Goal: Task Accomplishment & Management: Complete application form

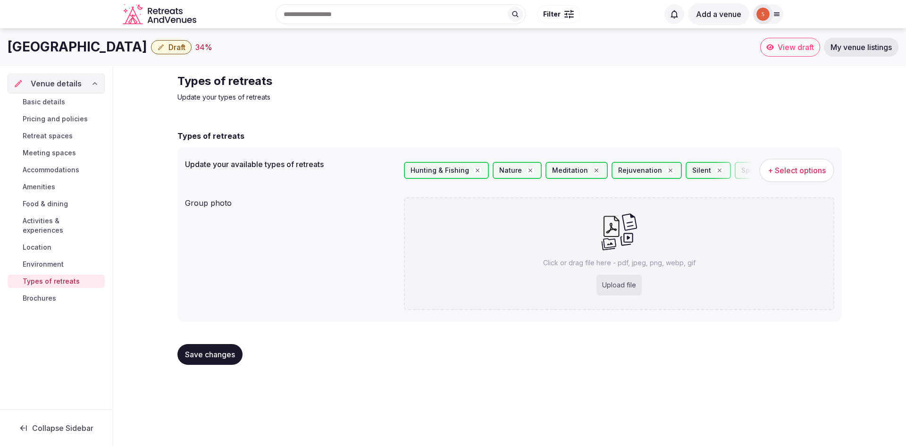
click at [66, 292] on link "Brochures" at bounding box center [56, 298] width 97 height 13
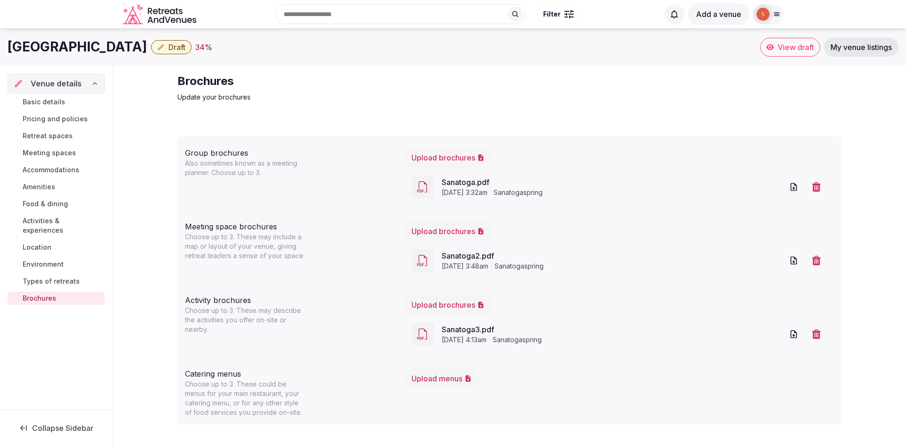
click at [69, 277] on span "Types of retreats" at bounding box center [51, 281] width 57 height 9
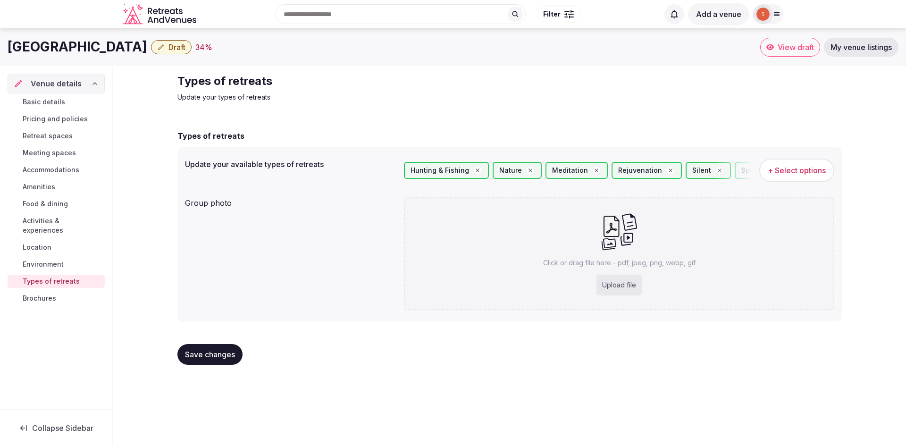
click at [74, 258] on link "Environment" at bounding box center [56, 264] width 97 height 13
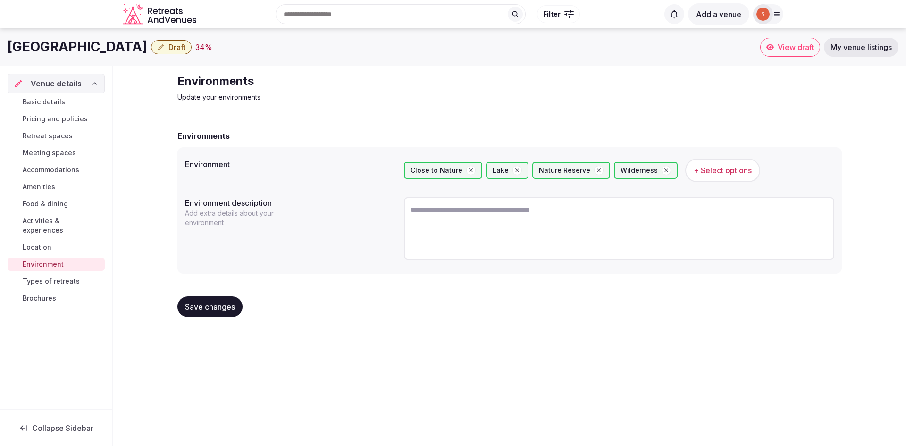
click at [50, 243] on span "Location" at bounding box center [37, 247] width 29 height 9
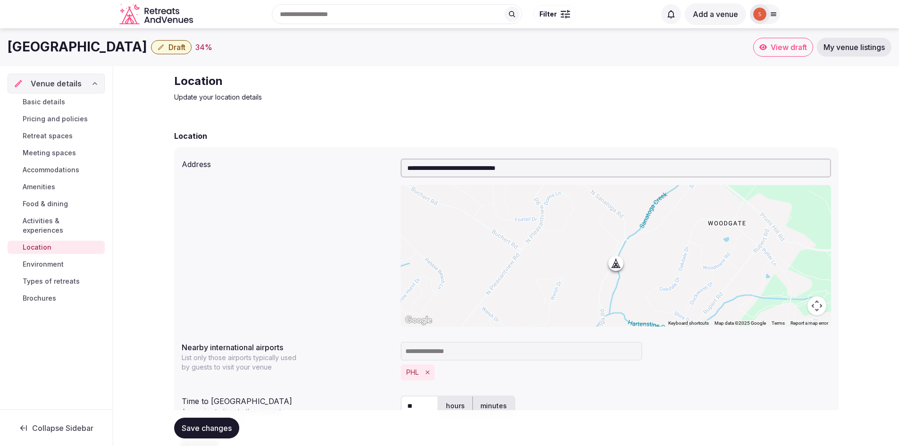
click at [61, 220] on span "Activities & experiences" at bounding box center [62, 225] width 78 height 19
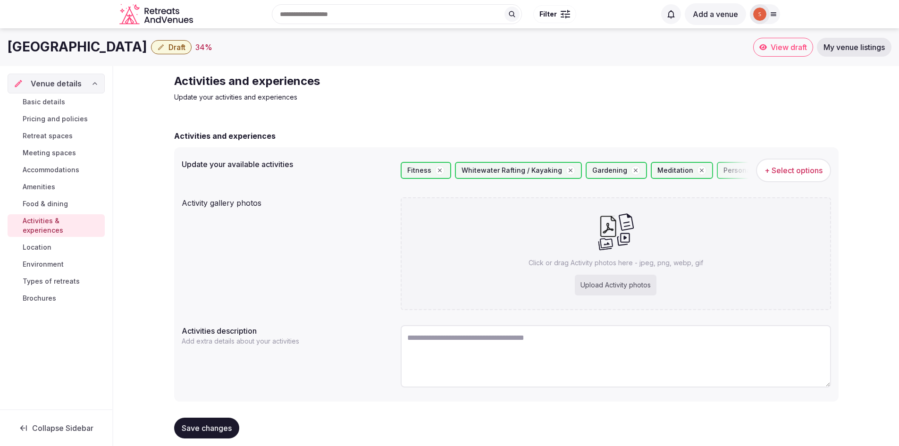
click at [878, 51] on span "My venue listings" at bounding box center [854, 46] width 61 height 9
click at [861, 51] on span "My venue listings" at bounding box center [854, 46] width 61 height 9
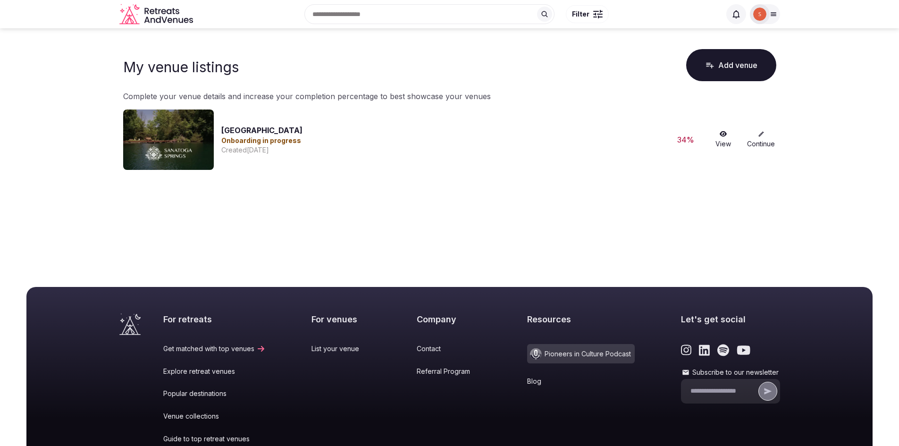
click at [734, 73] on button "Add venue" at bounding box center [731, 65] width 90 height 32
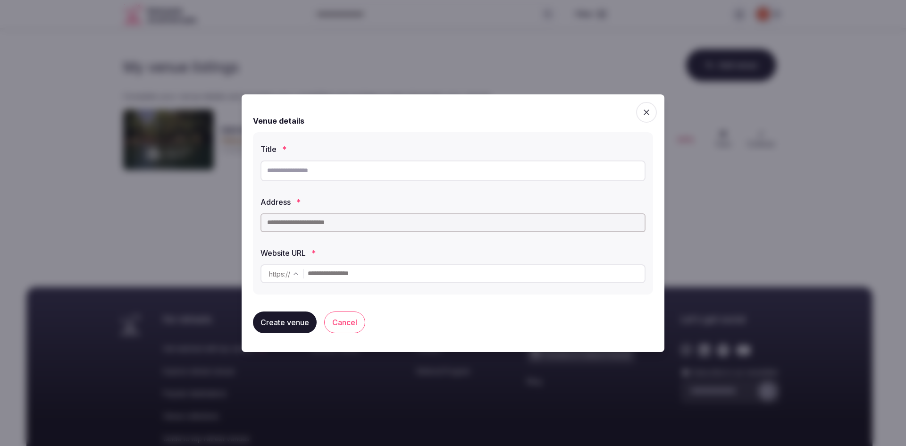
click at [331, 169] on input "text" at bounding box center [453, 171] width 385 height 21
click at [329, 169] on input "text" at bounding box center [453, 171] width 385 height 21
click at [652, 110] on span "button" at bounding box center [646, 112] width 21 height 21
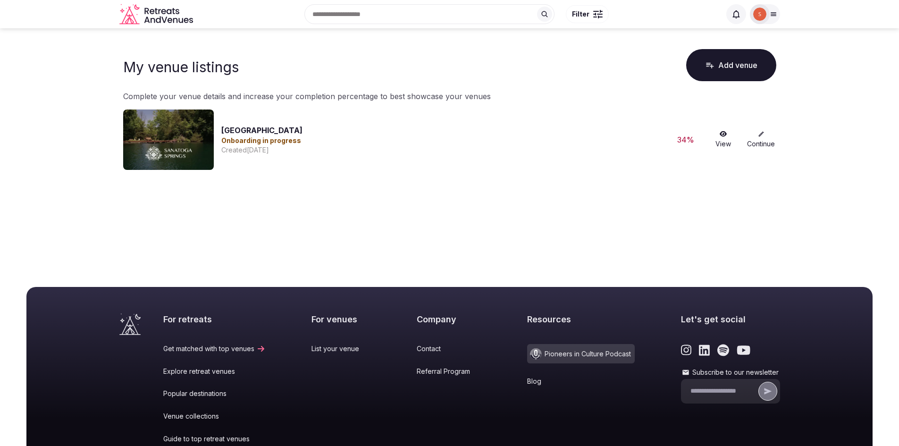
click at [245, 130] on link "[GEOGRAPHIC_DATA]" at bounding box center [261, 130] width 81 height 9
drag, startPoint x: 723, startPoint y: 58, endPoint x: 739, endPoint y: 53, distance: 17.3
click at [739, 53] on button "Add venue" at bounding box center [731, 65] width 90 height 32
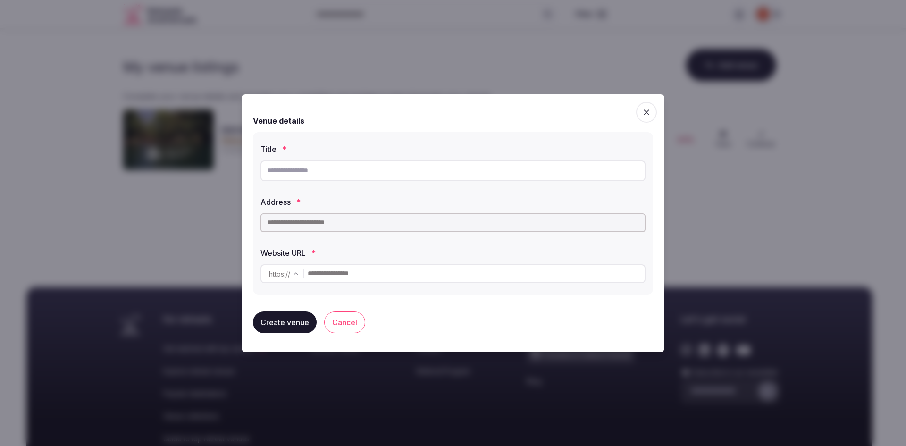
click at [340, 178] on input "text" at bounding box center [453, 171] width 385 height 21
type input "**********"
click at [350, 226] on input "text" at bounding box center [453, 222] width 385 height 19
click at [365, 223] on input "text" at bounding box center [453, 222] width 385 height 19
click at [365, 221] on input "text" at bounding box center [453, 222] width 385 height 19
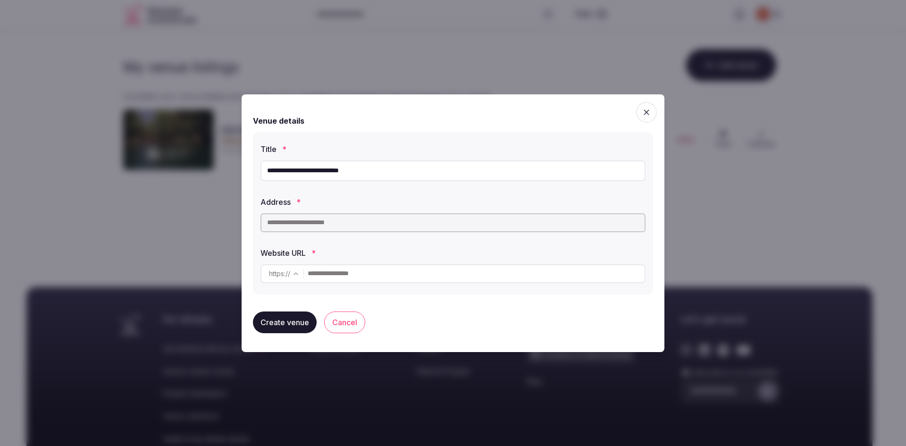
click at [365, 221] on input "text" at bounding box center [453, 222] width 385 height 19
paste input "**********"
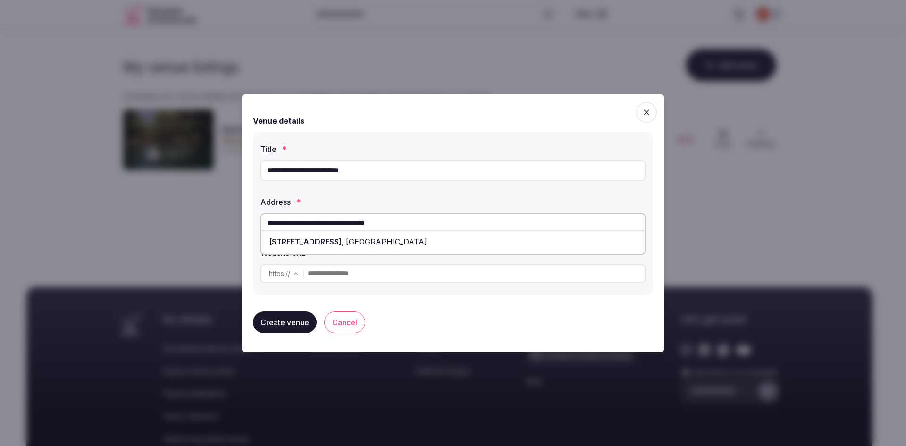
type input "**********"
click at [374, 231] on div at bounding box center [453, 230] width 383 height 1
click at [371, 237] on span "Mannington, NJ 08079" at bounding box center [385, 241] width 83 height 9
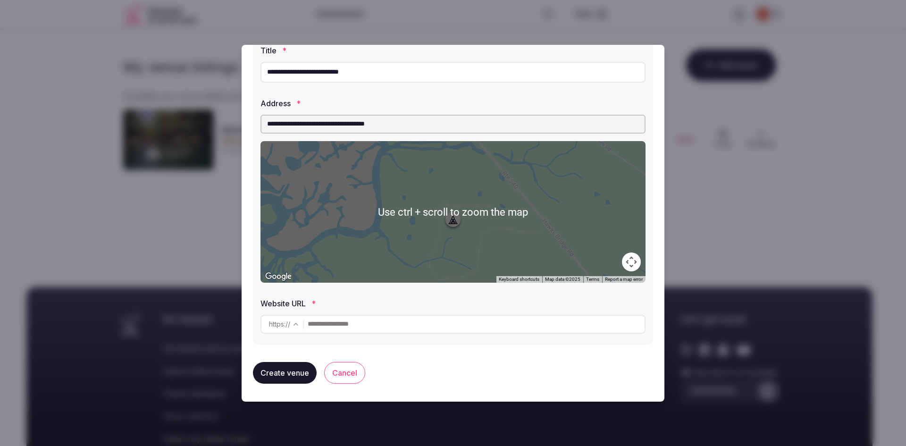
scroll to position [50, 0]
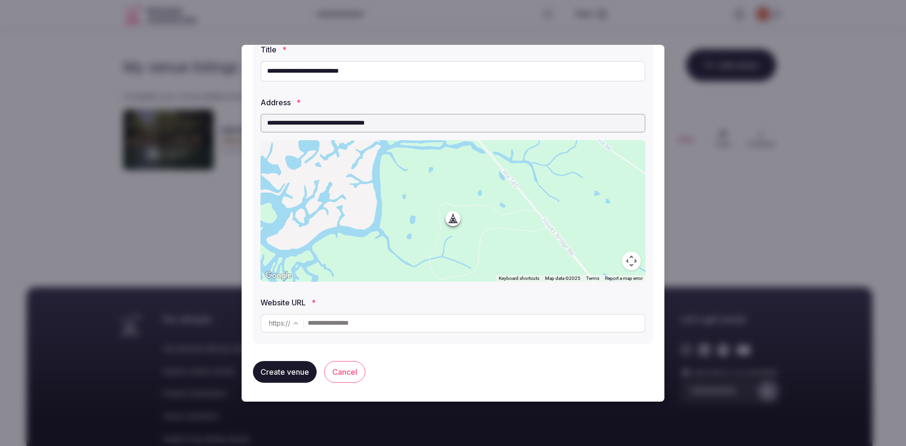
click at [291, 324] on body "Search Popular Destinations Toscana, Italy Riviera Maya, Mexico Indonesia, Bali…" at bounding box center [449, 288] width 899 height 576
click at [308, 303] on label "Website URL *" at bounding box center [453, 303] width 385 height 8
click at [322, 326] on input "text" at bounding box center [476, 323] width 337 height 19
click at [292, 304] on label "Website URL *" at bounding box center [453, 303] width 385 height 8
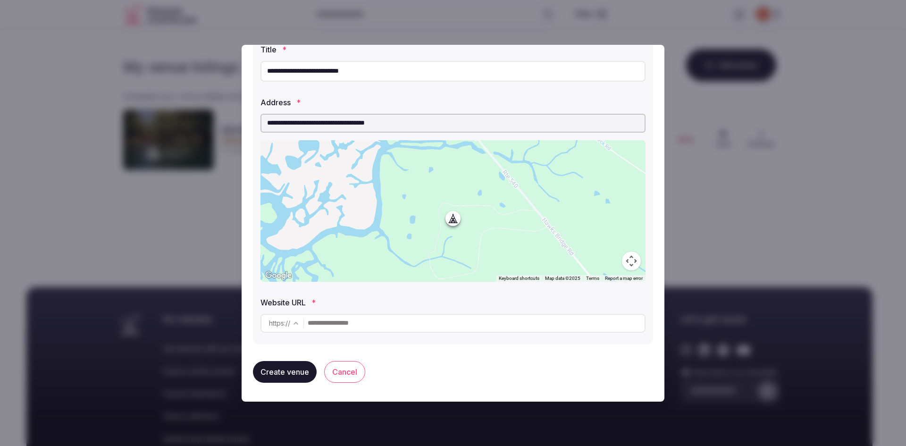
click at [289, 374] on button "Create venue" at bounding box center [285, 372] width 64 height 22
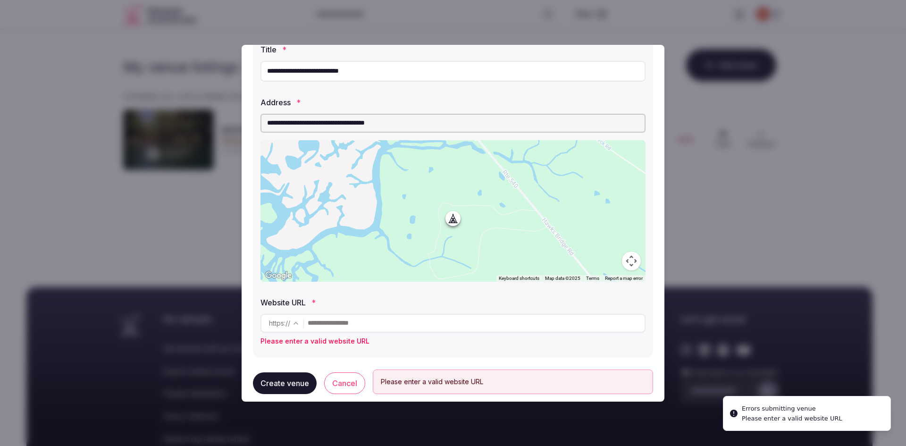
click at [352, 325] on input "text" at bounding box center [476, 323] width 337 height 19
click at [402, 333] on div "https :// ******* ******** *** Please enter a valid website URL" at bounding box center [453, 330] width 385 height 32
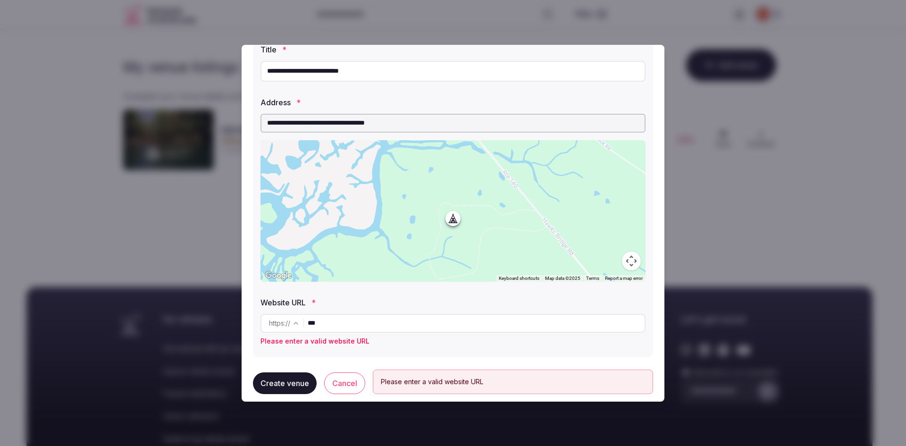
click at [285, 384] on button "Create venue" at bounding box center [285, 383] width 64 height 22
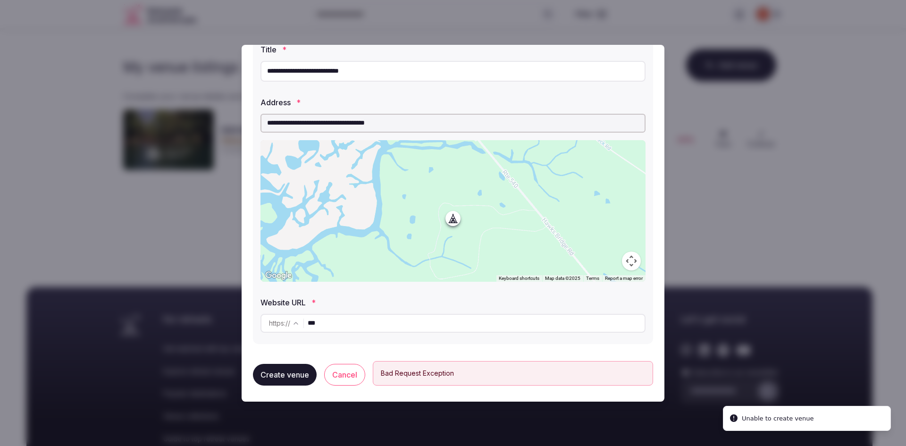
click at [329, 321] on input "***" at bounding box center [476, 323] width 337 height 19
drag, startPoint x: 333, startPoint y: 321, endPoint x: 286, endPoint y: 321, distance: 47.7
click at [286, 321] on div "https :// ******* ******** ***" at bounding box center [453, 323] width 385 height 19
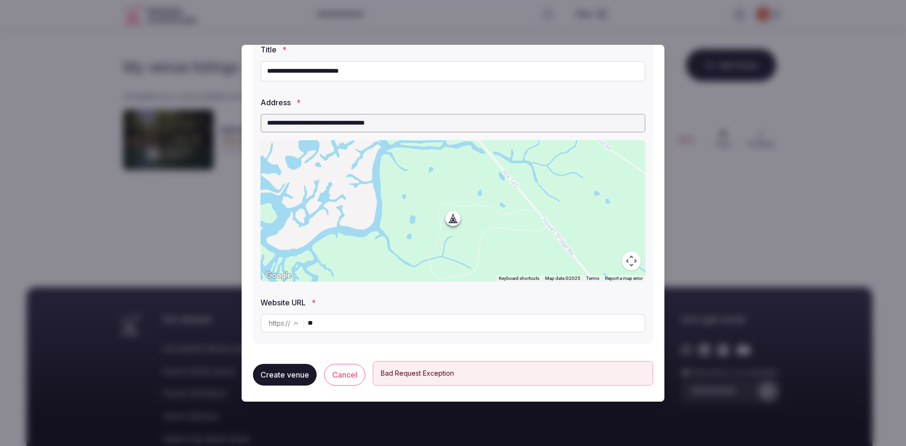
type input "**"
click at [287, 380] on button "Create venue" at bounding box center [285, 375] width 64 height 22
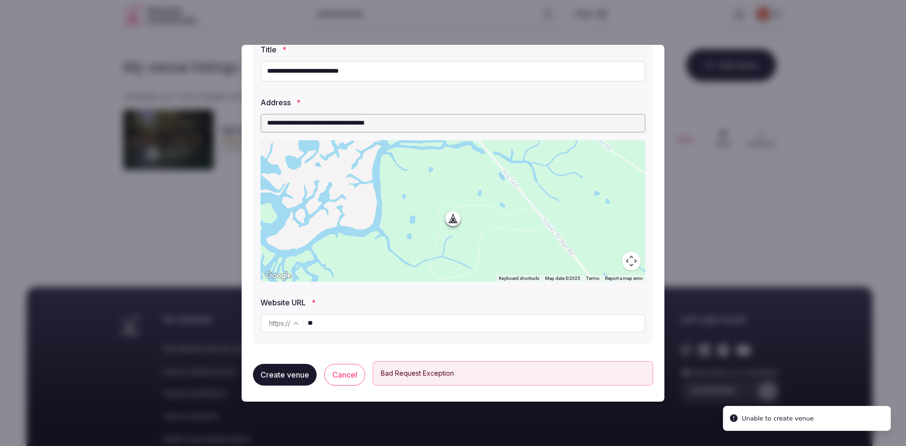
click at [335, 330] on input "**" at bounding box center [476, 323] width 337 height 19
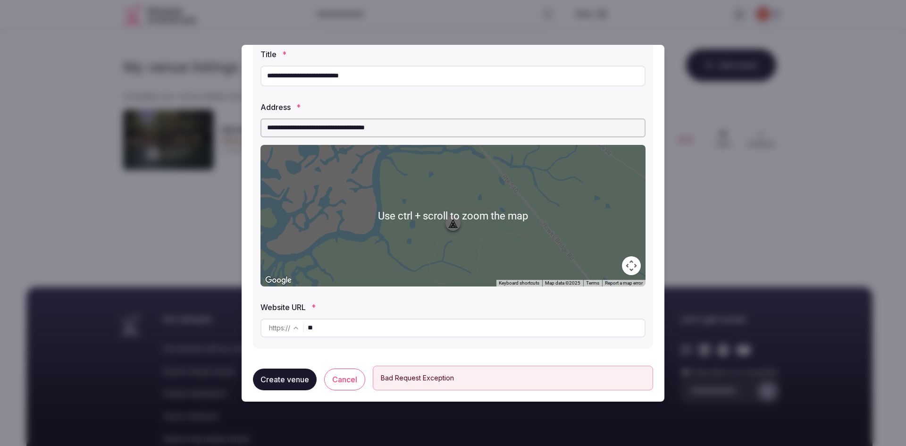
scroll to position [53, 0]
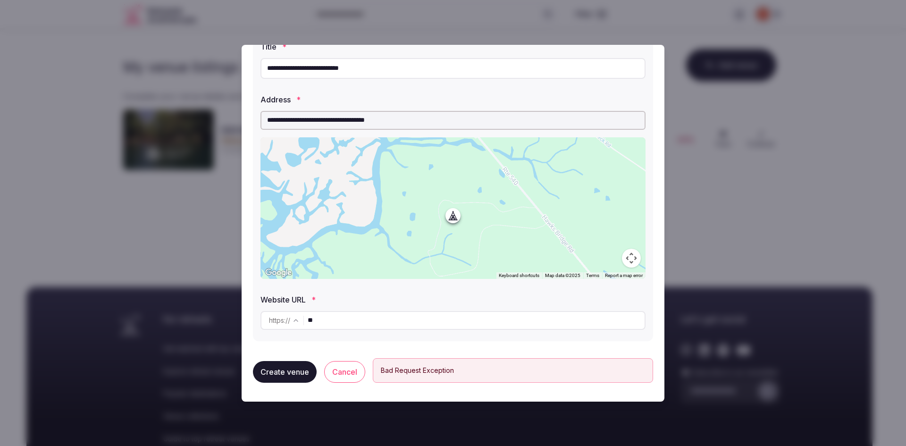
drag, startPoint x: 361, startPoint y: 325, endPoint x: 295, endPoint y: 310, distance: 68.2
click at [295, 310] on div "https :// ******* ******** **" at bounding box center [453, 320] width 385 height 26
click at [350, 321] on input "text" at bounding box center [476, 320] width 337 height 19
paste input "**********"
type input "**********"
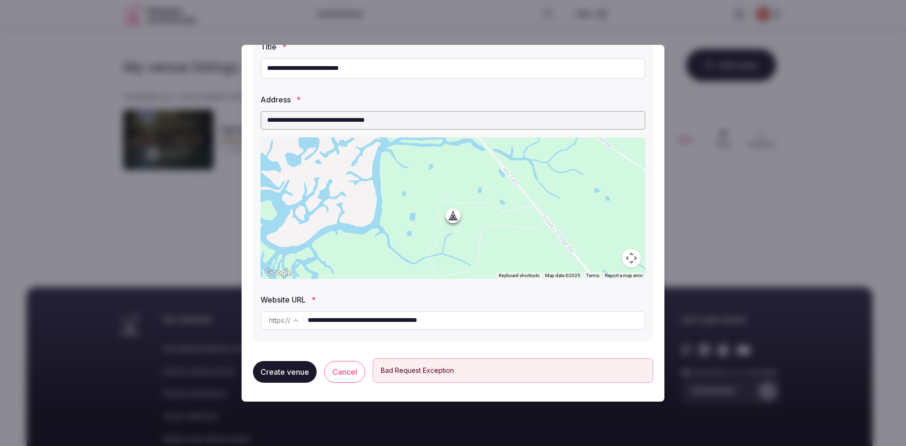
click at [280, 375] on button "Create venue" at bounding box center [285, 372] width 64 height 22
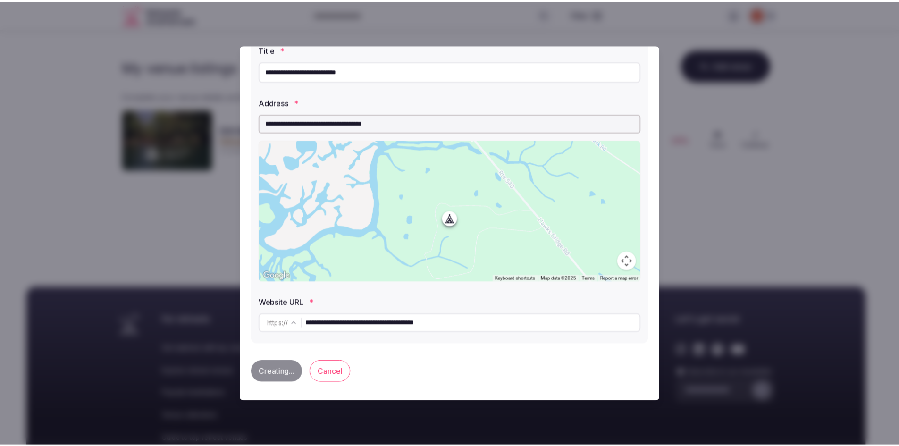
scroll to position [50, 0]
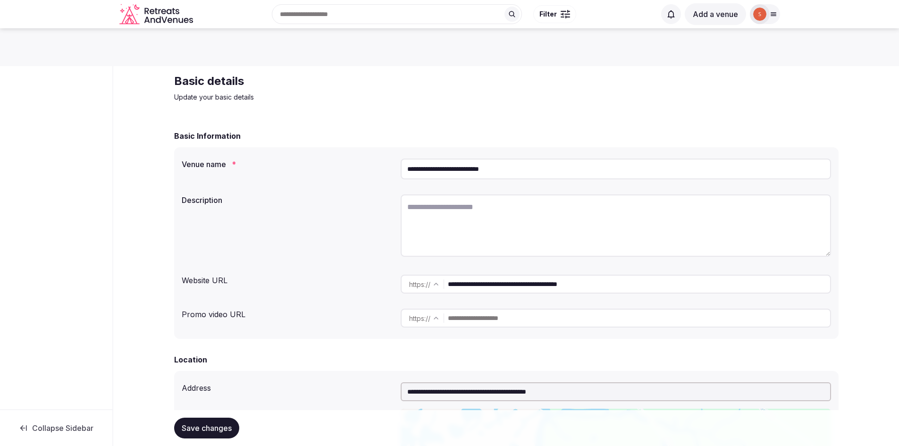
scroll to position [47, 0]
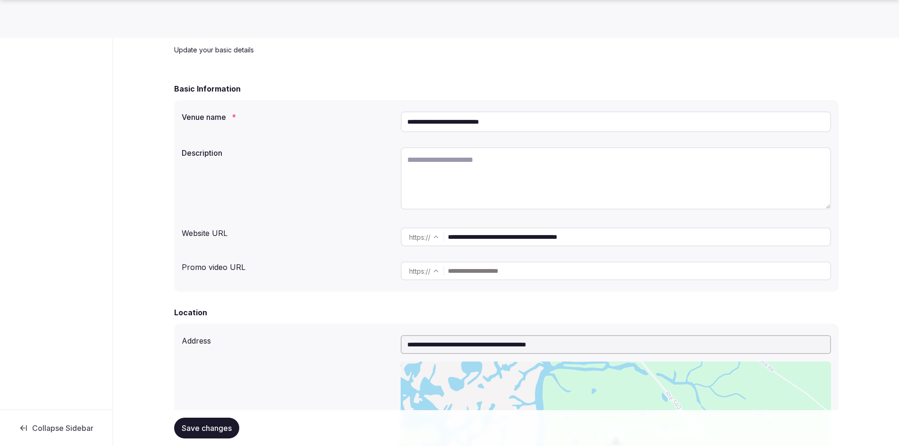
click at [443, 195] on textarea at bounding box center [616, 178] width 431 height 62
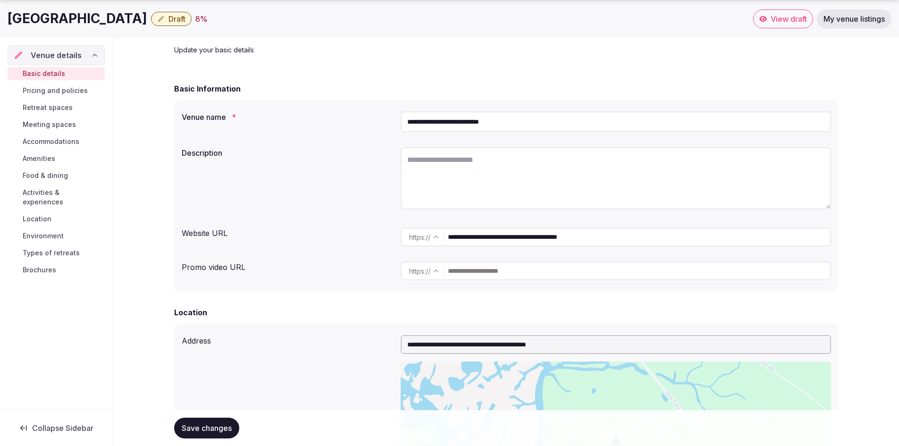
click at [473, 177] on textarea at bounding box center [616, 178] width 431 height 62
paste textarea "**********"
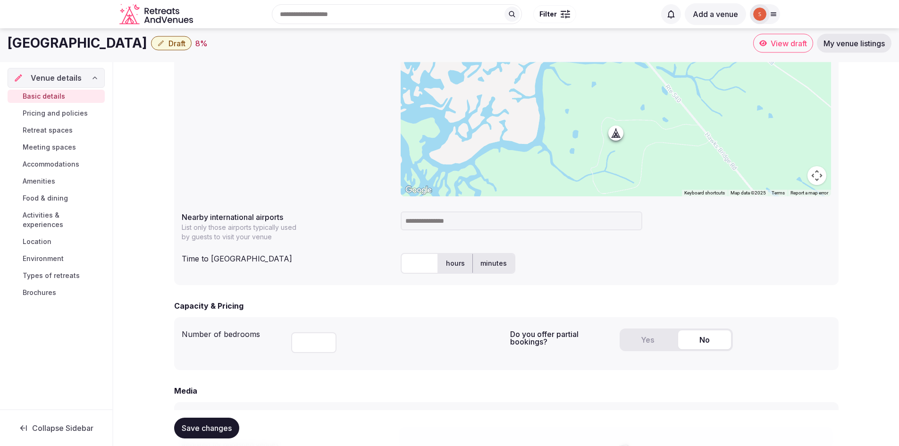
scroll to position [330, 0]
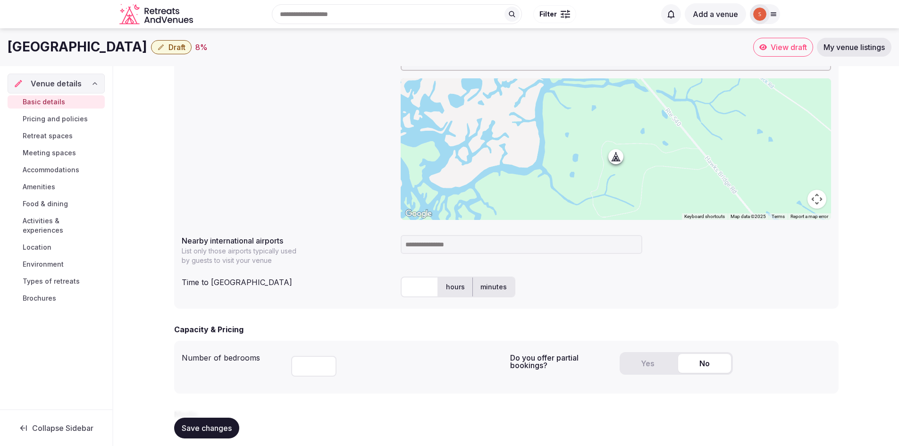
type textarea "**********"
click at [457, 251] on input at bounding box center [522, 244] width 242 height 19
click at [417, 248] on input at bounding box center [522, 244] width 242 height 19
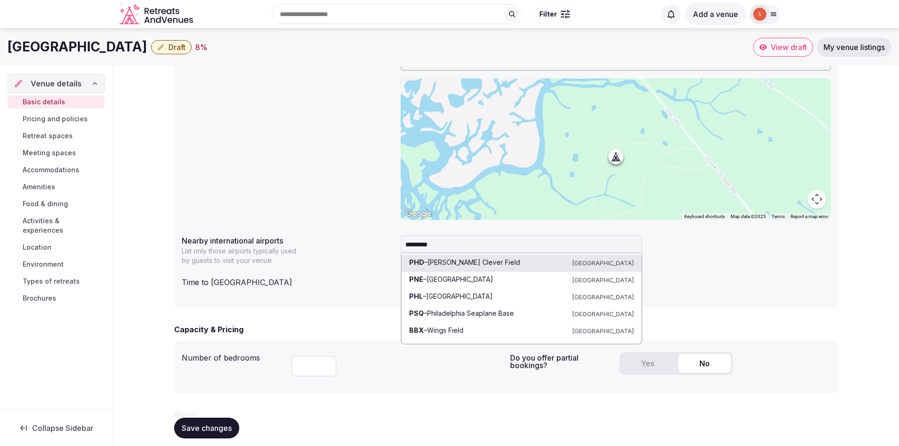
type input "*********"
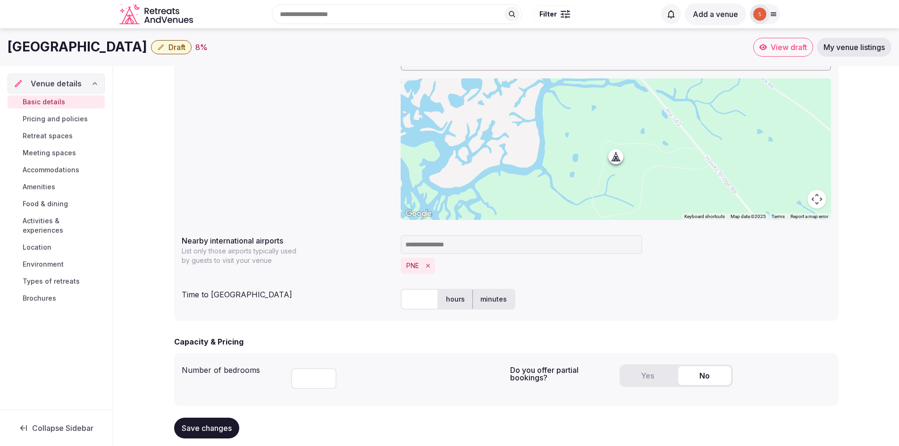
click at [459, 245] on input at bounding box center [522, 244] width 242 height 19
type input "*"
type input "****"
drag, startPoint x: 451, startPoint y: 250, endPoint x: 344, endPoint y: 230, distance: 108.9
click at [345, 230] on div "**********" at bounding box center [506, 181] width 665 height 280
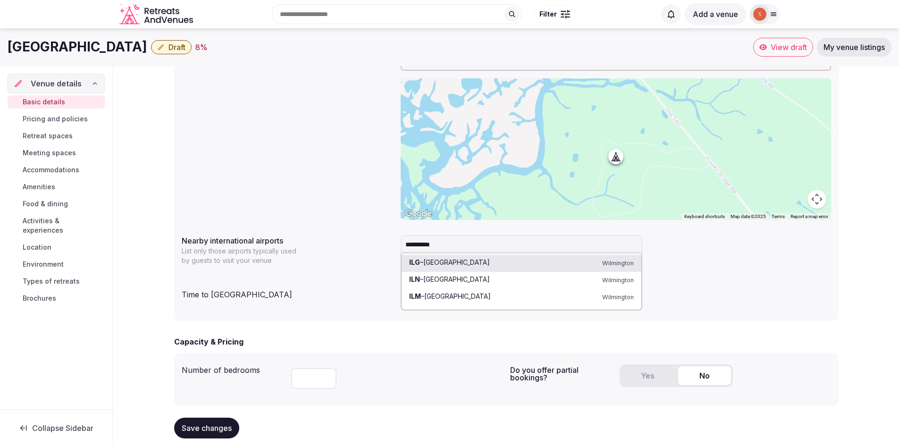
type input "**********"
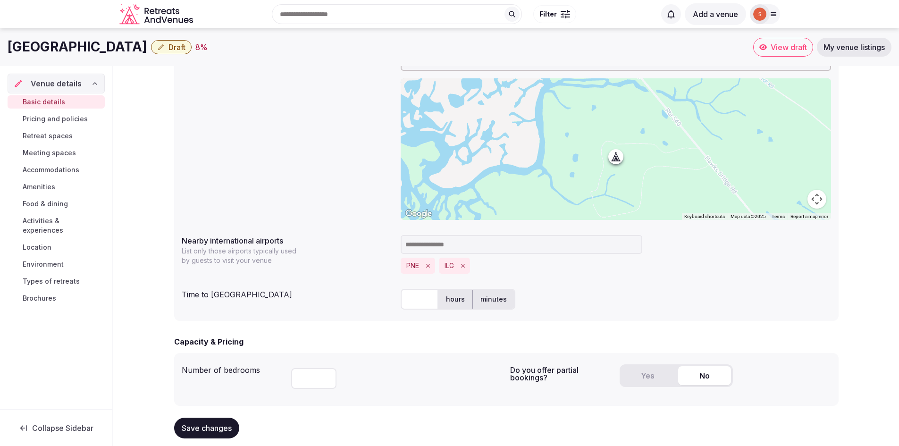
click at [581, 280] on div "**********" at bounding box center [506, 181] width 665 height 280
click at [427, 301] on input "text" at bounding box center [420, 299] width 38 height 21
click at [465, 299] on label "hours" at bounding box center [456, 299] width 34 height 25
click at [482, 300] on label "minutes" at bounding box center [494, 299] width 42 height 25
click at [413, 302] on input "text" at bounding box center [420, 299] width 38 height 21
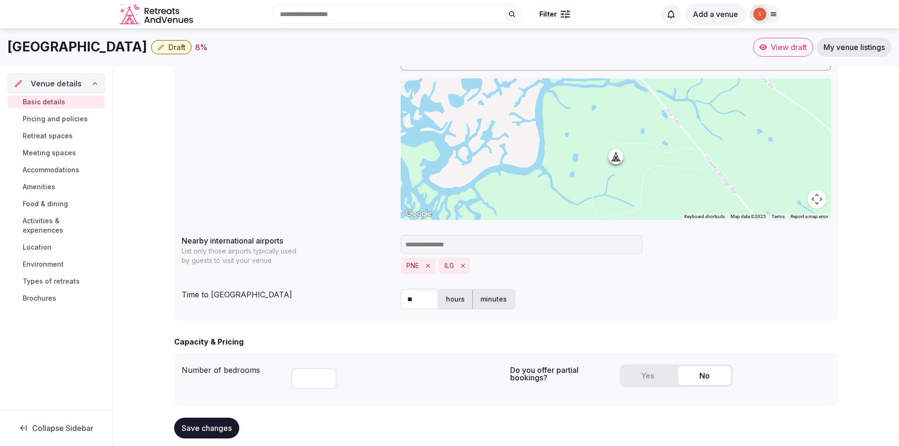
click at [354, 316] on div "**********" at bounding box center [506, 181] width 665 height 280
click at [429, 297] on input "**" at bounding box center [420, 299] width 38 height 21
type input "**"
click at [561, 291] on div "** hours minutes" at bounding box center [616, 299] width 431 height 21
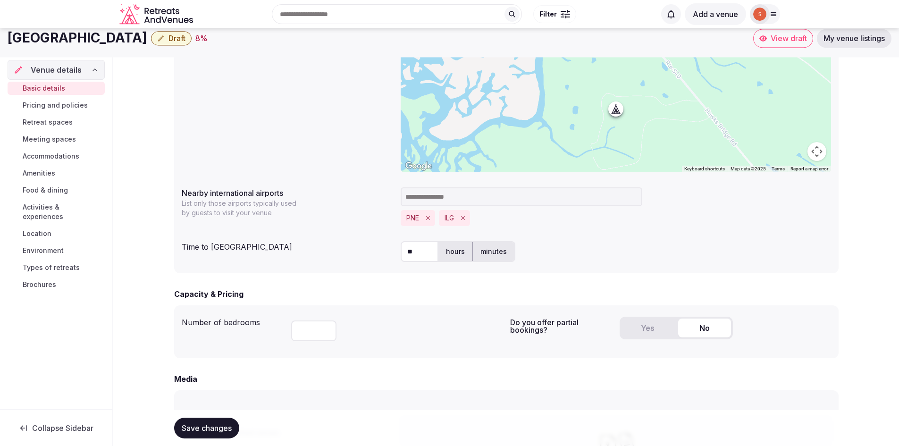
scroll to position [378, 0]
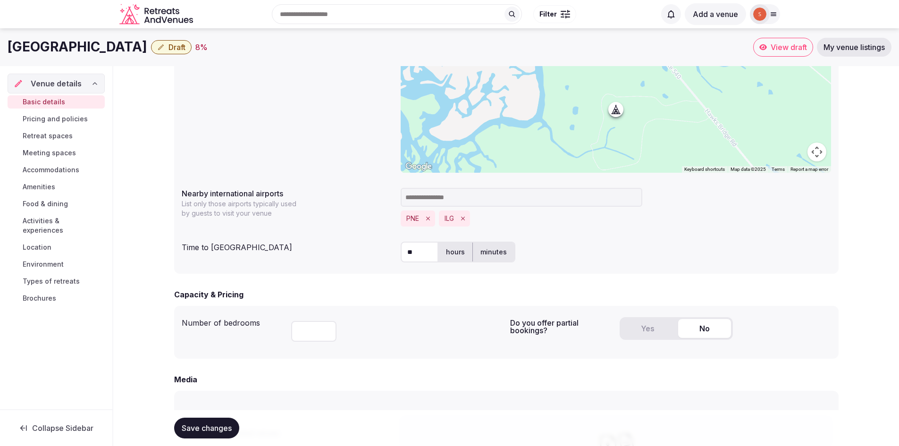
click at [303, 338] on input "number" at bounding box center [313, 331] width 45 height 21
type input "*"
click at [411, 334] on div "*" at bounding box center [396, 329] width 211 height 32
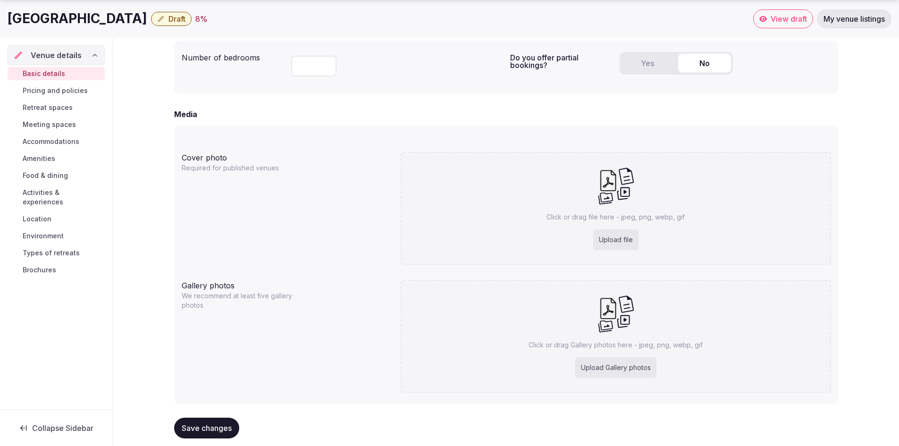
scroll to position [660, 0]
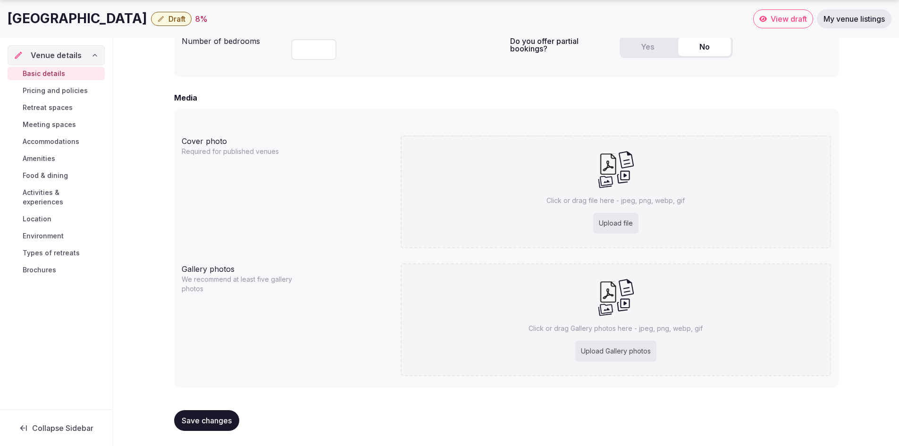
click at [616, 225] on div "Upload file" at bounding box center [615, 223] width 45 height 21
type input "**********"
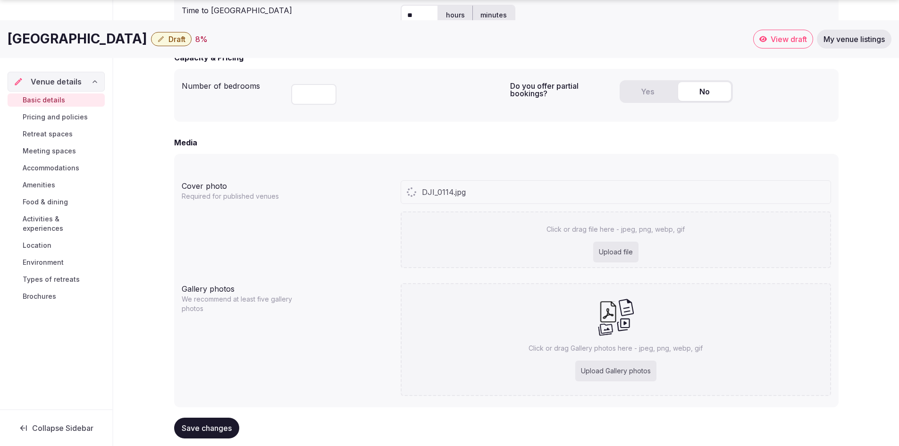
scroll to position [634, 0]
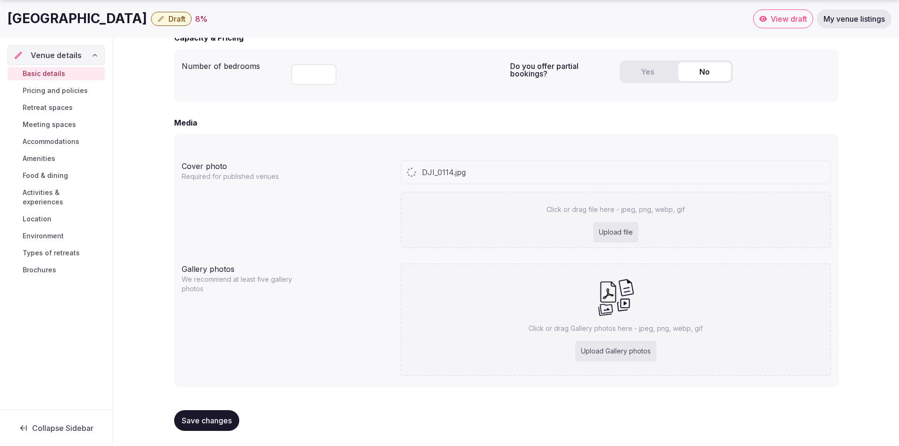
click at [629, 341] on div "Upload Gallery photos" at bounding box center [615, 351] width 81 height 21
type input "**********"
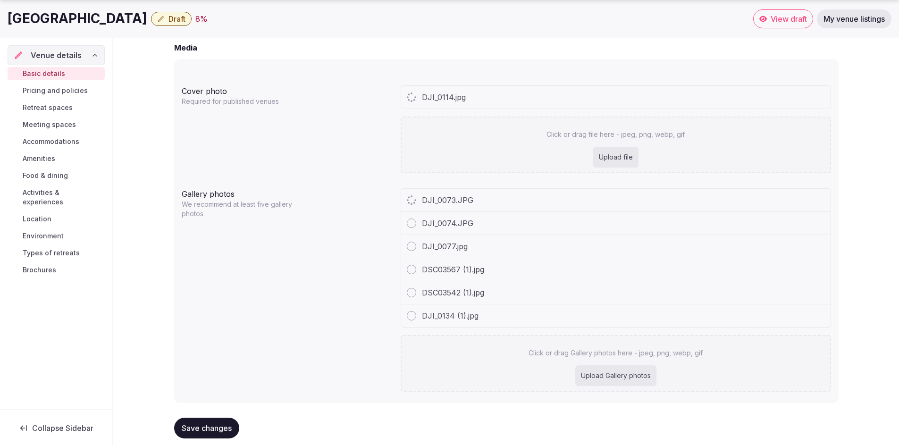
scroll to position [725, 0]
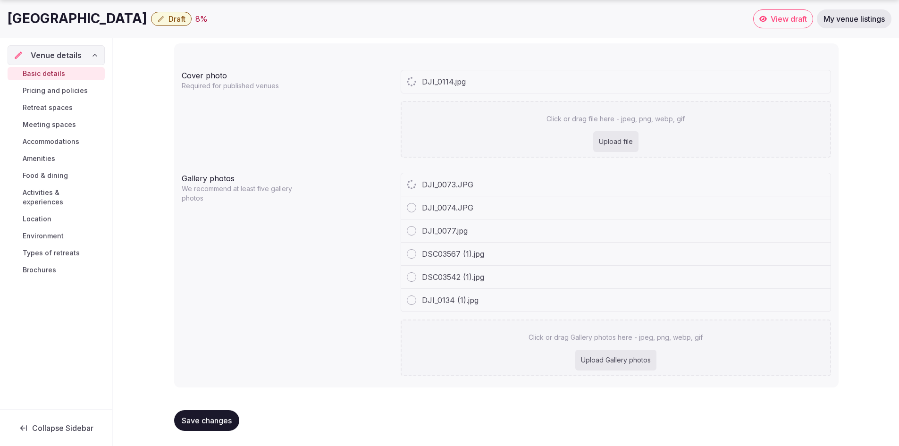
click at [600, 369] on div "Upload Gallery photos" at bounding box center [615, 360] width 81 height 21
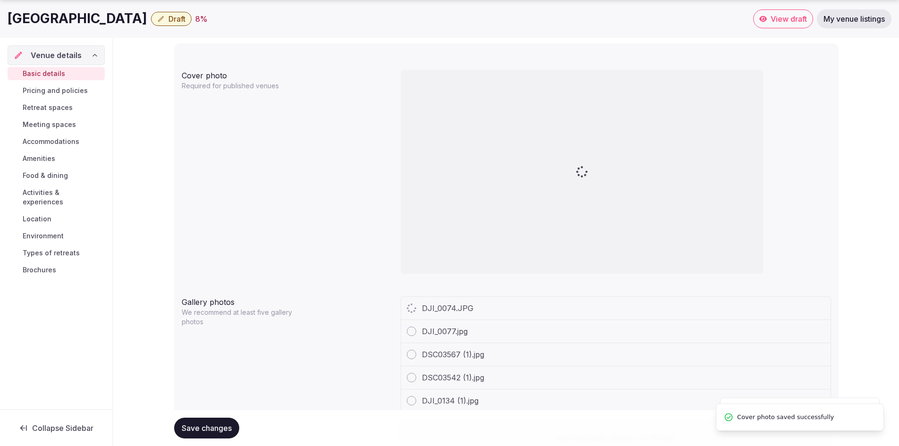
type input "**********"
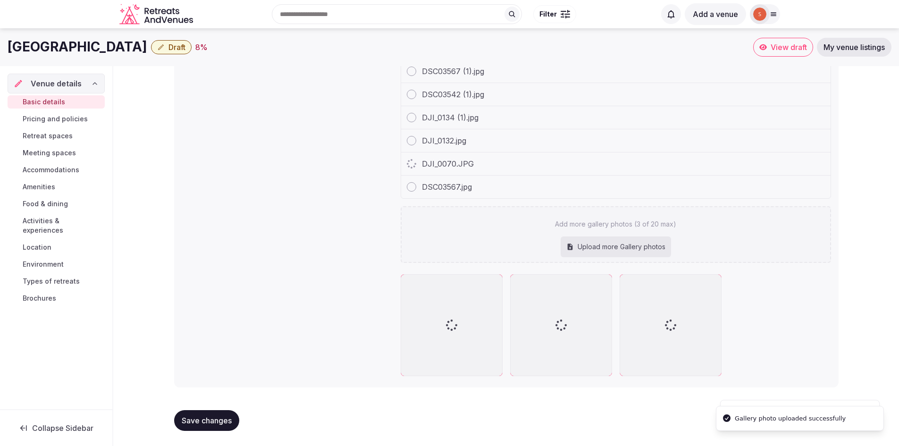
scroll to position [962, 0]
click at [604, 245] on div "Upload more Gallery photos" at bounding box center [616, 247] width 110 height 21
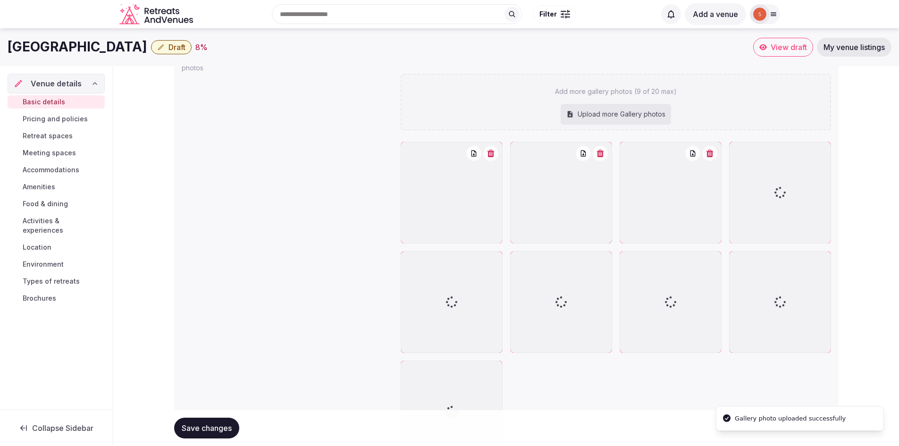
scroll to position [1008, 0]
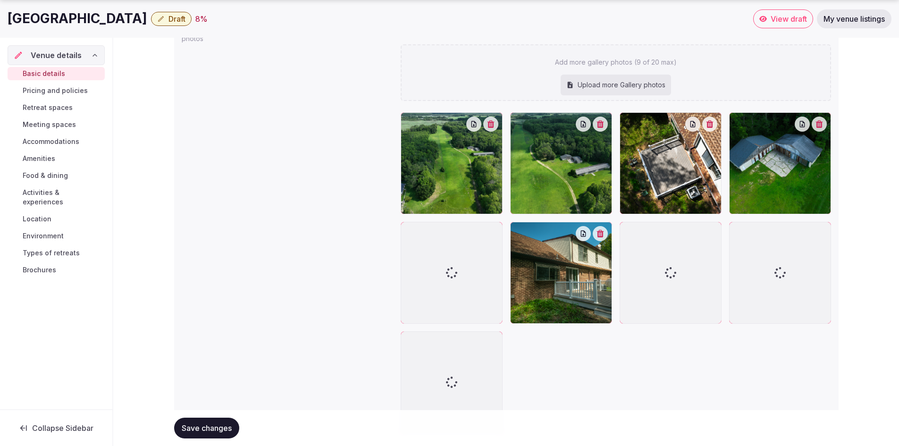
type input "**********"
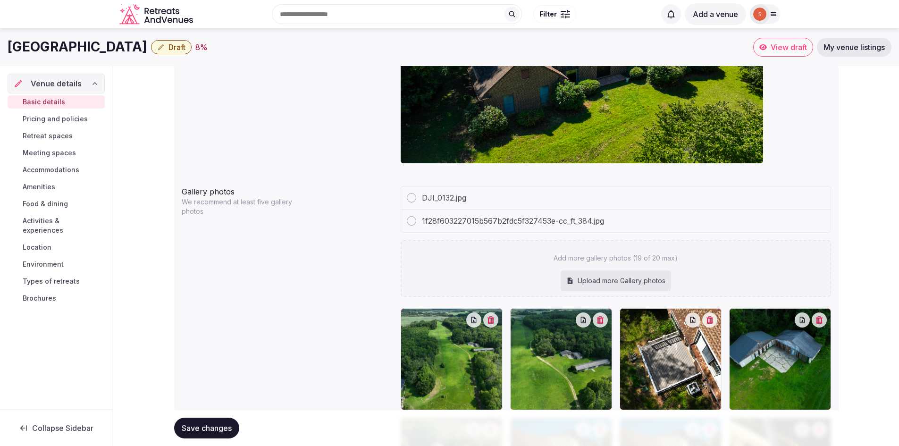
scroll to position [788, 0]
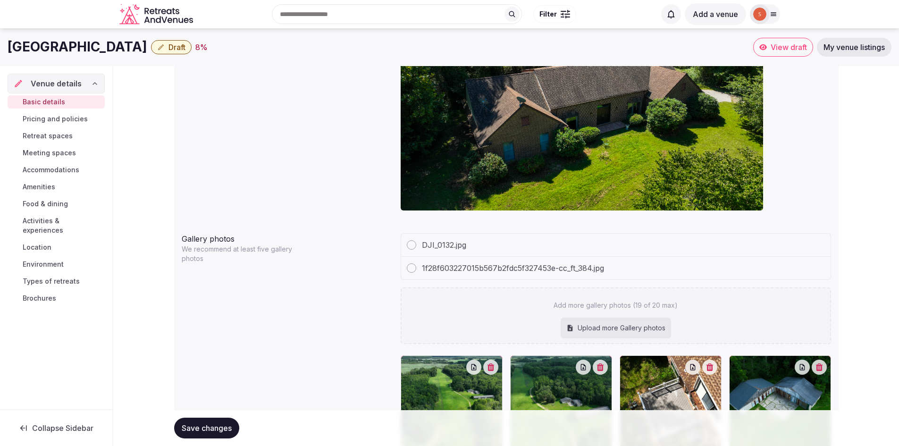
click at [468, 263] on span "1f28f603227015b567b2fdc5f327453e-cc_ft_384.jpg" at bounding box center [513, 267] width 182 height 11
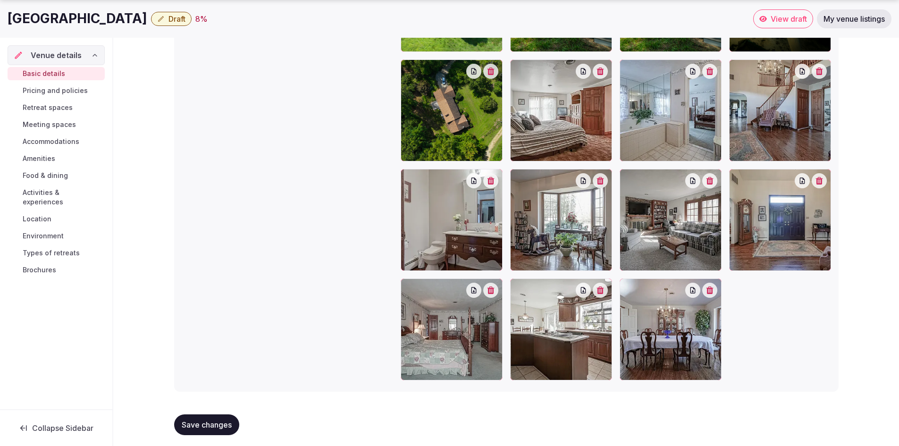
scroll to position [1308, 0]
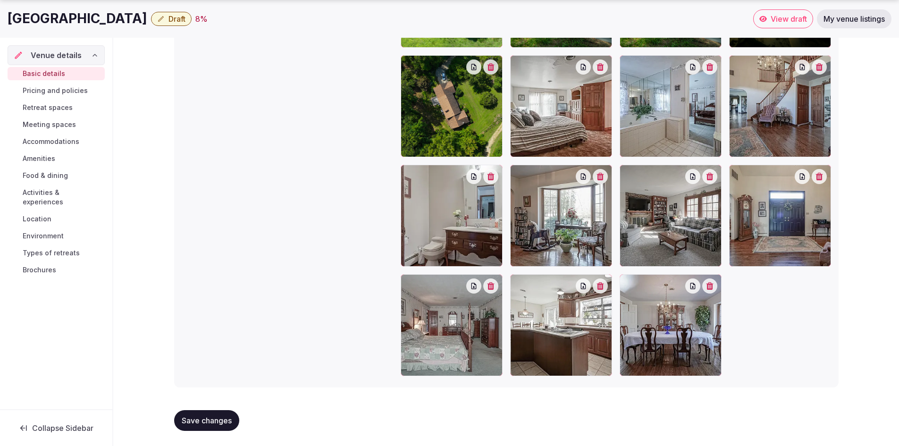
click at [218, 414] on button "Save changes" at bounding box center [206, 420] width 65 height 21
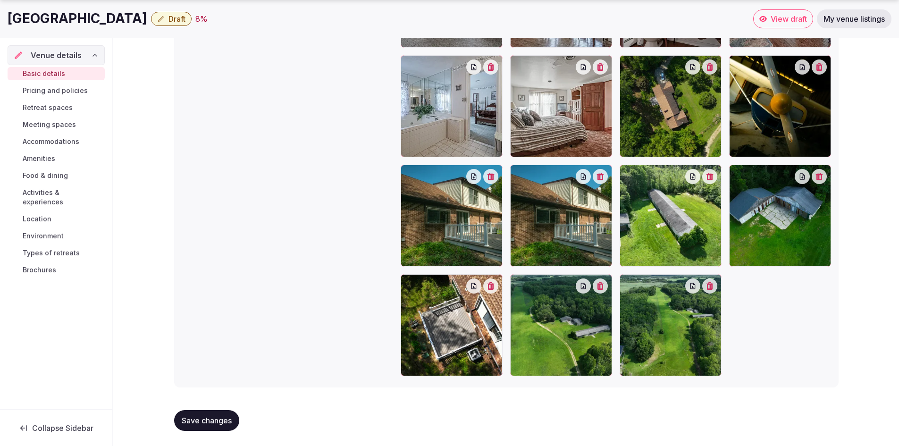
click at [63, 88] on span "Pricing and policies" at bounding box center [55, 90] width 65 height 9
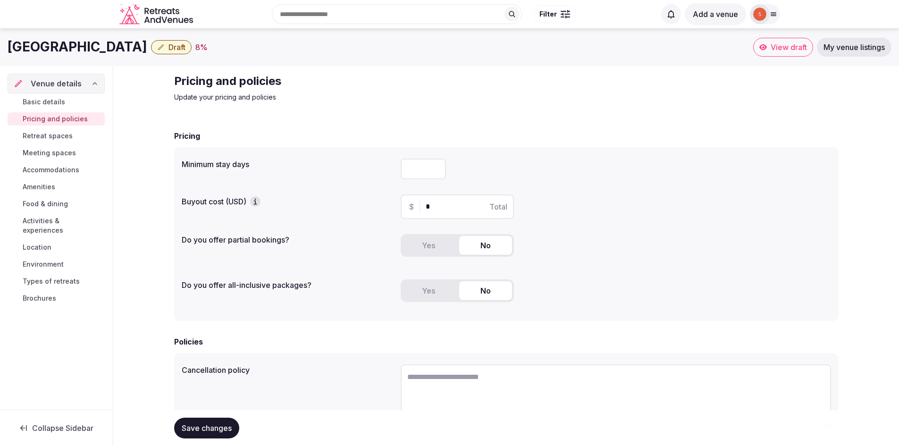
click at [423, 165] on input "number" at bounding box center [423, 169] width 45 height 21
type input "*"
click at [273, 126] on div "Pricing Minimum stay days * Buyout cost (USD) $ * Total Do you offer partial bo…" at bounding box center [506, 346] width 665 height 451
click at [461, 208] on input "*" at bounding box center [466, 206] width 80 height 11
type input "*****"
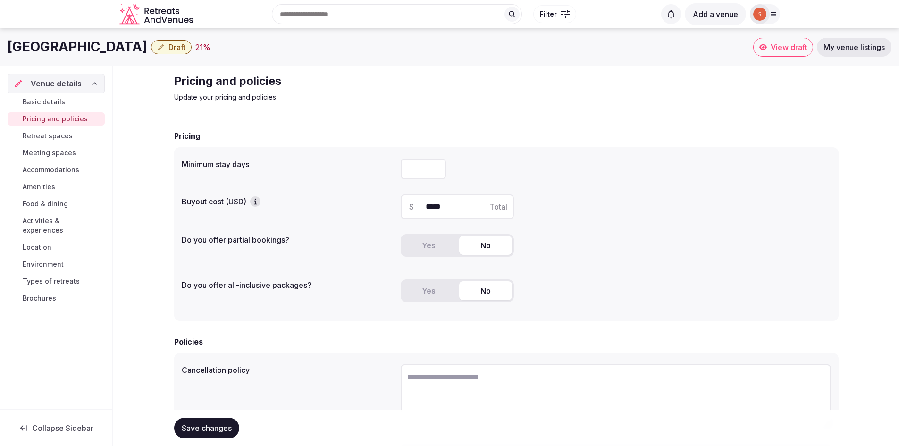
click at [362, 210] on div "Buyout cost (USD) $ ***** Total" at bounding box center [507, 207] width 650 height 32
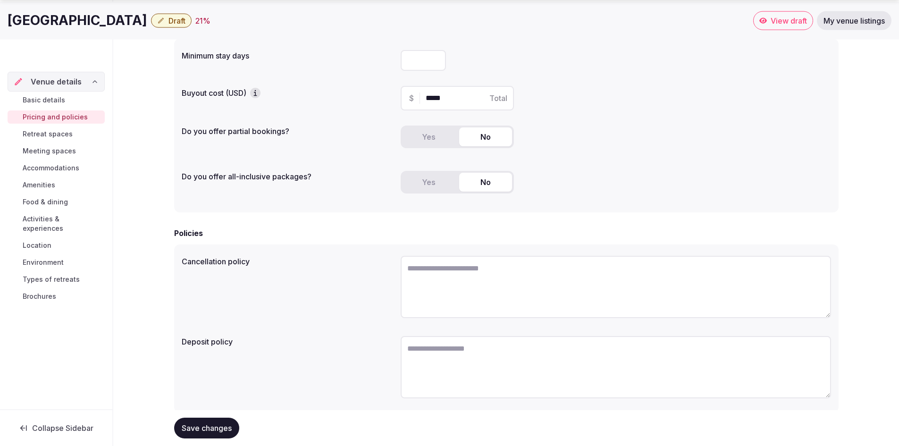
scroll to position [134, 0]
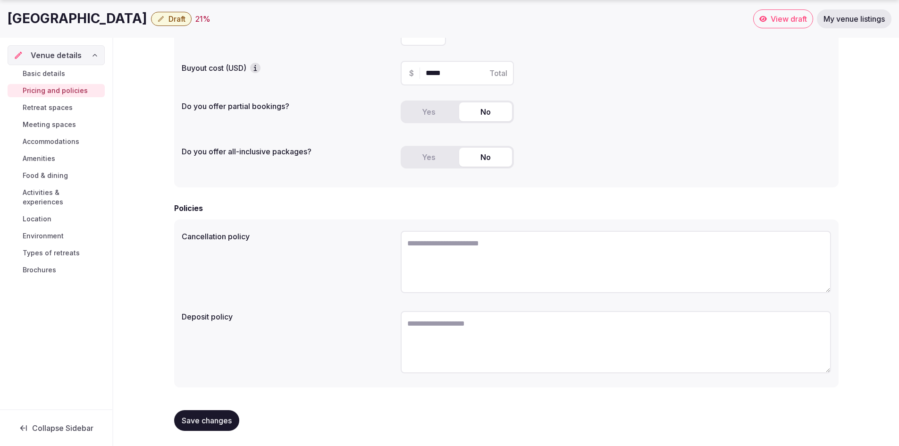
click at [582, 259] on textarea at bounding box center [616, 262] width 431 height 62
paste textarea "**********"
type textarea "**********"
click at [320, 302] on div "**********" at bounding box center [506, 304] width 665 height 168
click at [220, 411] on button "Save changes" at bounding box center [206, 420] width 65 height 21
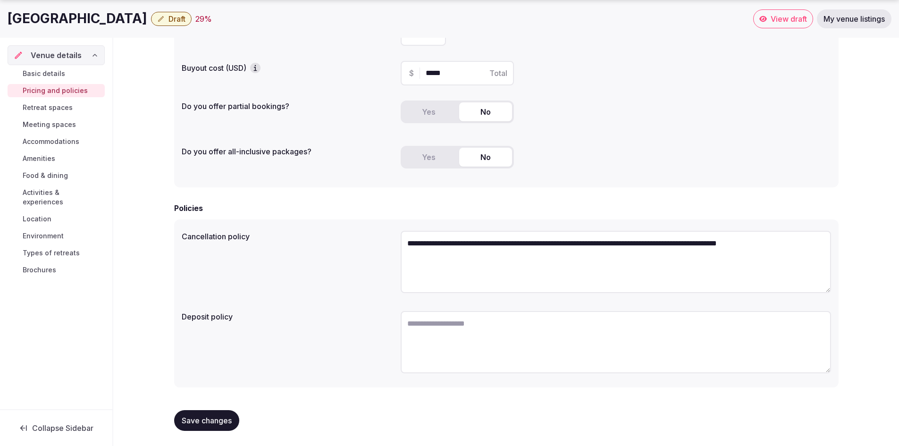
click at [48, 110] on span "Retreat spaces" at bounding box center [48, 107] width 50 height 9
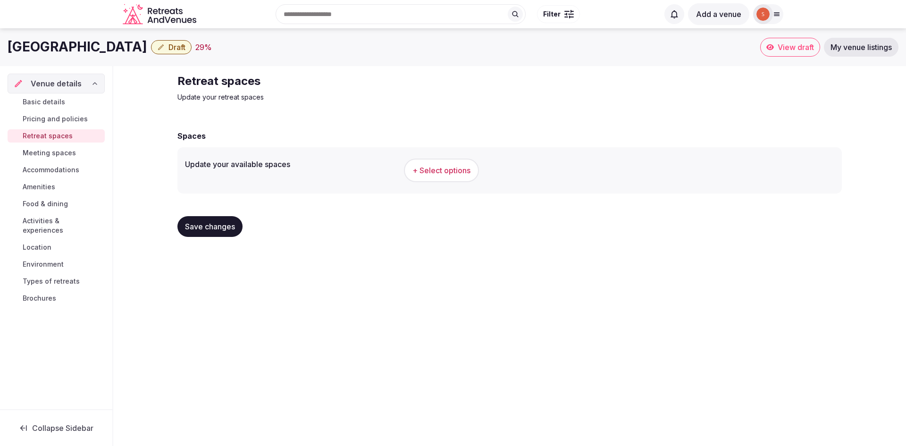
click at [441, 172] on span "+ Select options" at bounding box center [442, 170] width 58 height 10
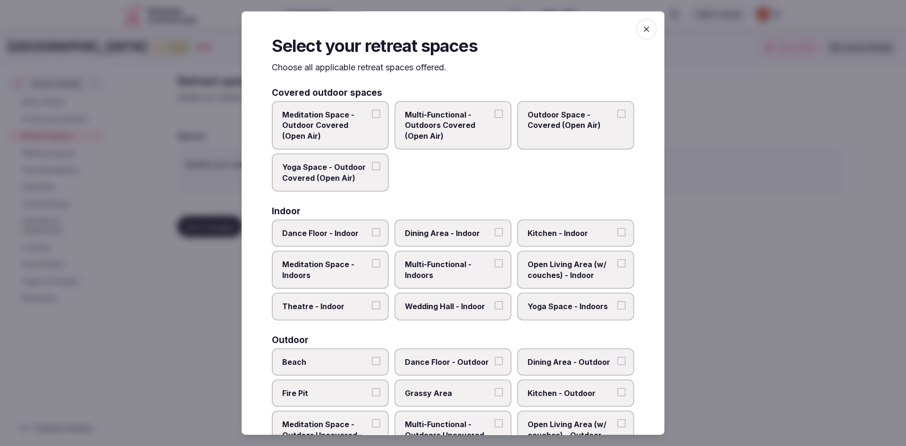
click at [495, 230] on button "Dining Area - Indoor" at bounding box center [499, 232] width 8 height 8
click at [617, 235] on button "Kitchen - Indoor" at bounding box center [621, 232] width 8 height 8
click at [378, 265] on label "Meditation Space - Indoors" at bounding box center [330, 270] width 117 height 38
click at [378, 265] on button "Meditation Space - Indoors" at bounding box center [376, 264] width 8 height 8
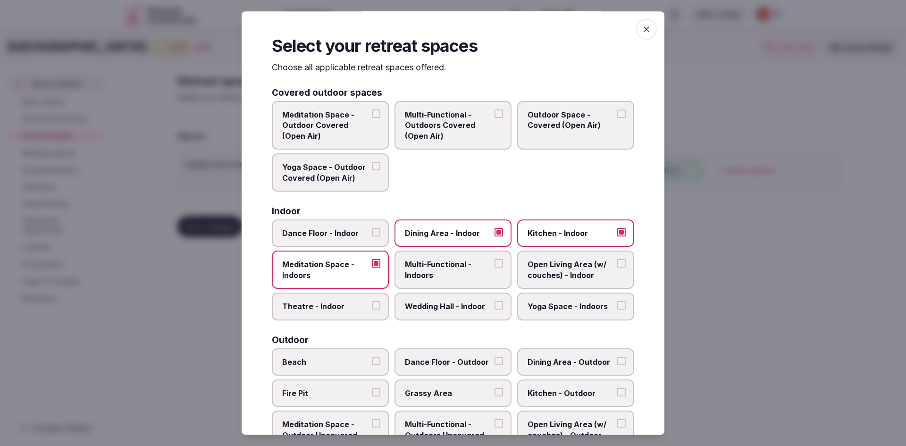
click at [617, 261] on button "Open Living Area (w/ couches) - Indoor" at bounding box center [621, 264] width 8 height 8
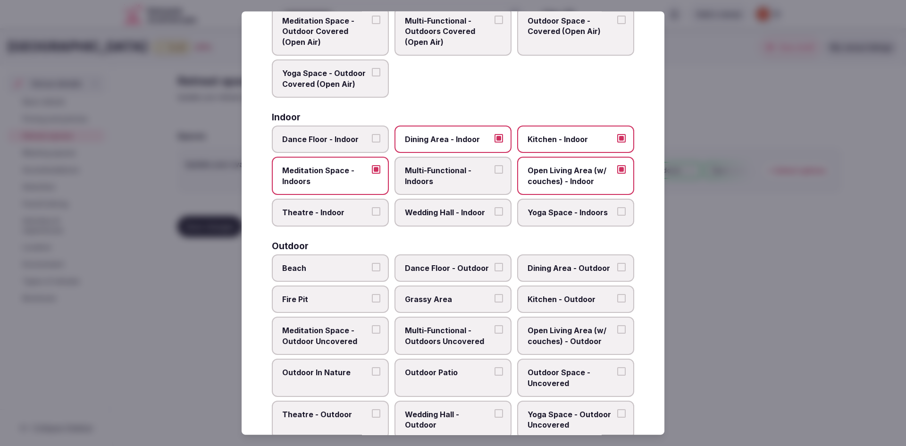
scroll to position [94, 0]
click at [617, 213] on button "Yoga Space - Indoors" at bounding box center [621, 211] width 8 height 8
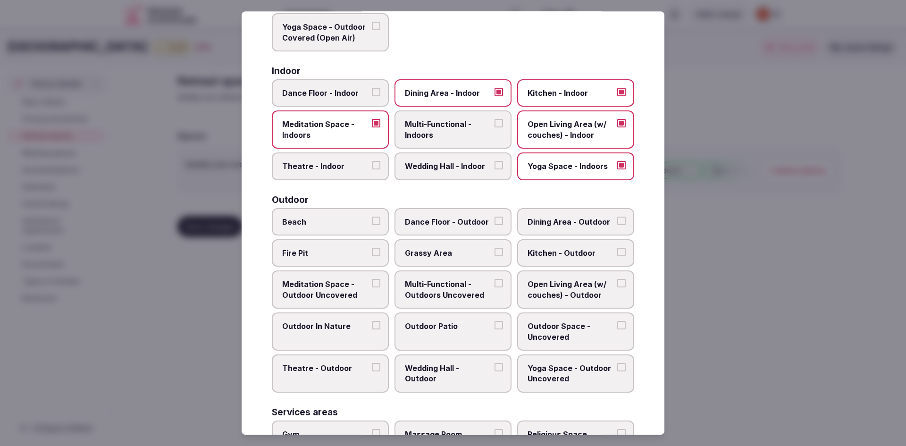
scroll to position [142, 0]
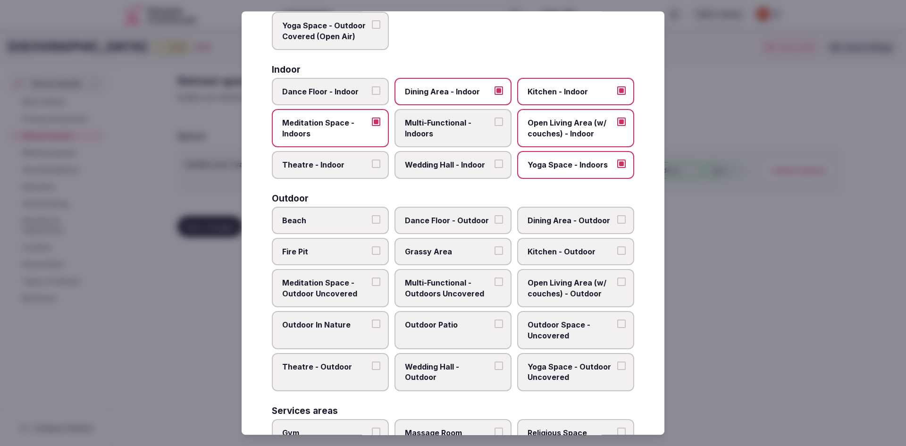
click at [491, 255] on label "Grassy Area" at bounding box center [453, 251] width 117 height 27
click at [495, 255] on button "Grassy Area" at bounding box center [499, 250] width 8 height 8
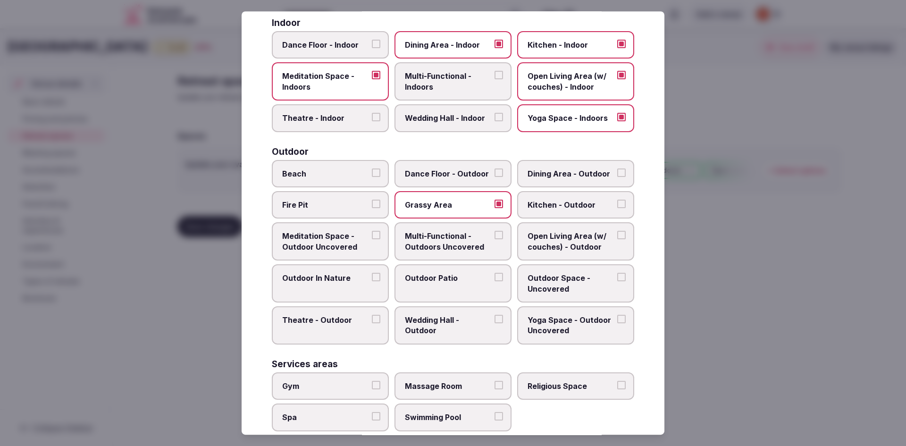
scroll to position [189, 0]
click at [372, 235] on button "Meditation Space - Outdoor Uncovered" at bounding box center [376, 235] width 8 height 8
click at [495, 234] on button "Multi-Functional - Outdoors Uncovered" at bounding box center [499, 235] width 8 height 8
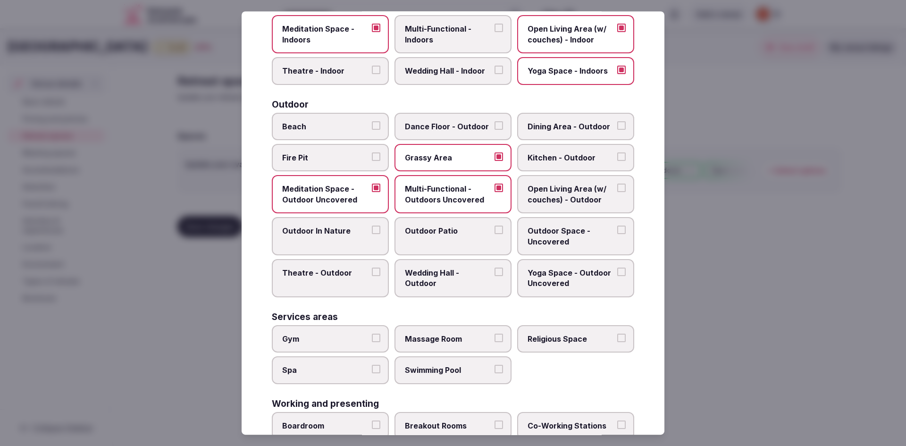
scroll to position [236, 0]
click at [609, 228] on label "Outdoor Space - Uncovered" at bounding box center [575, 236] width 117 height 38
click at [617, 228] on button "Outdoor Space - Uncovered" at bounding box center [621, 229] width 8 height 8
click at [378, 228] on button "Outdoor In Nature" at bounding box center [376, 229] width 8 height 8
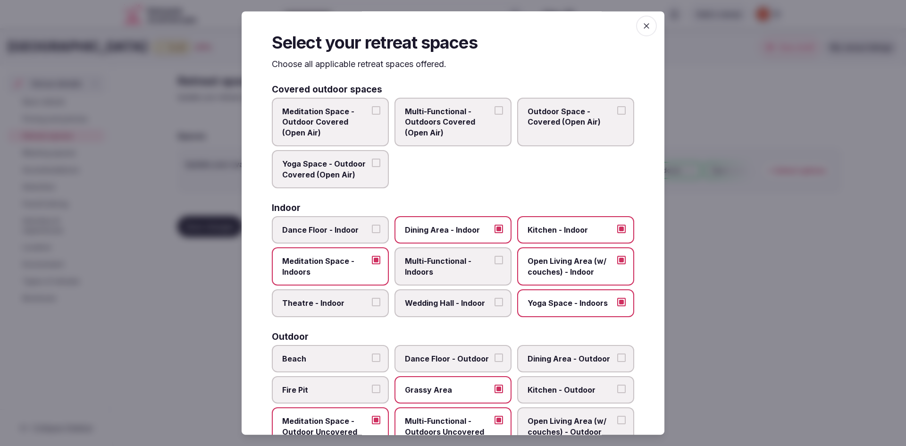
scroll to position [0, 0]
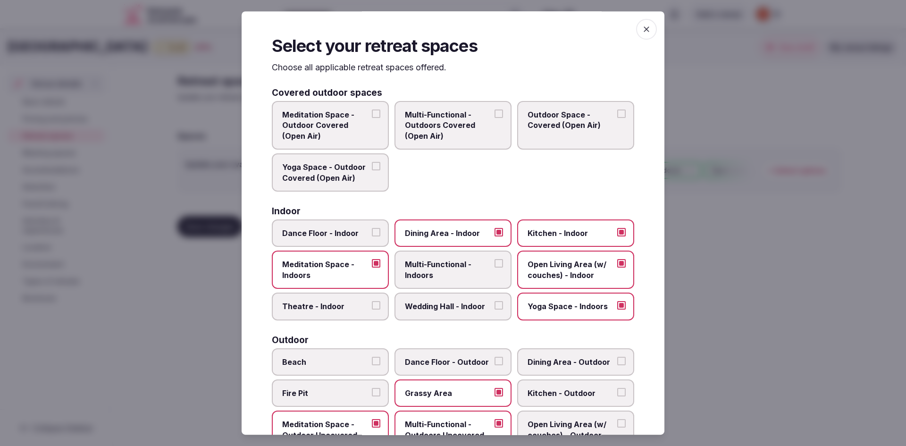
click at [642, 30] on icon "button" at bounding box center [646, 29] width 9 height 9
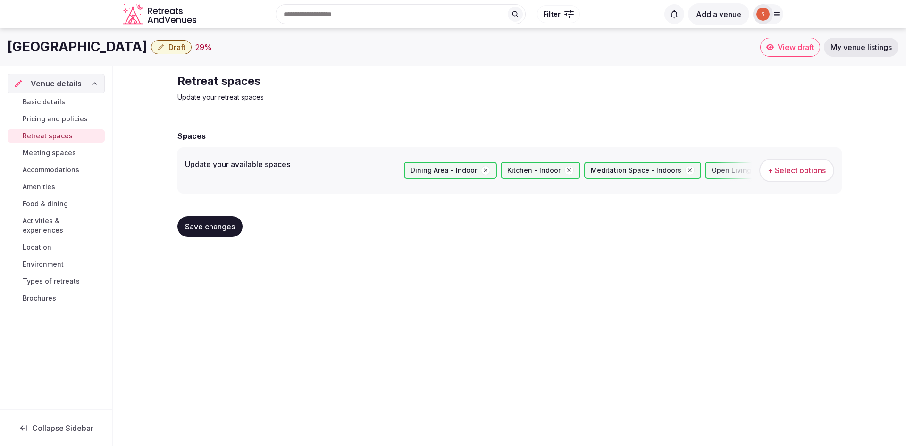
click at [202, 229] on span "Save changes" at bounding box center [210, 226] width 50 height 9
click at [60, 154] on span "Meeting spaces" at bounding box center [49, 152] width 53 height 9
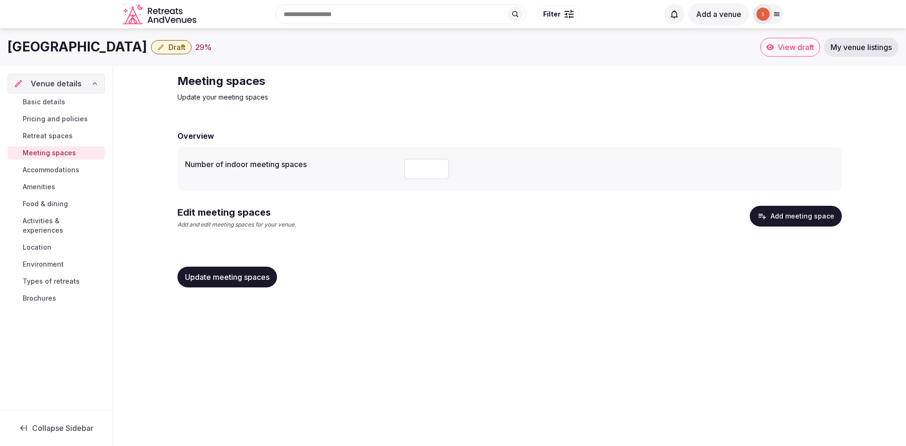
click at [421, 171] on input "number" at bounding box center [426, 169] width 45 height 21
type input "*"
click at [454, 233] on div "Edit meeting spaces Add and edit meeting spaces for your venue. Add meeting spa…" at bounding box center [510, 221] width 665 height 31
click at [812, 219] on button "Add meeting space" at bounding box center [796, 216] width 92 height 21
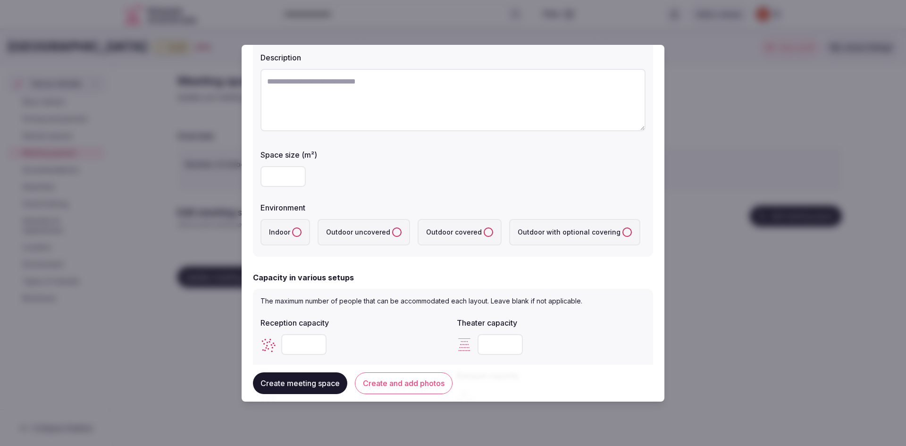
scroll to position [94, 0]
click at [398, 223] on label "Outdoor uncovered" at bounding box center [364, 233] width 93 height 26
click at [398, 228] on uncovered "Outdoor uncovered" at bounding box center [396, 232] width 9 height 9
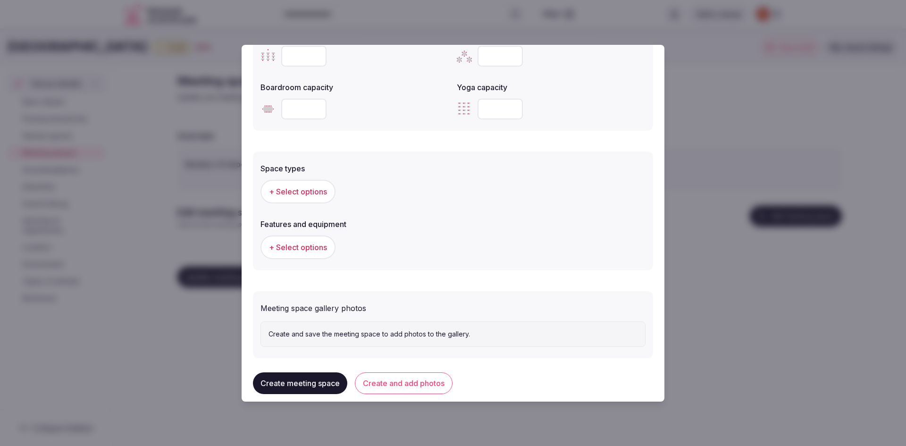
scroll to position [448, 0]
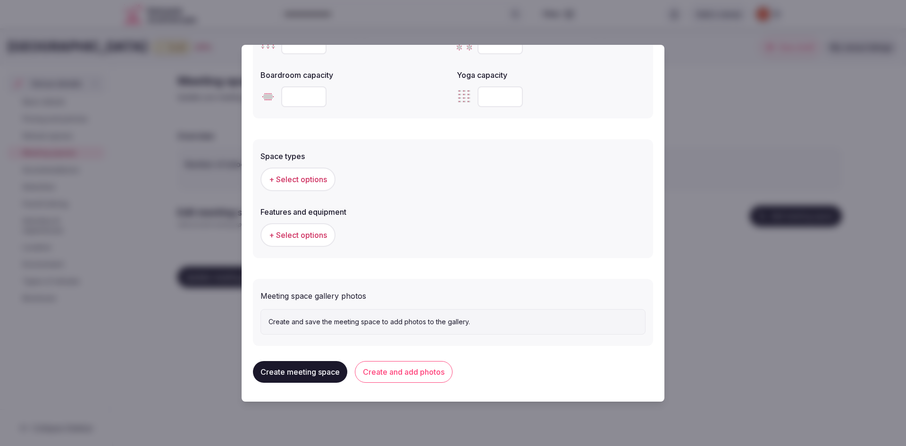
click at [311, 181] on span "+ Select options" at bounding box center [298, 179] width 58 height 10
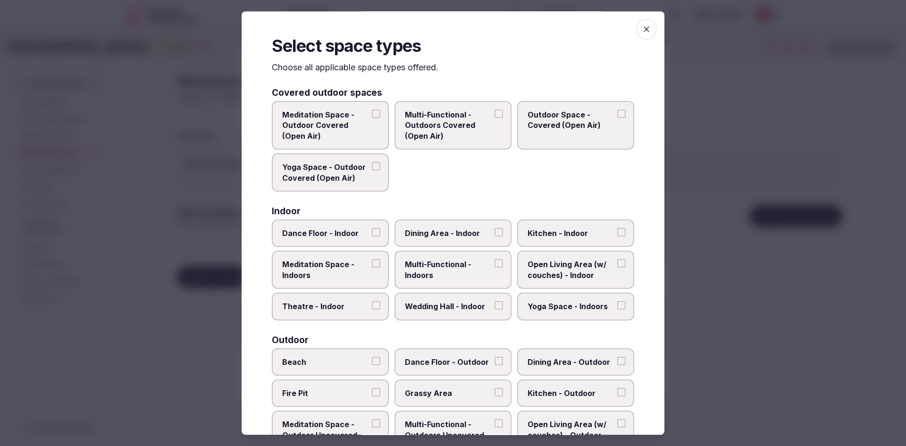
click at [643, 28] on icon "button" at bounding box center [646, 29] width 9 height 9
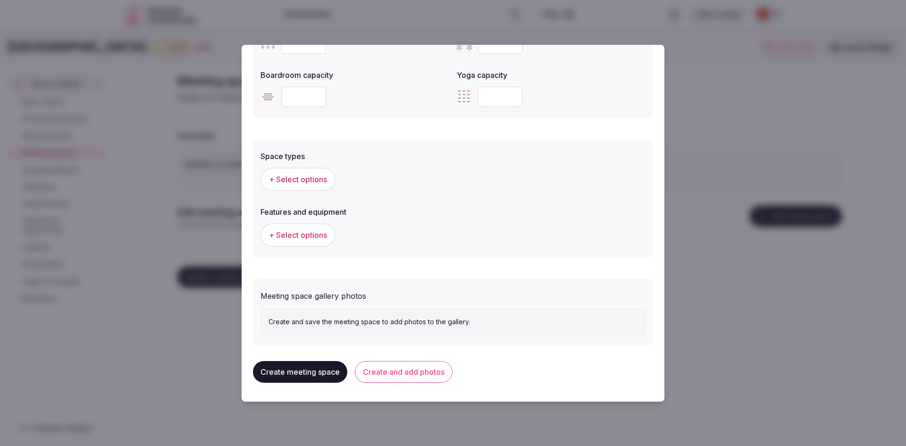
click at [689, 132] on div at bounding box center [453, 223] width 906 height 446
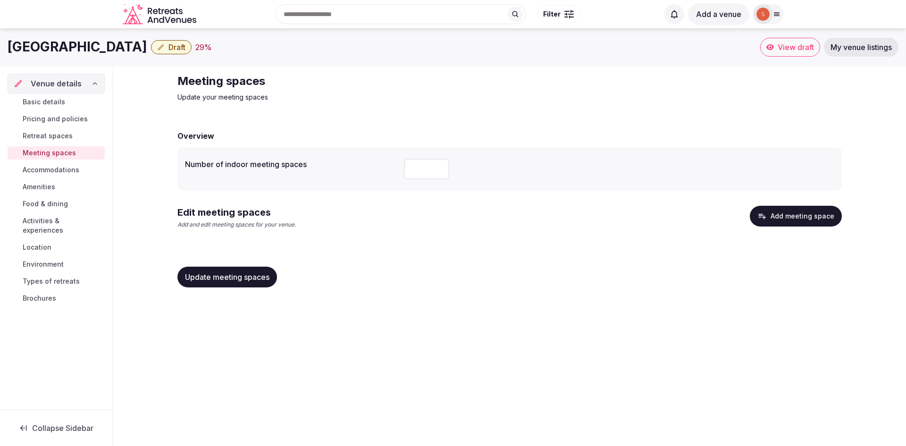
click at [51, 169] on span "Accommodations" at bounding box center [51, 169] width 57 height 9
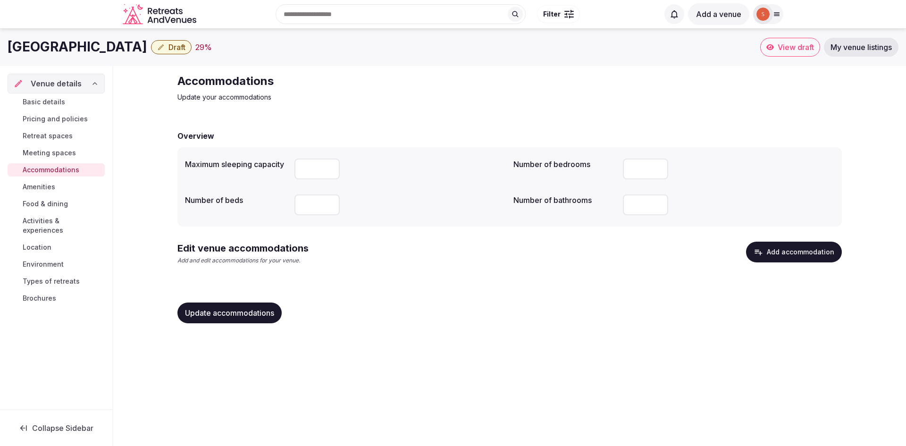
click at [652, 205] on input "number" at bounding box center [645, 205] width 45 height 21
type input "*"
drag, startPoint x: 434, startPoint y: 308, endPoint x: 373, endPoint y: 313, distance: 60.6
click at [431, 309] on div "Update accommodations" at bounding box center [510, 313] width 665 height 21
click at [317, 209] on input "number" at bounding box center [317, 205] width 45 height 21
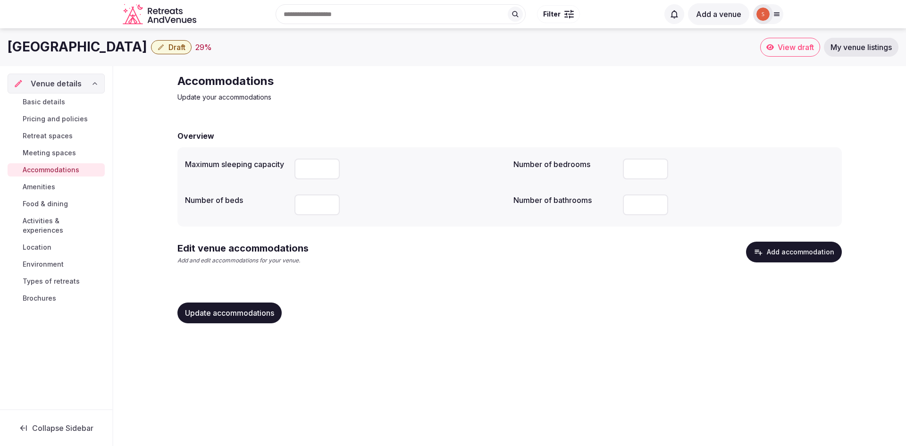
type input "*"
click at [328, 167] on input "*" at bounding box center [317, 169] width 45 height 21
click at [312, 167] on input "*" at bounding box center [317, 169] width 45 height 21
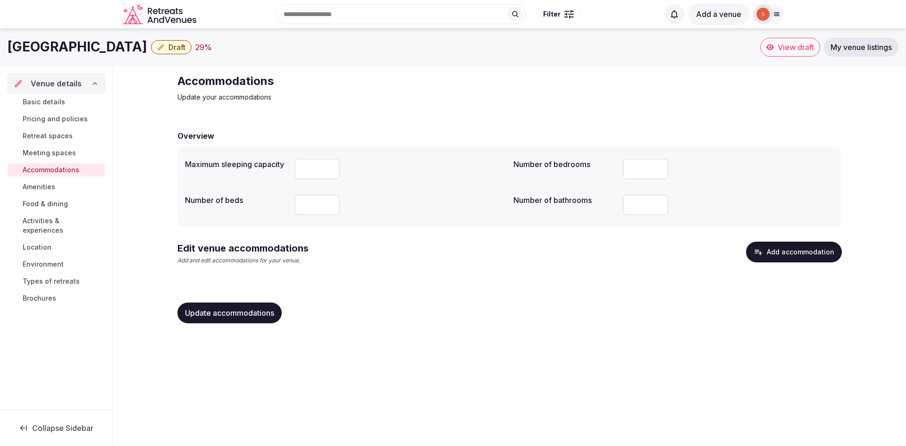
click at [312, 167] on input "*" at bounding box center [317, 169] width 45 height 21
click at [330, 174] on input "*" at bounding box center [317, 169] width 45 height 21
click at [327, 164] on input "*" at bounding box center [317, 169] width 45 height 21
click at [311, 167] on input "*" at bounding box center [317, 169] width 45 height 21
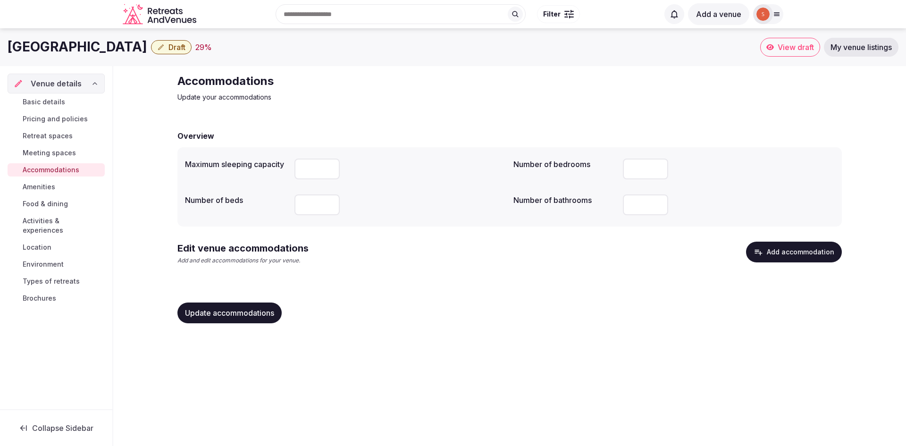
click at [311, 167] on input "*" at bounding box center [317, 169] width 45 height 21
type input "*"
drag, startPoint x: 470, startPoint y: 301, endPoint x: 490, endPoint y: 328, distance: 33.7
click at [472, 304] on div "Update accommodations" at bounding box center [510, 313] width 665 height 36
click at [68, 155] on span "Meeting spaces" at bounding box center [49, 152] width 53 height 9
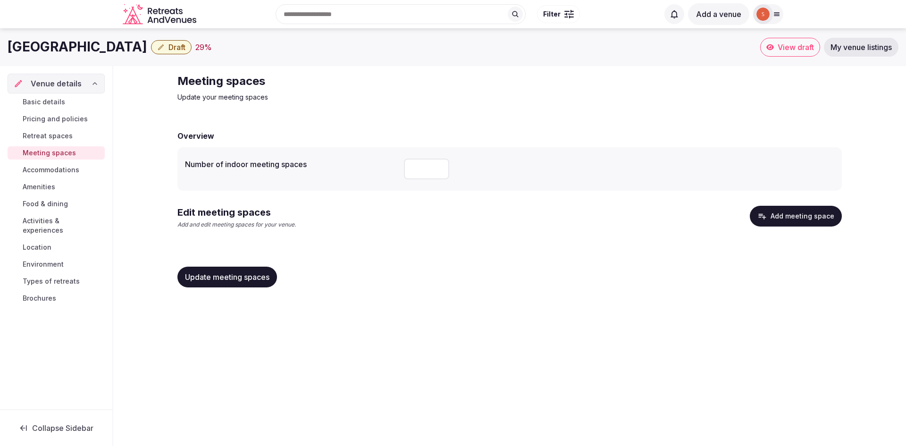
click at [418, 169] on input "number" at bounding box center [426, 169] width 45 height 21
type input "*"
click at [232, 280] on span "Update meeting spaces" at bounding box center [227, 276] width 85 height 9
click at [62, 178] on div "Basic details Pricing and policies Retreat spaces Meeting spaces Accommodations…" at bounding box center [56, 199] width 97 height 213
click at [56, 173] on span "Accommodations" at bounding box center [51, 169] width 57 height 9
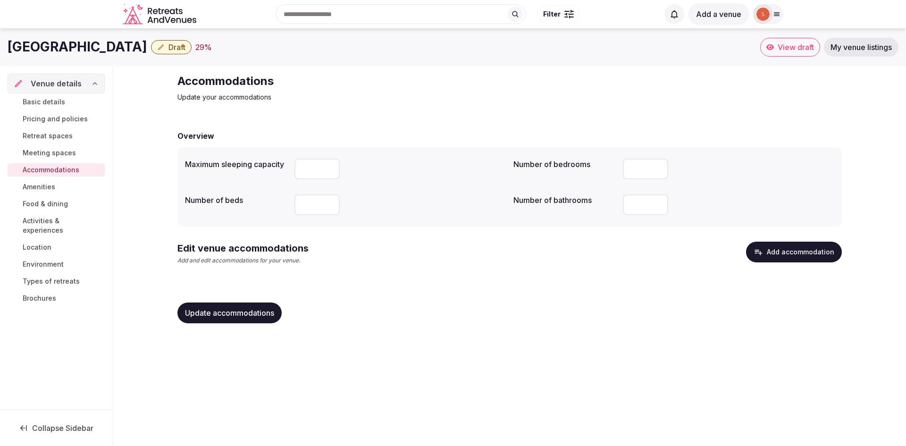
click at [309, 170] on input "number" at bounding box center [317, 169] width 45 height 21
click at [319, 216] on div at bounding box center [400, 205] width 211 height 28
click at [321, 197] on input "number" at bounding box center [317, 205] width 45 height 21
type input "*"
click at [328, 186] on div "Maximum sleeping capacity Number of bedrooms * Number of beds * Number of bathr…" at bounding box center [510, 187] width 650 height 64
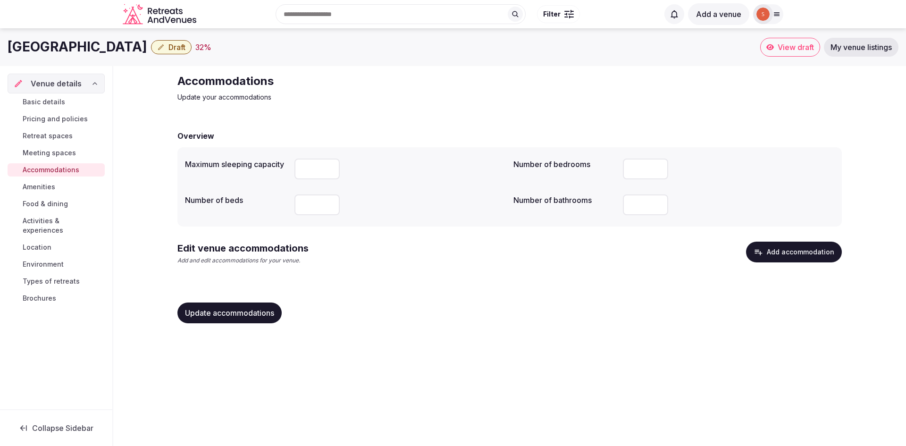
click at [318, 172] on input "number" at bounding box center [317, 169] width 45 height 21
type input "*"
click at [630, 202] on input "number" at bounding box center [645, 205] width 45 height 21
type input "*"
click at [239, 325] on div "Update accommodations" at bounding box center [510, 313] width 665 height 36
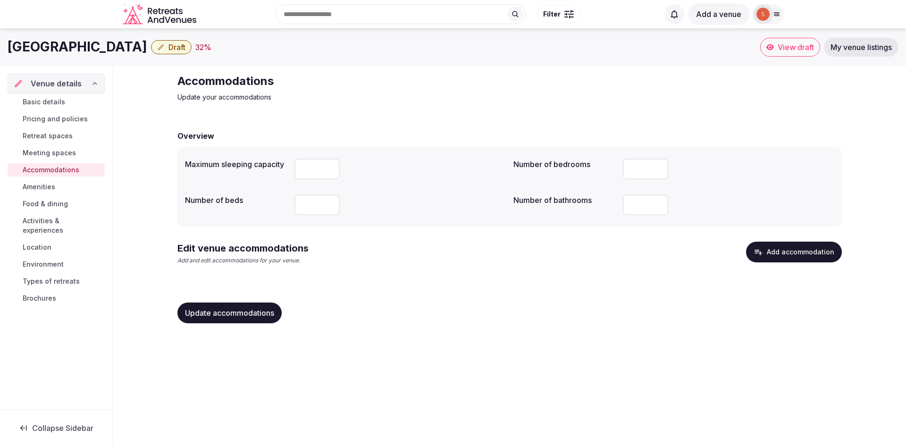
click at [239, 319] on button "Update accommodations" at bounding box center [230, 313] width 104 height 21
click at [56, 185] on link "Amenities" at bounding box center [56, 186] width 97 height 13
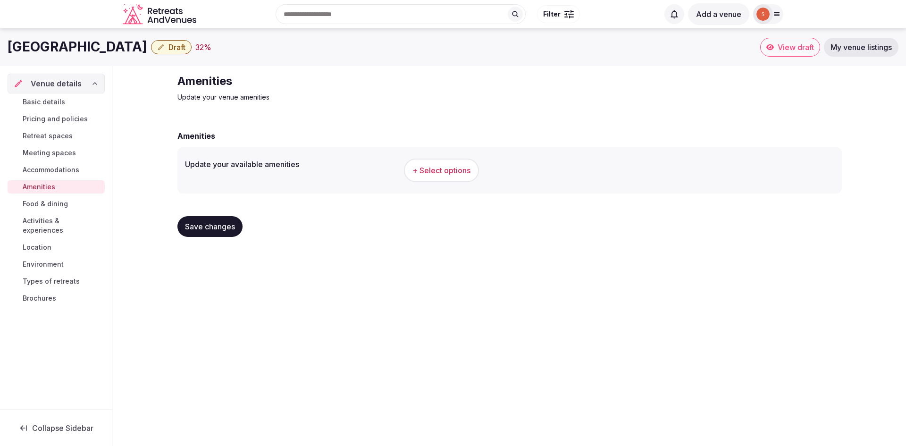
click at [464, 168] on span "+ Select options" at bounding box center [442, 170] width 58 height 10
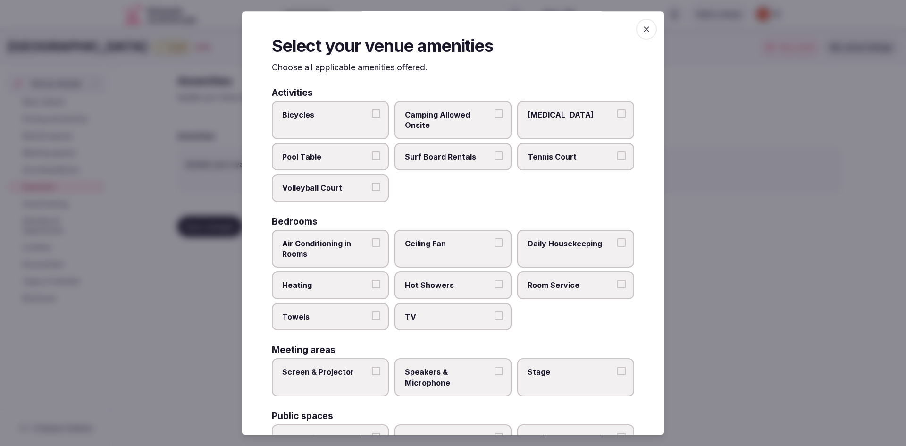
click at [373, 111] on button "Bicycles" at bounding box center [376, 114] width 8 height 8
click at [495, 115] on button "Camping Allowed Onsite" at bounding box center [499, 114] width 8 height 8
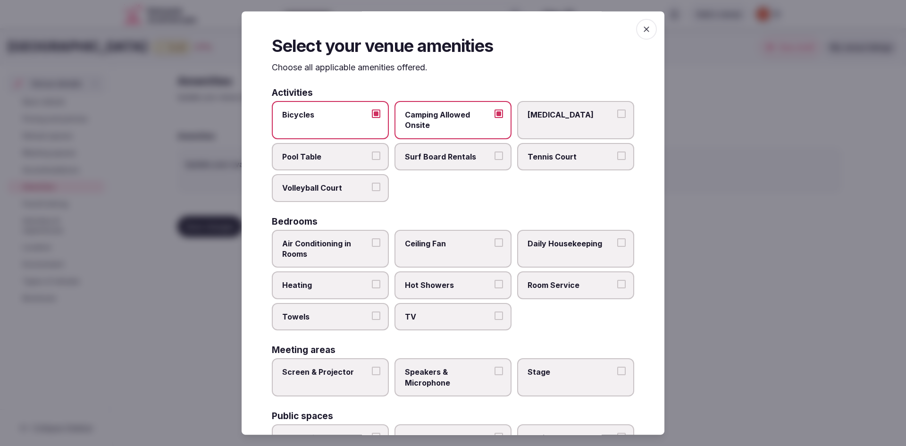
click at [379, 113] on label "Bicycles" at bounding box center [330, 120] width 117 height 38
click at [379, 113] on button "Bicycles" at bounding box center [376, 114] width 8 height 8
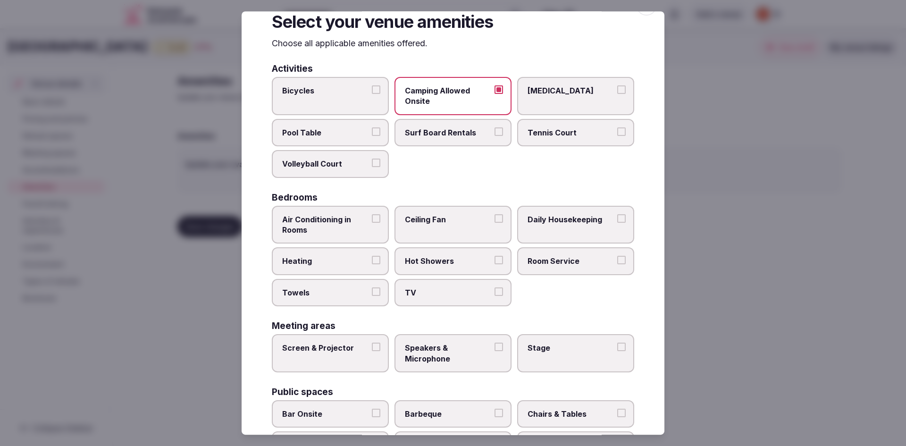
scroll to position [47, 0]
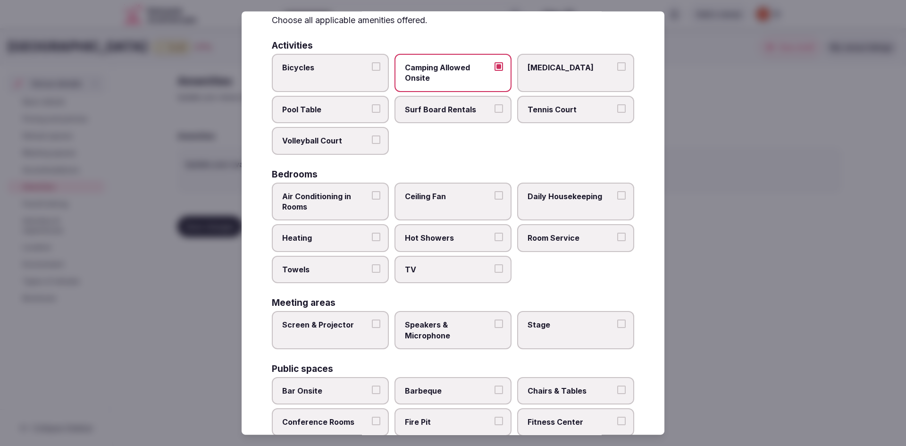
click at [369, 201] on label "Air Conditioning in Rooms" at bounding box center [330, 202] width 117 height 38
click at [372, 200] on button "Air Conditioning in Rooms" at bounding box center [376, 195] width 8 height 8
click at [375, 234] on button "Heating" at bounding box center [376, 237] width 8 height 8
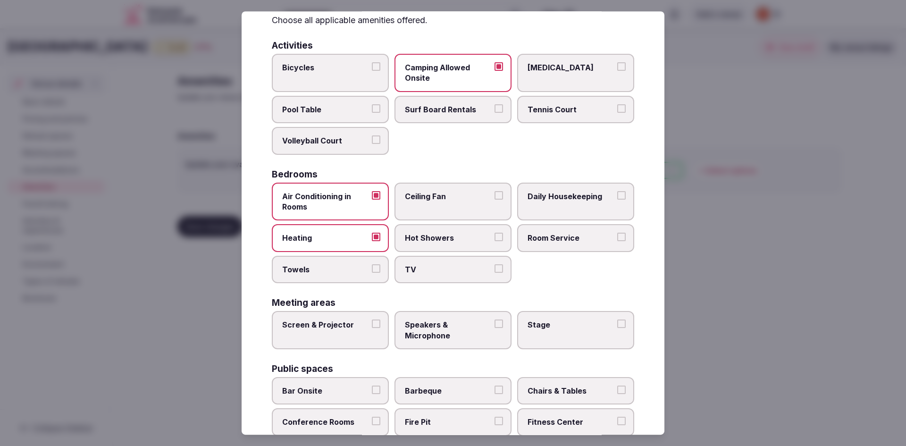
click at [495, 238] on button "Hot Showers" at bounding box center [499, 237] width 8 height 8
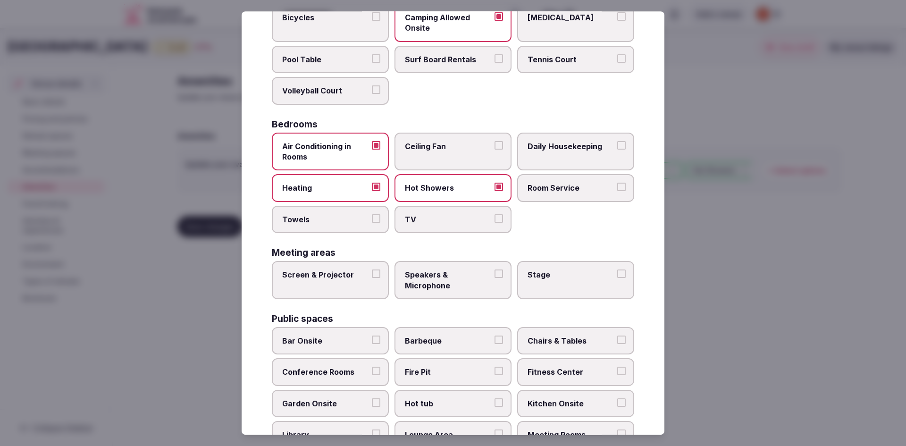
scroll to position [142, 0]
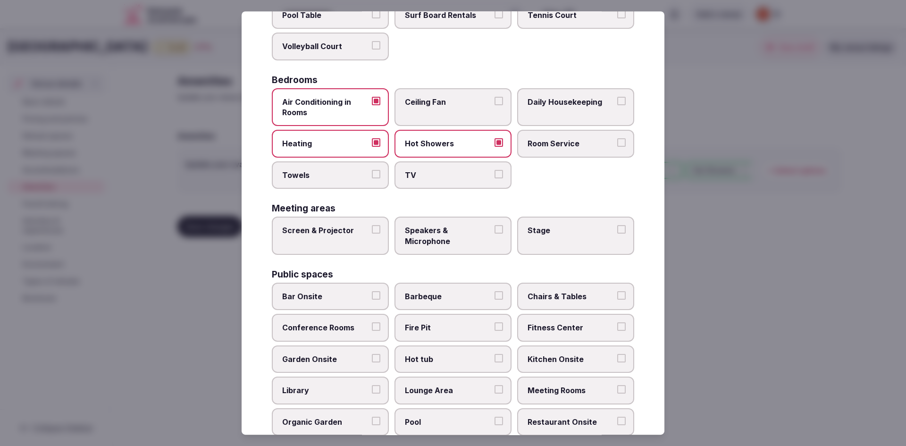
click at [389, 183] on div "Air Conditioning in Rooms Ceiling Fan Daily Housekeeping Heating Hot Showers Ro…" at bounding box center [453, 138] width 363 height 101
click at [374, 180] on label "Towels" at bounding box center [330, 174] width 117 height 27
click at [374, 178] on button "Towels" at bounding box center [376, 174] width 8 height 8
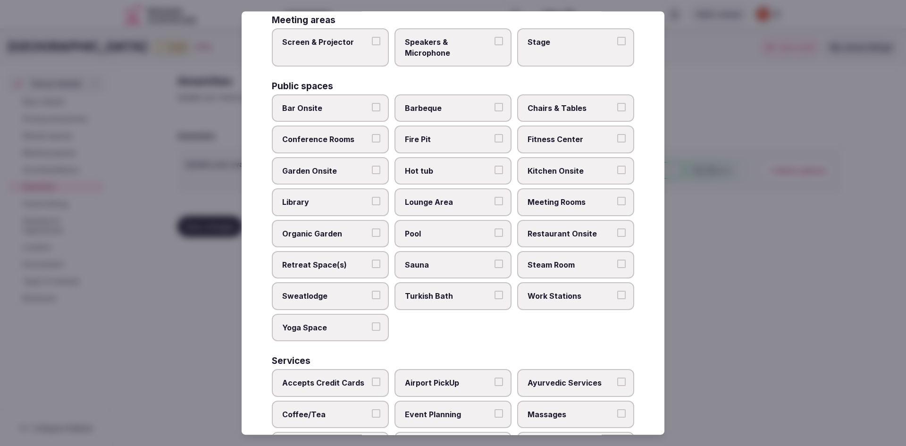
scroll to position [330, 0]
click at [618, 177] on label "Kitchen Onsite" at bounding box center [575, 170] width 117 height 27
click at [618, 174] on button "Kitchen Onsite" at bounding box center [621, 169] width 8 height 8
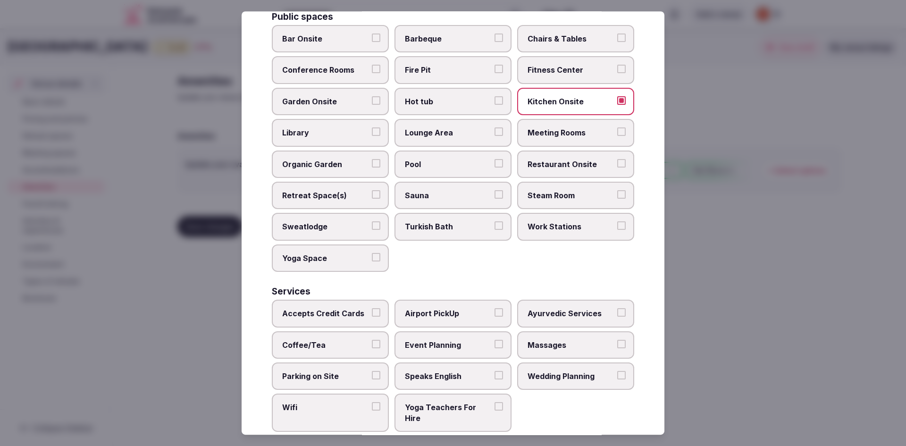
scroll to position [419, 0]
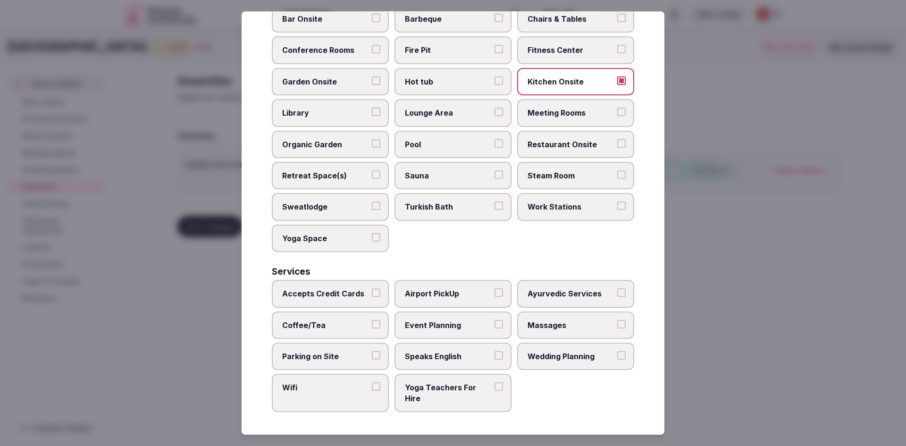
click at [372, 354] on button "Parking on Site" at bounding box center [376, 355] width 8 height 8
click at [373, 325] on button "Coffee/Tea" at bounding box center [376, 324] width 8 height 8
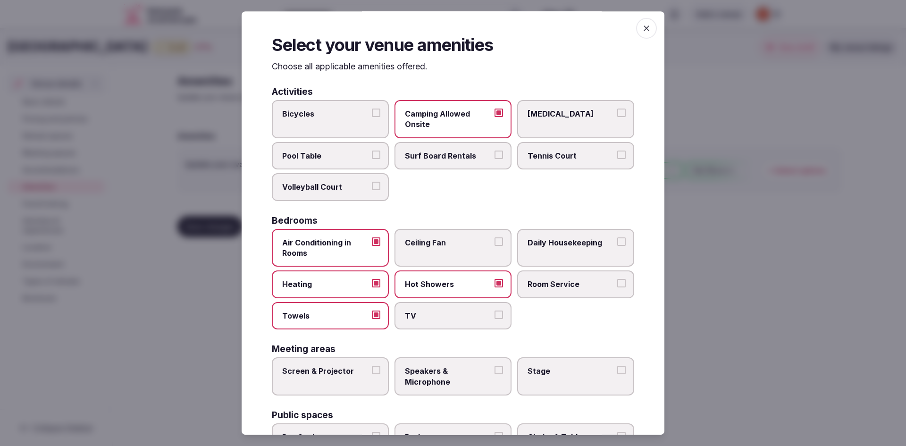
scroll to position [0, 0]
click at [642, 25] on icon "button" at bounding box center [646, 29] width 9 height 9
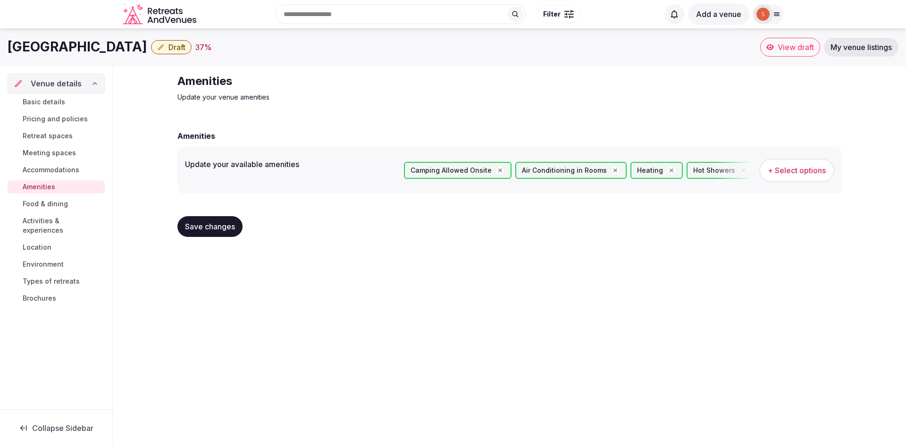
click at [787, 170] on span "+ Select options" at bounding box center [797, 170] width 58 height 10
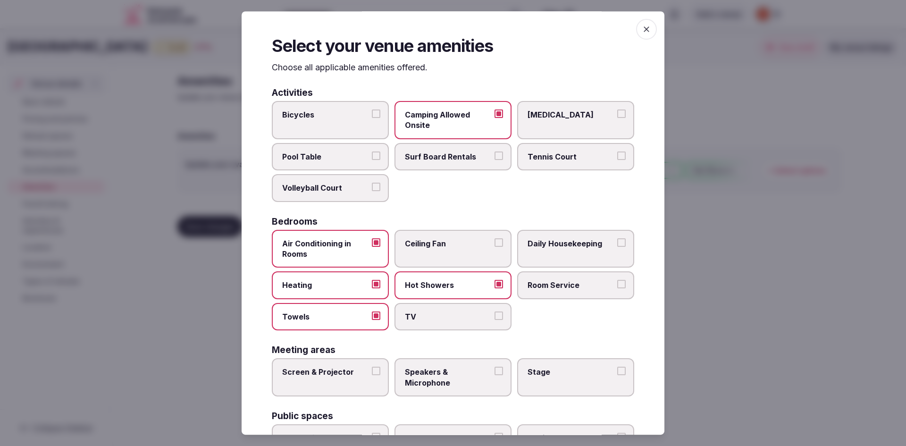
click at [495, 317] on button "TV" at bounding box center [499, 316] width 8 height 8
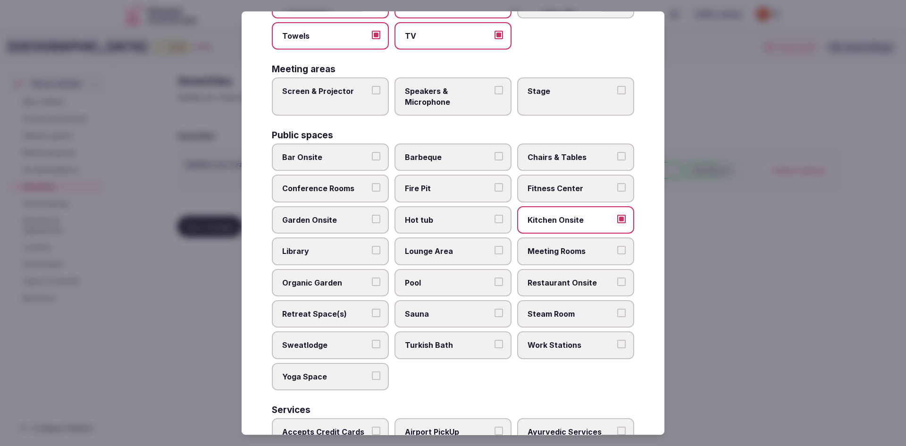
scroll to position [283, 0]
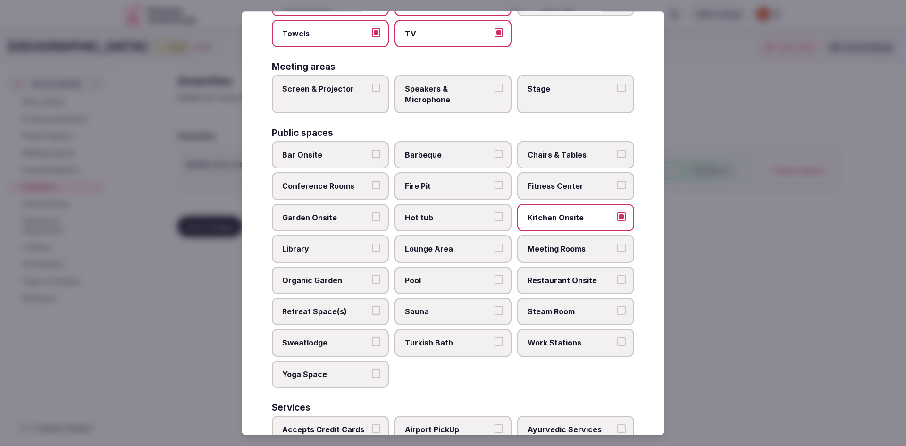
click at [344, 317] on label "Retreat Space(s)" at bounding box center [330, 311] width 117 height 27
click at [372, 315] on button "Retreat Space(s)" at bounding box center [376, 310] width 8 height 8
click at [372, 278] on button "Organic Garden" at bounding box center [376, 279] width 8 height 8
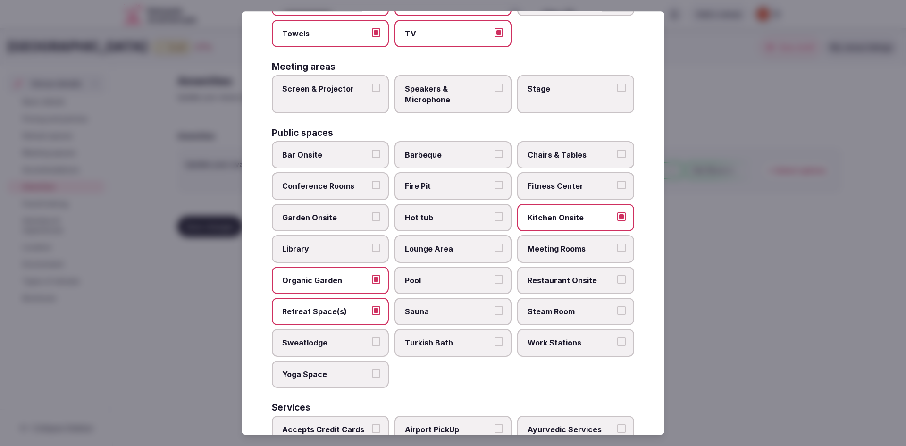
click at [373, 278] on button "Organic Garden" at bounding box center [376, 279] width 8 height 8
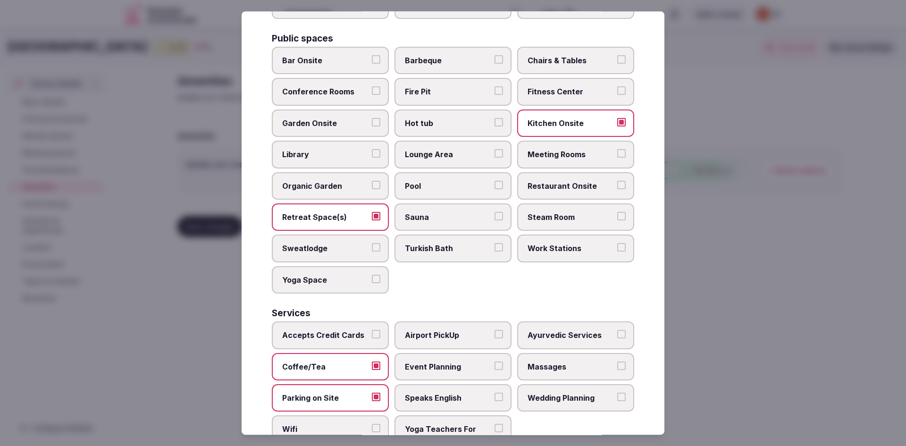
scroll to position [419, 0]
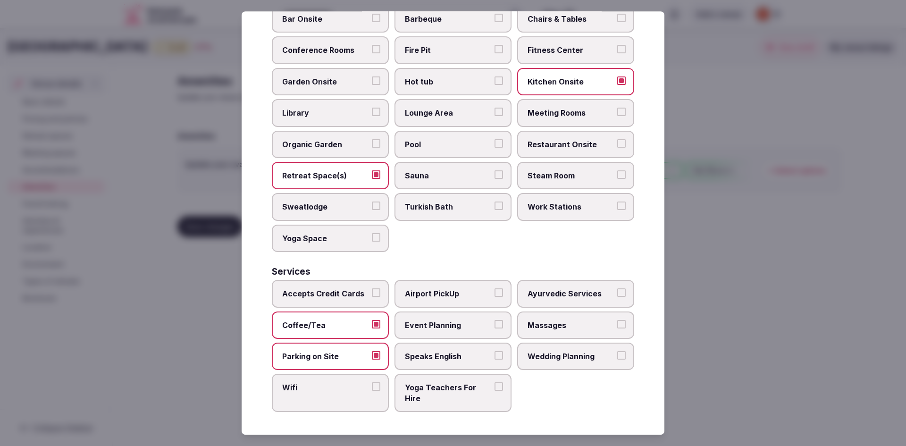
click at [380, 295] on label "Accepts Credit Cards" at bounding box center [330, 293] width 117 height 27
click at [380, 295] on button "Accepts Credit Cards" at bounding box center [376, 292] width 8 height 8
click at [487, 325] on label "Event Planning" at bounding box center [453, 325] width 117 height 27
click at [495, 325] on button "Event Planning" at bounding box center [499, 324] width 8 height 8
click at [483, 361] on span "Speaks English" at bounding box center [448, 356] width 87 height 10
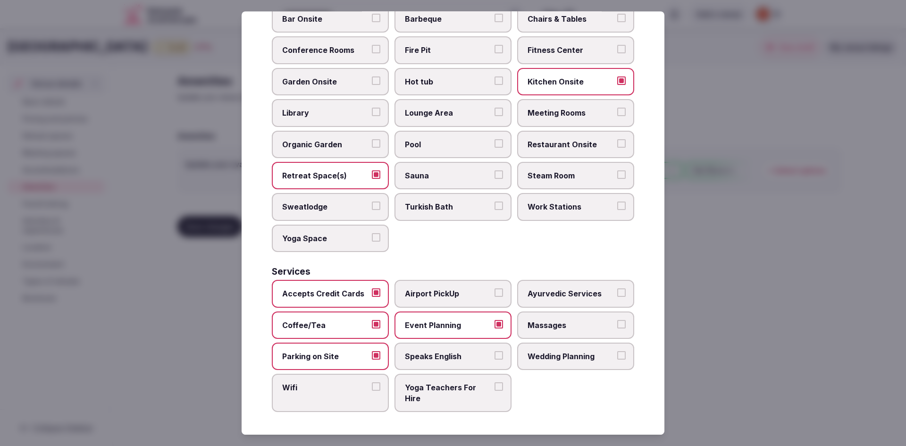
click at [495, 360] on button "Speaks English" at bounding box center [499, 355] width 8 height 8
click at [605, 350] on label "Wedding Planning" at bounding box center [575, 356] width 117 height 27
click at [617, 351] on button "Wedding Planning" at bounding box center [621, 355] width 8 height 8
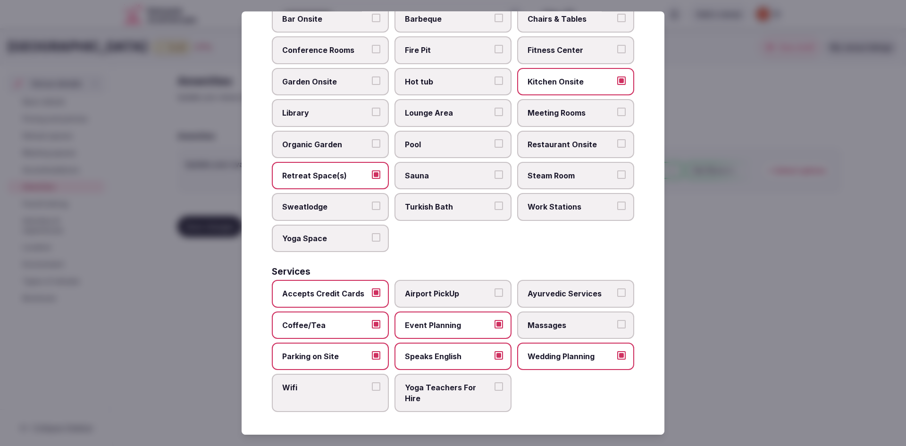
click at [374, 390] on button "Wifi" at bounding box center [376, 386] width 8 height 8
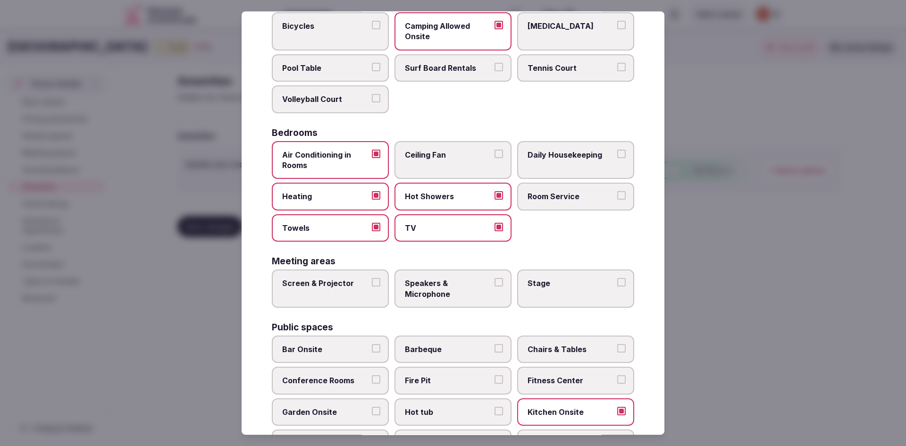
scroll to position [0, 0]
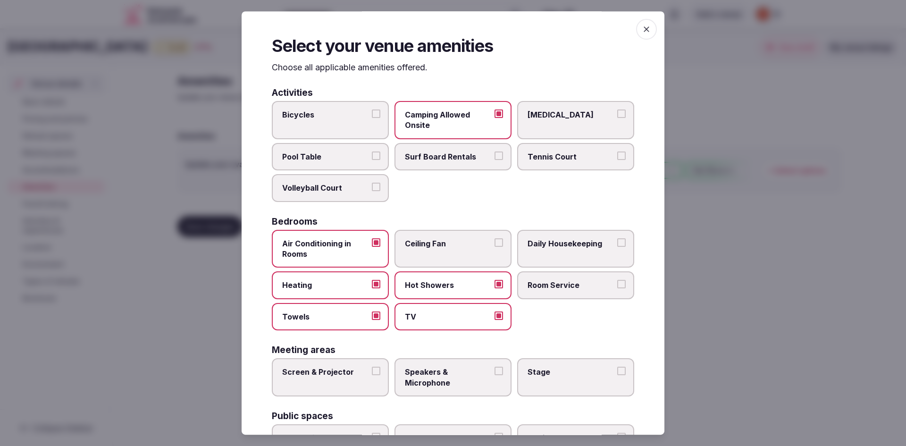
click at [642, 30] on icon "button" at bounding box center [646, 29] width 9 height 9
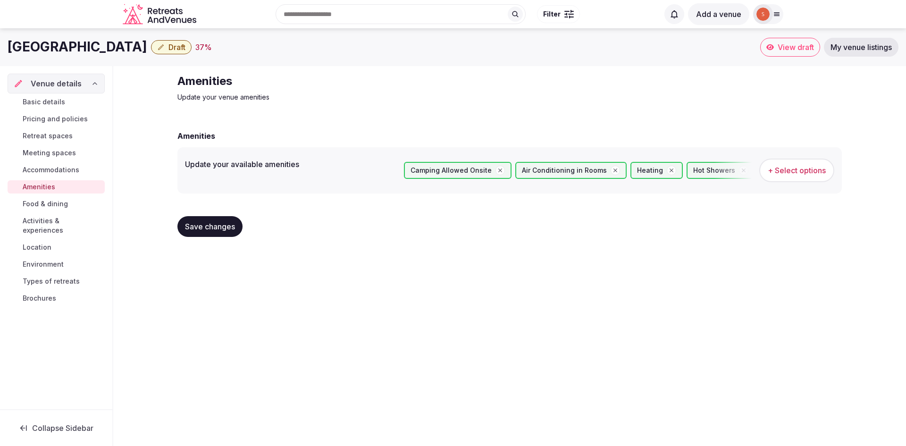
click at [223, 220] on button "Save changes" at bounding box center [210, 226] width 65 height 21
click at [51, 203] on span "Food & dining" at bounding box center [45, 203] width 45 height 9
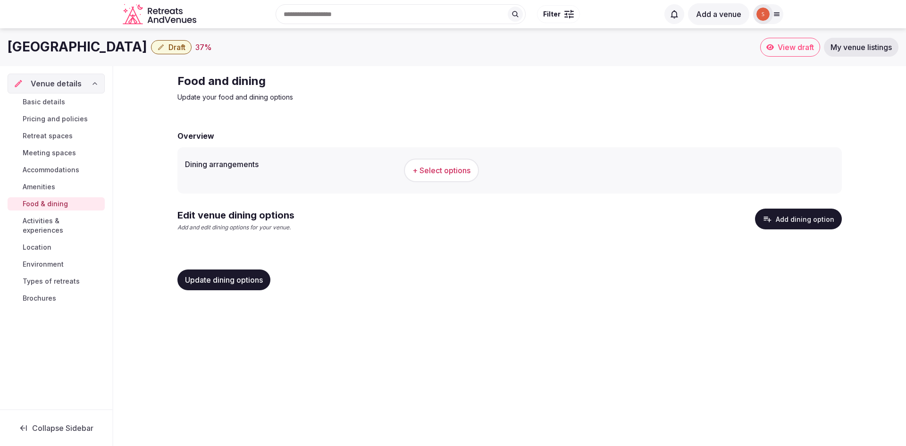
click at [464, 164] on button "+ Select options" at bounding box center [441, 171] width 75 height 24
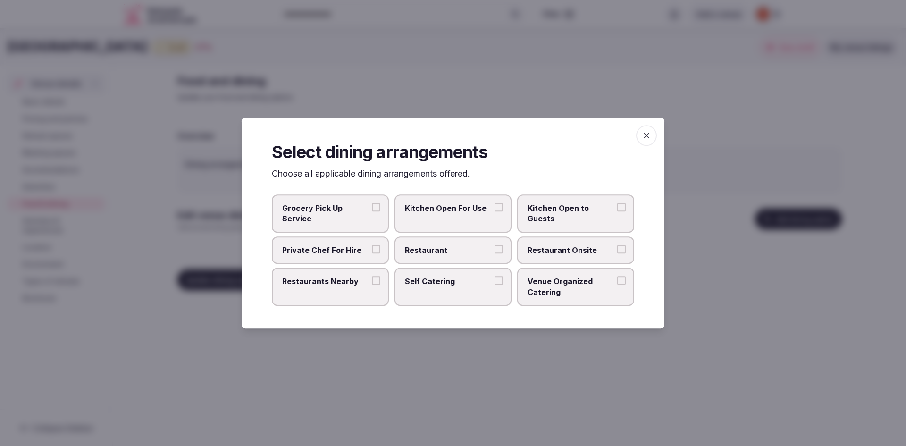
click at [496, 207] on button "Kitchen Open For Use" at bounding box center [499, 207] width 8 height 8
click at [649, 137] on icon "button" at bounding box center [647, 136] width 6 height 6
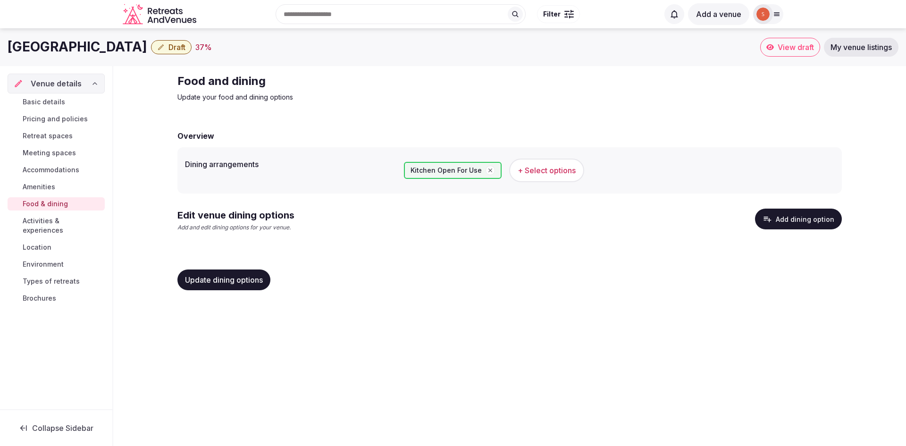
click at [228, 285] on span "Update dining options" at bounding box center [224, 279] width 78 height 9
click at [42, 294] on span "Brochures" at bounding box center [40, 298] width 34 height 9
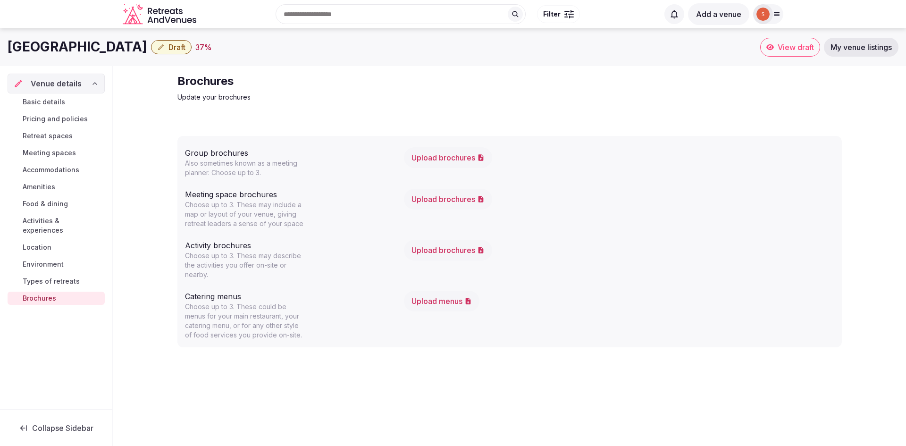
click at [42, 221] on span "Activities & experiences" at bounding box center [62, 225] width 78 height 19
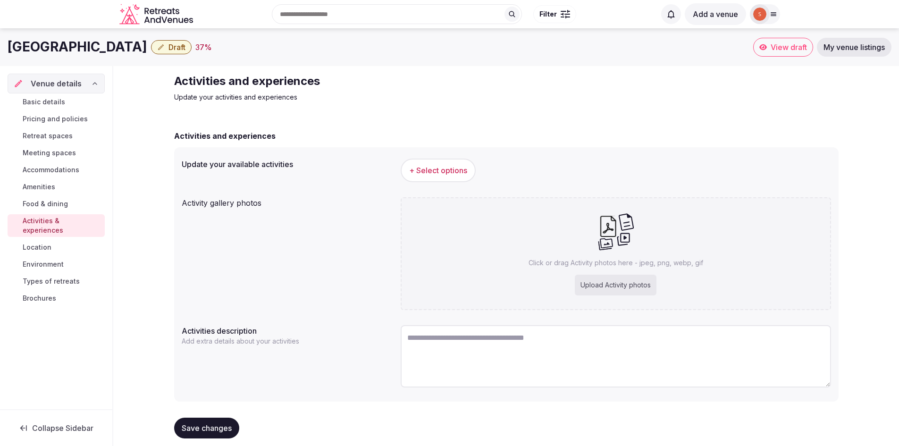
click at [430, 171] on span "+ Select options" at bounding box center [438, 170] width 58 height 10
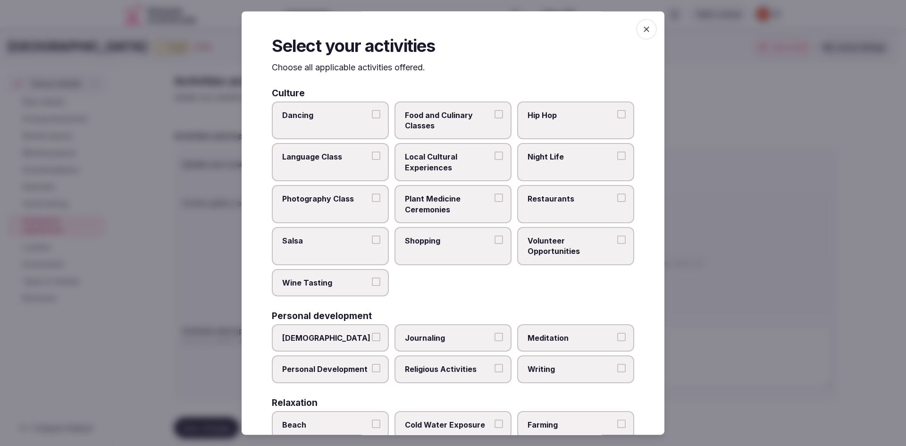
click at [645, 29] on span "button" at bounding box center [646, 29] width 21 height 21
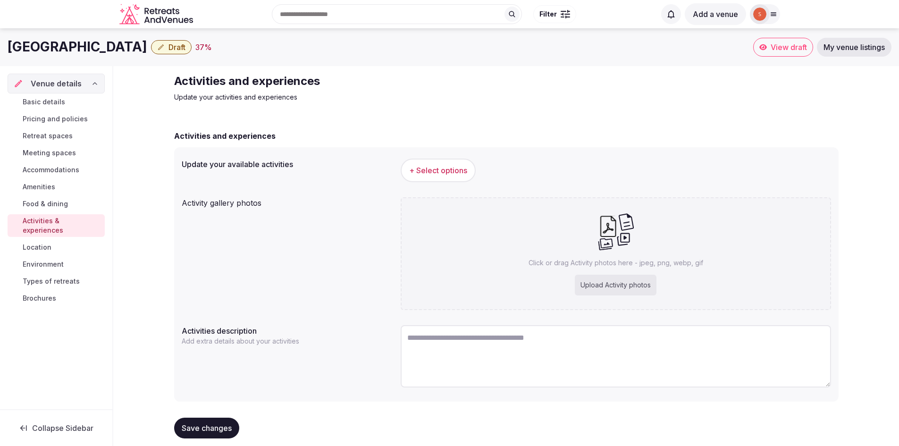
click at [427, 178] on button "+ Select options" at bounding box center [438, 171] width 75 height 24
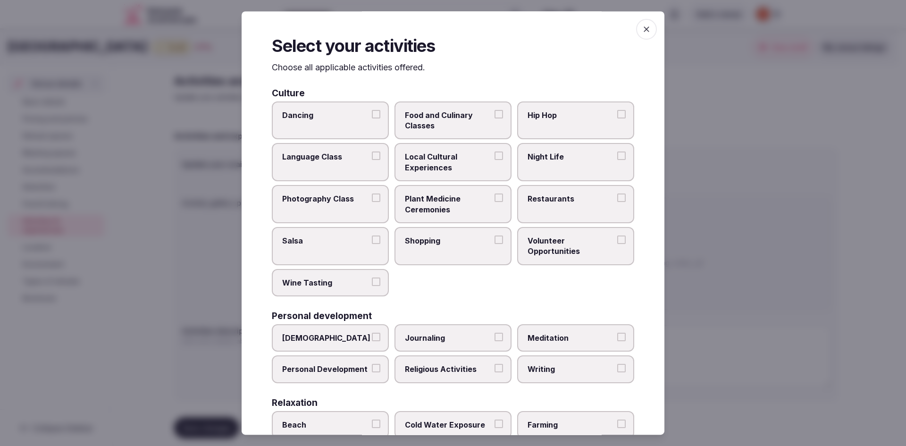
click at [495, 155] on button "Local Cultural Experiences" at bounding box center [499, 156] width 8 height 8
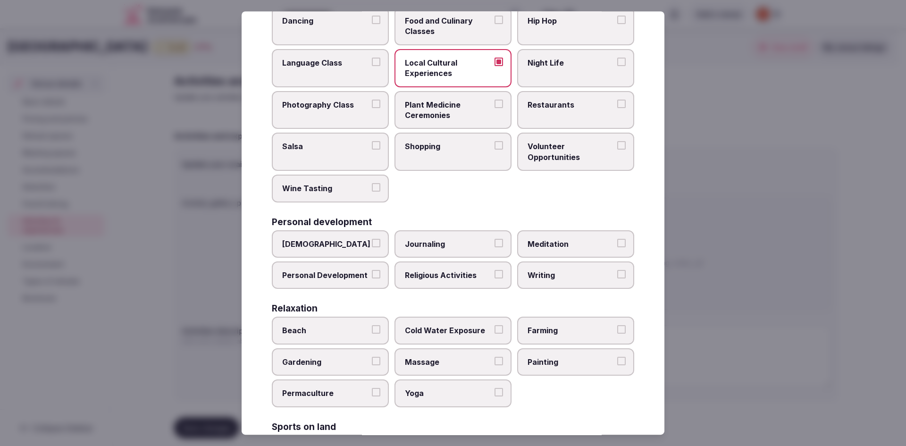
scroll to position [94, 0]
click at [607, 245] on span "Meditation" at bounding box center [571, 243] width 87 height 10
click at [617, 245] on button "Meditation" at bounding box center [621, 242] width 8 height 8
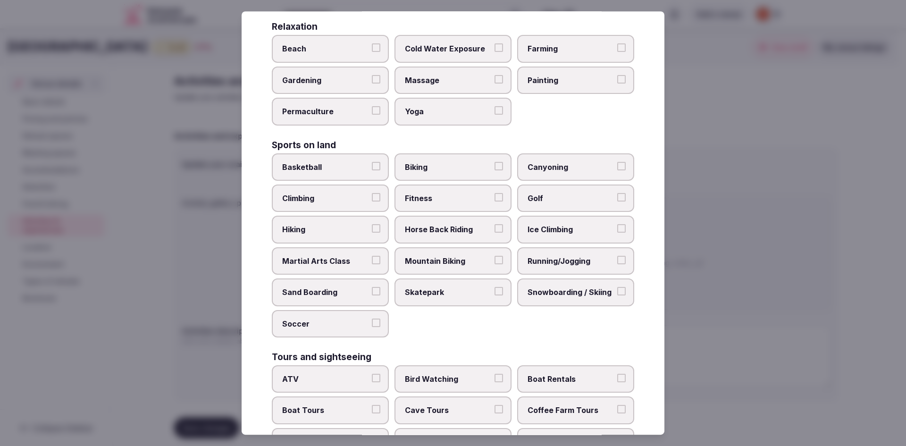
scroll to position [378, 0]
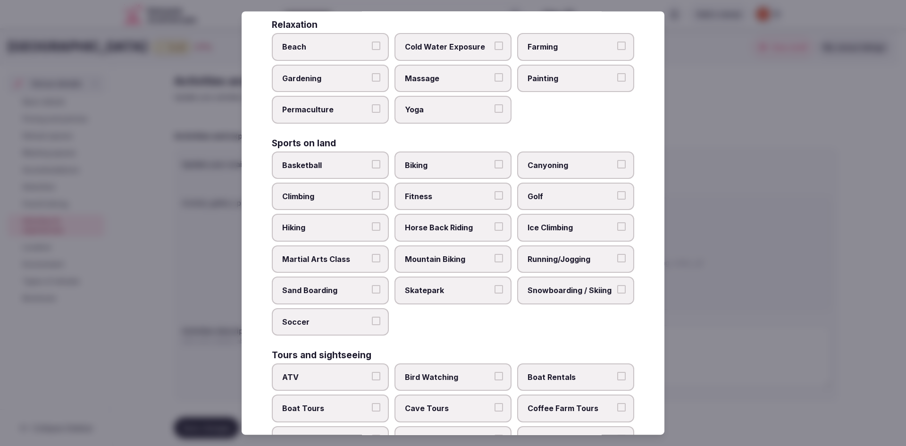
click at [613, 263] on label "Running/Jogging" at bounding box center [575, 258] width 117 height 27
click at [617, 262] on button "Running/Jogging" at bounding box center [621, 258] width 8 height 8
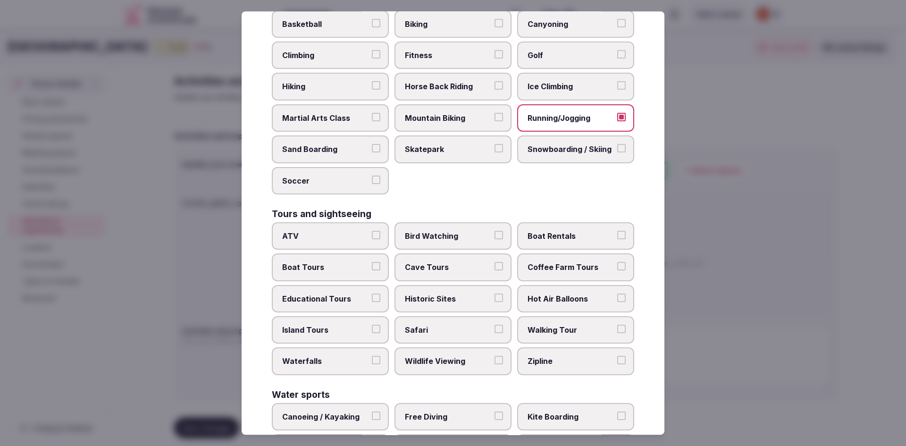
scroll to position [519, 0]
click at [489, 298] on label "Historic Sites" at bounding box center [453, 298] width 117 height 27
click at [495, 298] on button "Historic Sites" at bounding box center [499, 297] width 8 height 8
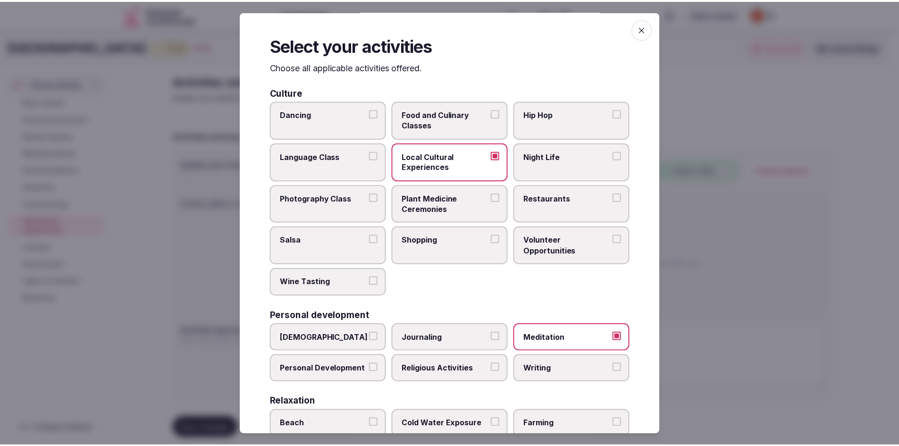
scroll to position [0, 0]
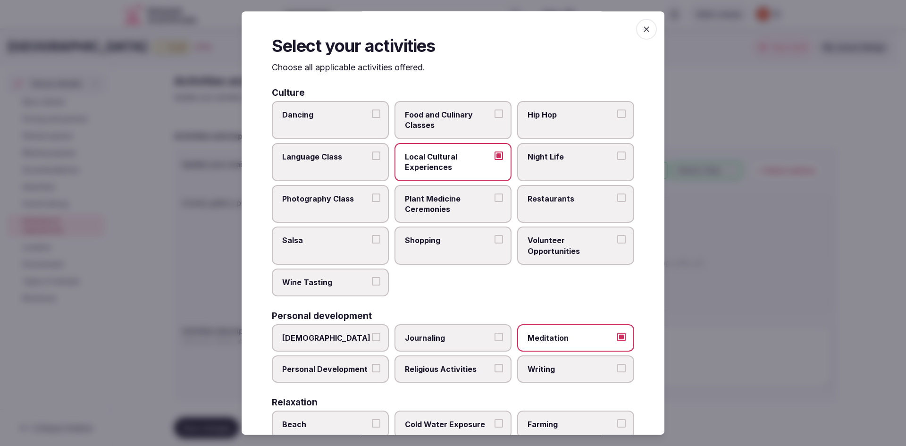
click at [644, 29] on icon "button" at bounding box center [646, 29] width 9 height 9
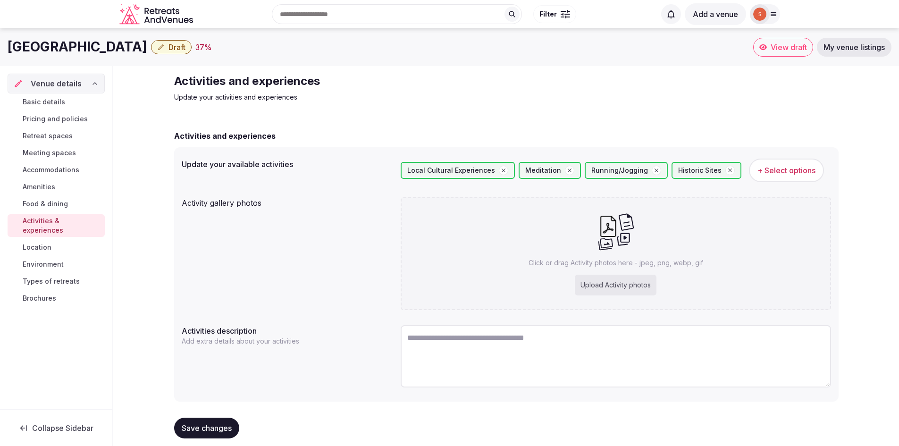
scroll to position [14, 0]
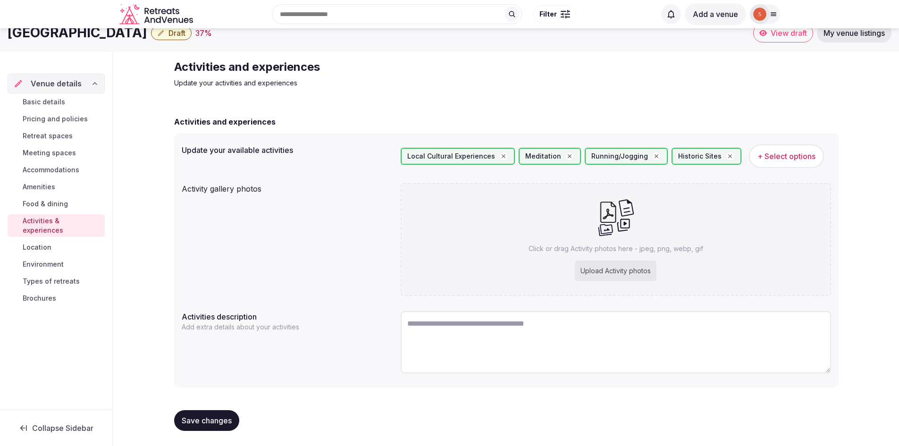
click at [550, 341] on textarea at bounding box center [616, 342] width 431 height 62
click at [50, 243] on span "Location" at bounding box center [37, 247] width 29 height 9
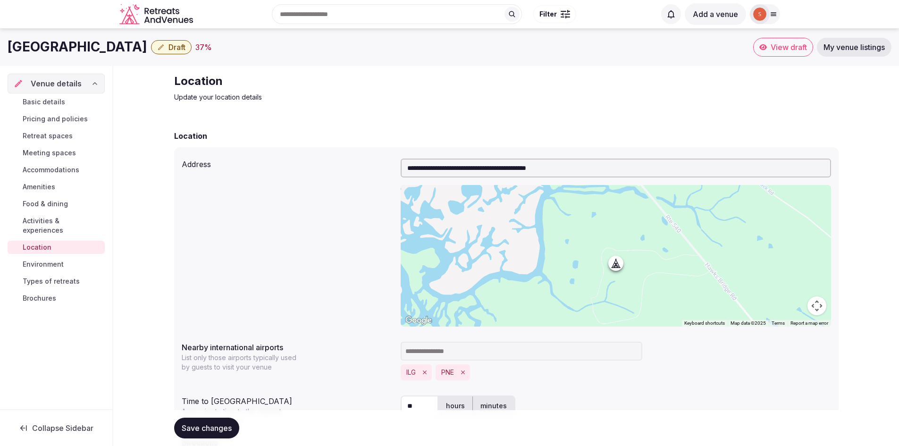
click at [69, 231] on div "Basic details Pricing and policies Retreat spaces Meeting spaces Accommodations…" at bounding box center [56, 199] width 97 height 213
click at [70, 224] on span "Activities & experiences" at bounding box center [62, 225] width 78 height 19
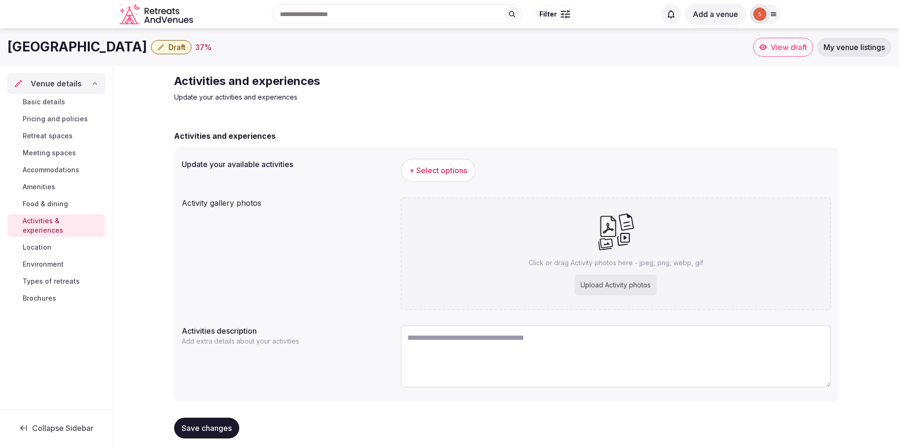
click at [428, 160] on button "+ Select options" at bounding box center [438, 171] width 75 height 24
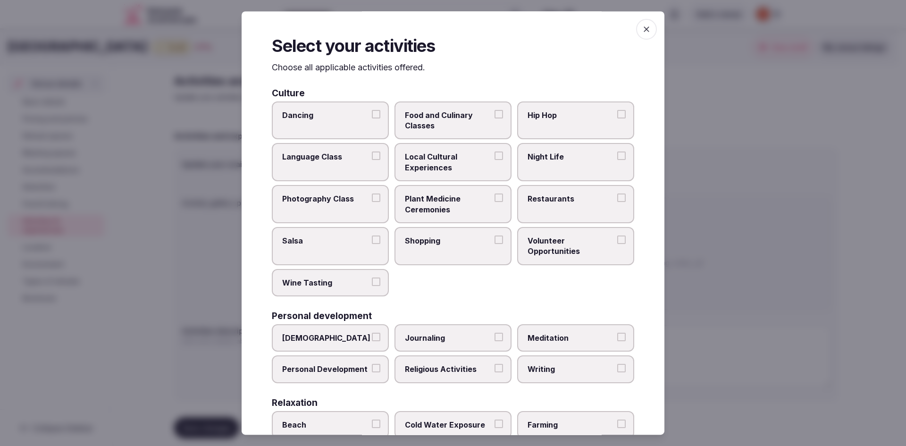
click at [493, 150] on label "Local Cultural Experiences" at bounding box center [453, 162] width 117 height 38
click at [495, 152] on button "Local Cultural Experiences" at bounding box center [499, 156] width 8 height 8
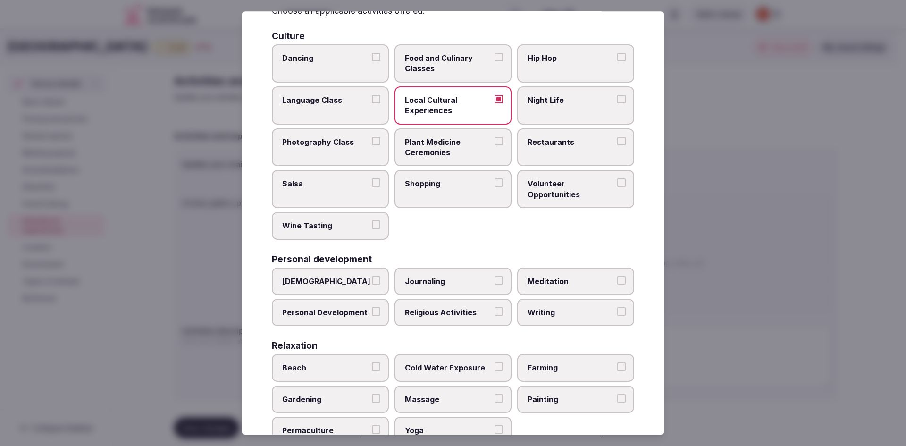
scroll to position [47, 0]
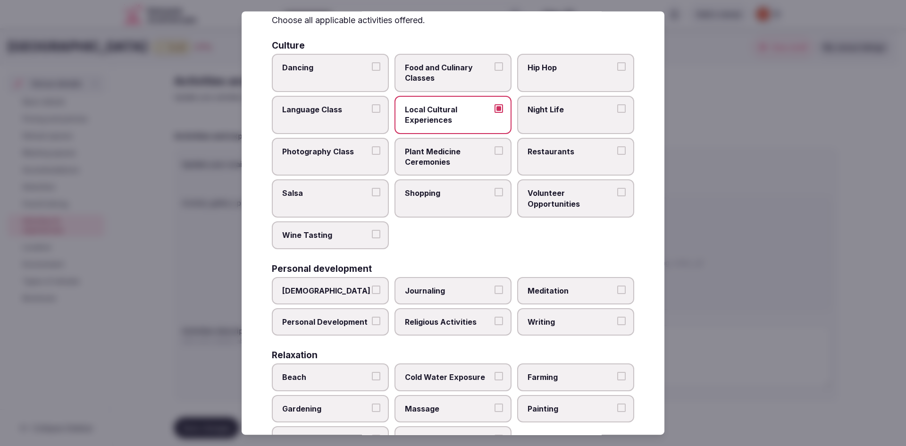
click at [499, 105] on label "Local Cultural Experiences" at bounding box center [453, 115] width 117 height 38
click at [499, 105] on button "Local Cultural Experiences" at bounding box center [499, 108] width 8 height 8
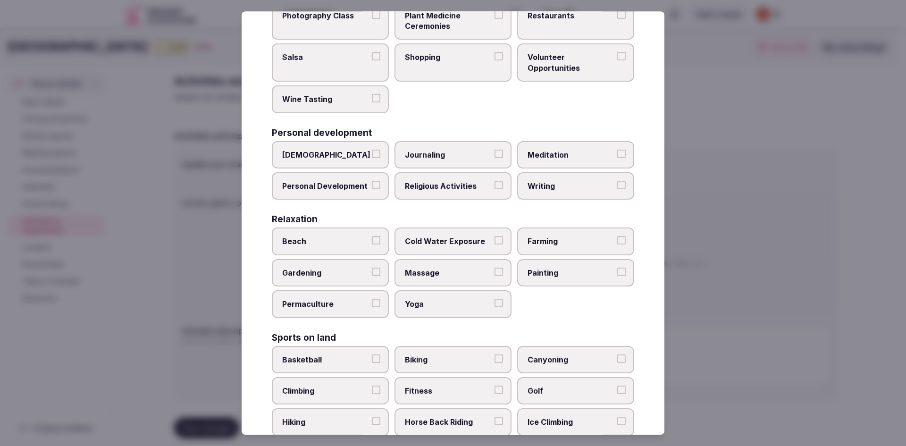
scroll to position [189, 0]
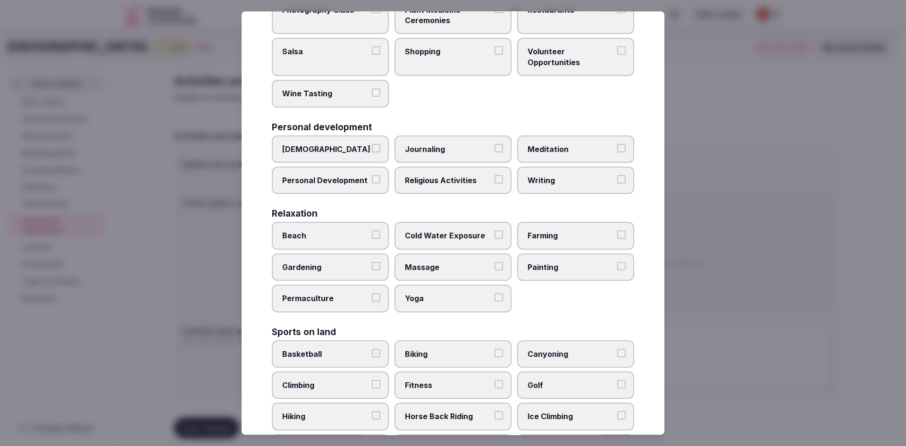
click at [579, 143] on label "Meditation" at bounding box center [575, 148] width 117 height 27
click at [617, 144] on button "Meditation" at bounding box center [621, 148] width 8 height 8
click at [604, 233] on span "Farming" at bounding box center [571, 236] width 87 height 10
click at [617, 233] on button "Farming" at bounding box center [621, 235] width 8 height 8
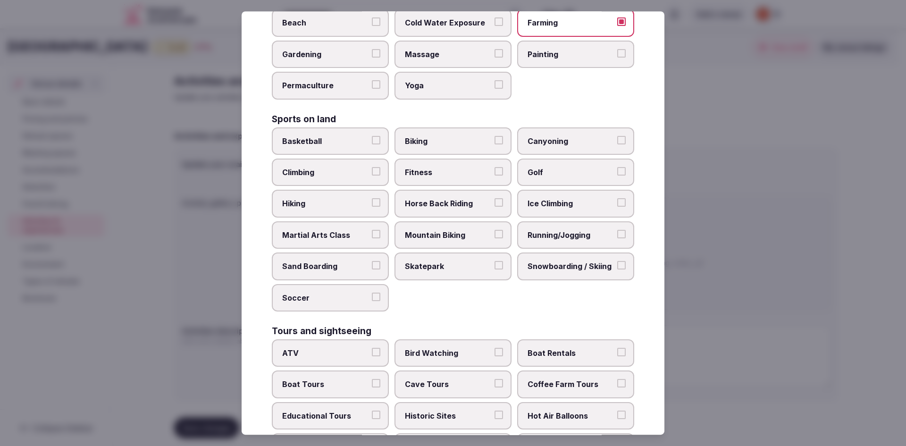
scroll to position [425, 0]
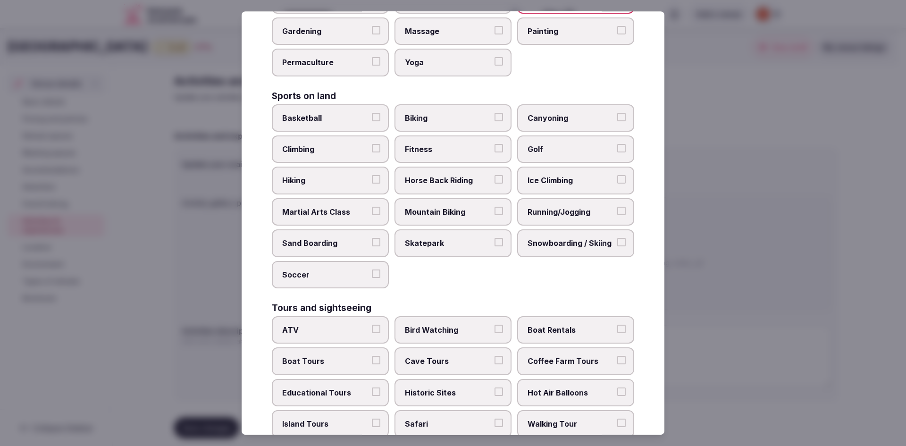
click at [609, 215] on label "Running/Jogging" at bounding box center [575, 211] width 117 height 27
click at [617, 215] on button "Running/Jogging" at bounding box center [621, 211] width 8 height 8
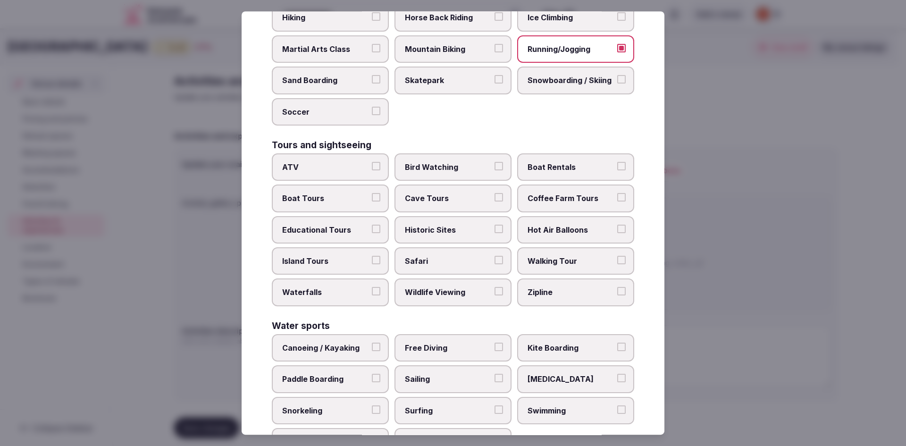
scroll to position [614, 0]
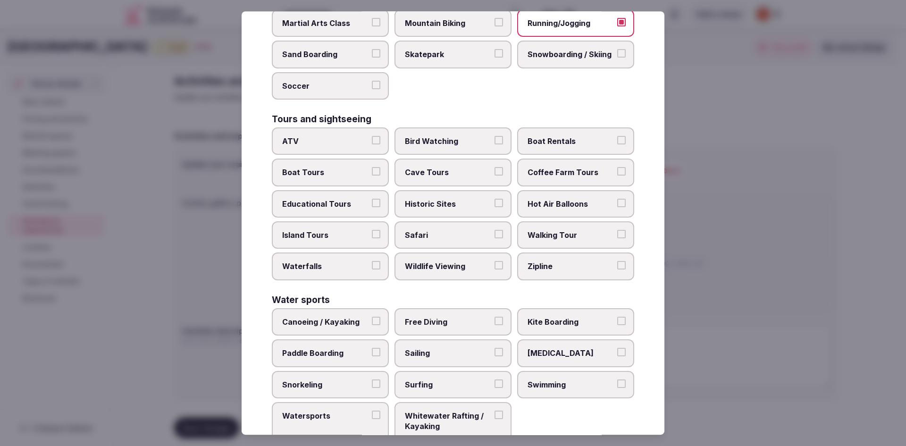
click at [579, 234] on span "Walking Tour" at bounding box center [571, 235] width 87 height 10
click at [617, 234] on button "Walking Tour" at bounding box center [621, 234] width 8 height 8
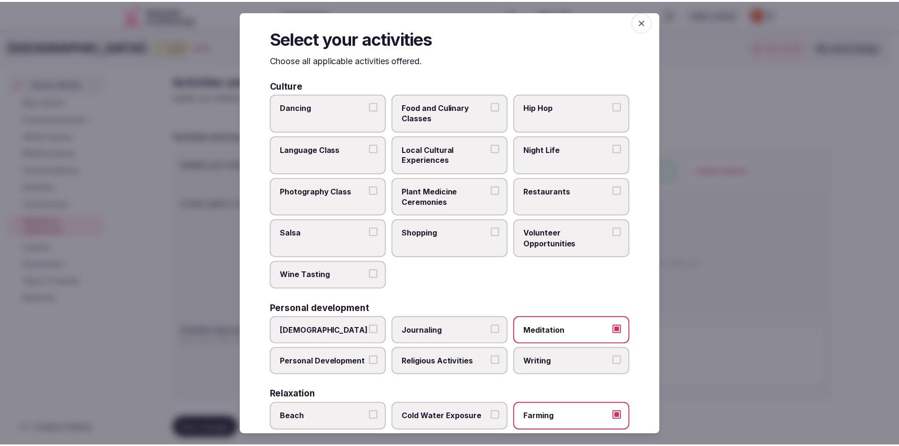
scroll to position [0, 0]
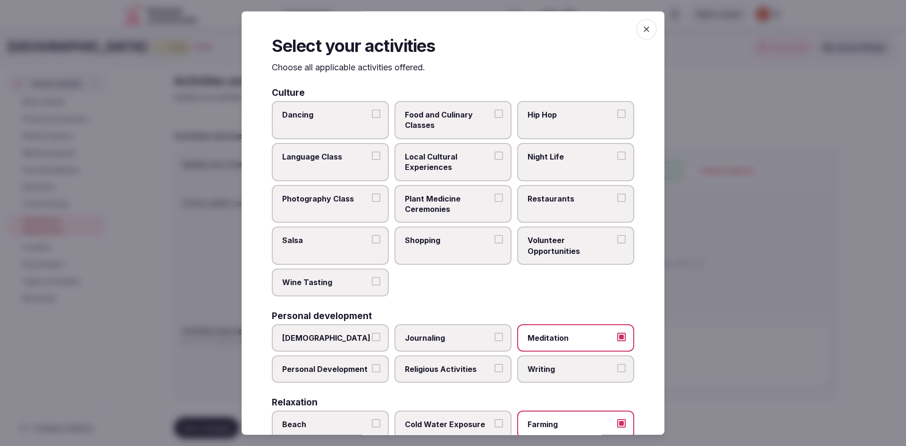
drag, startPoint x: 638, startPoint y: 39, endPoint x: 647, endPoint y: 24, distance: 17.8
click at [647, 24] on span "button" at bounding box center [646, 29] width 21 height 21
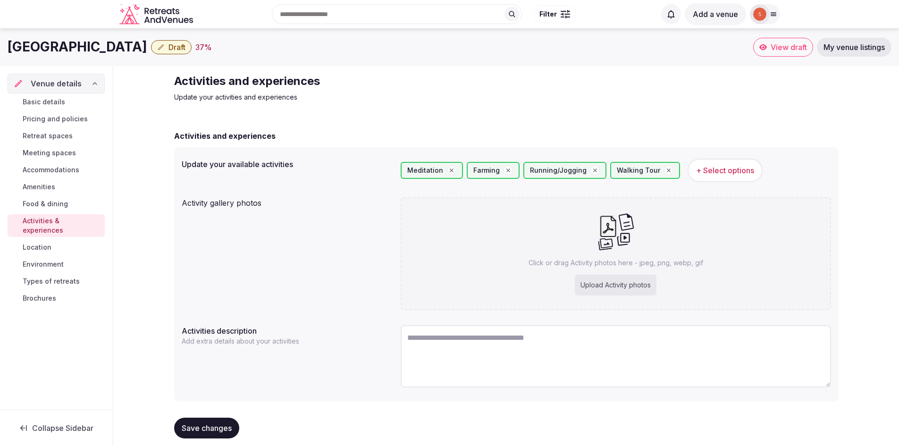
click at [221, 432] on span "Save changes" at bounding box center [207, 427] width 50 height 9
click at [211, 417] on div "Save changes" at bounding box center [506, 428] width 665 height 36
click at [215, 427] on span "Save changes" at bounding box center [207, 427] width 50 height 9
click at [65, 241] on link "Location" at bounding box center [56, 247] width 97 height 13
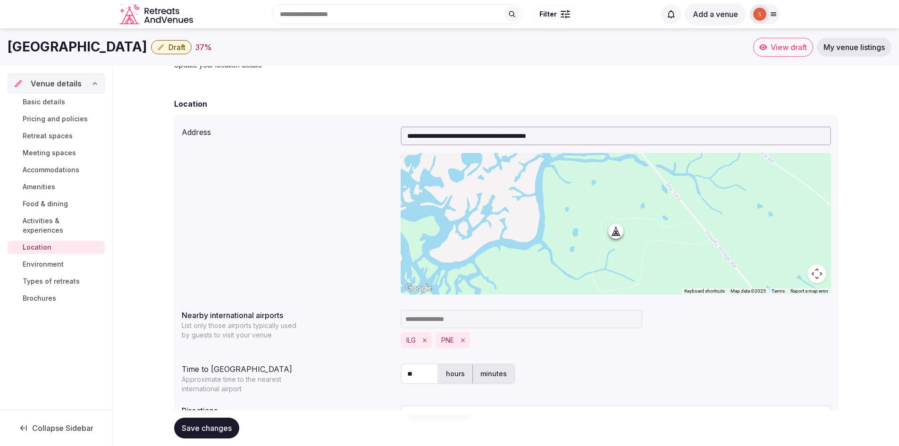
scroll to position [32, 0]
click at [209, 429] on span "Save changes" at bounding box center [207, 427] width 50 height 9
click at [39, 260] on span "Environment" at bounding box center [43, 264] width 41 height 9
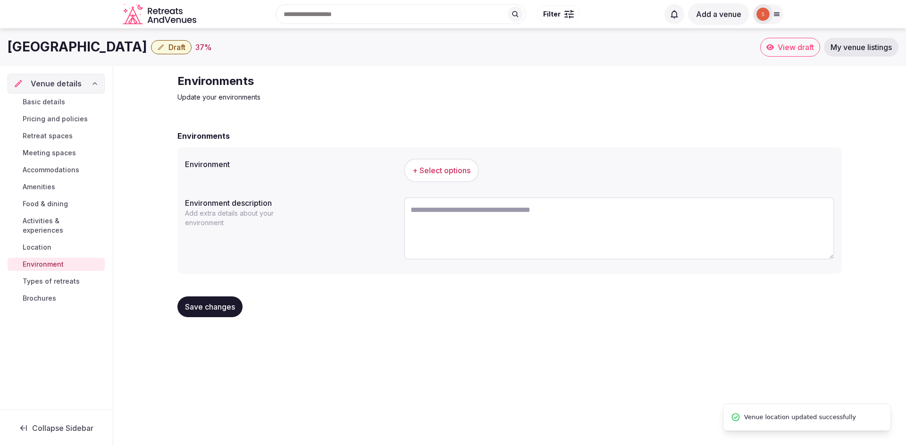
click at [456, 168] on span "+ Select options" at bounding box center [442, 170] width 58 height 10
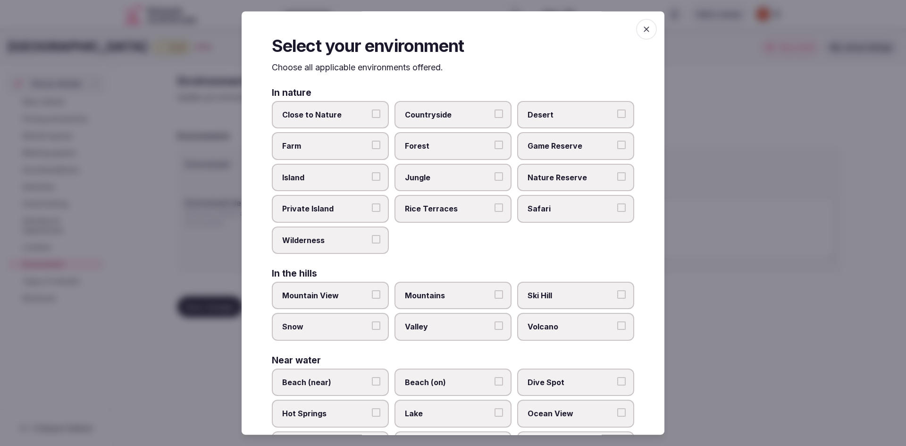
click at [372, 118] on button "Close to Nature" at bounding box center [376, 114] width 8 height 8
click at [368, 151] on label "Farm" at bounding box center [330, 146] width 117 height 27
click at [372, 150] on button "Farm" at bounding box center [376, 145] width 8 height 8
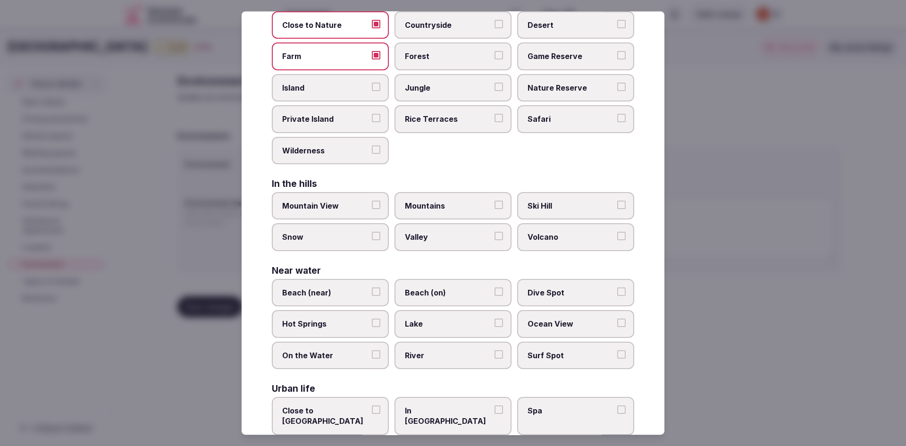
scroll to position [94, 0]
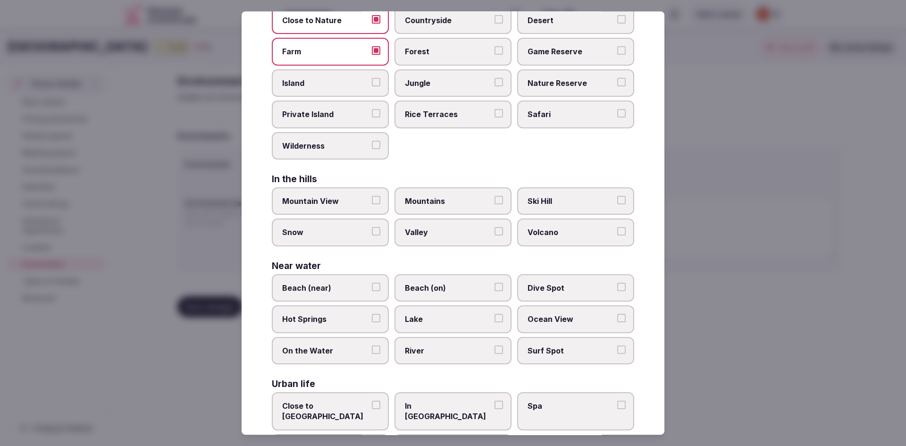
click at [490, 353] on label "River" at bounding box center [453, 350] width 117 height 27
click at [495, 353] on button "River" at bounding box center [499, 350] width 8 height 8
click at [491, 241] on label "Valley" at bounding box center [453, 232] width 117 height 27
click at [495, 236] on button "Valley" at bounding box center [499, 232] width 8 height 8
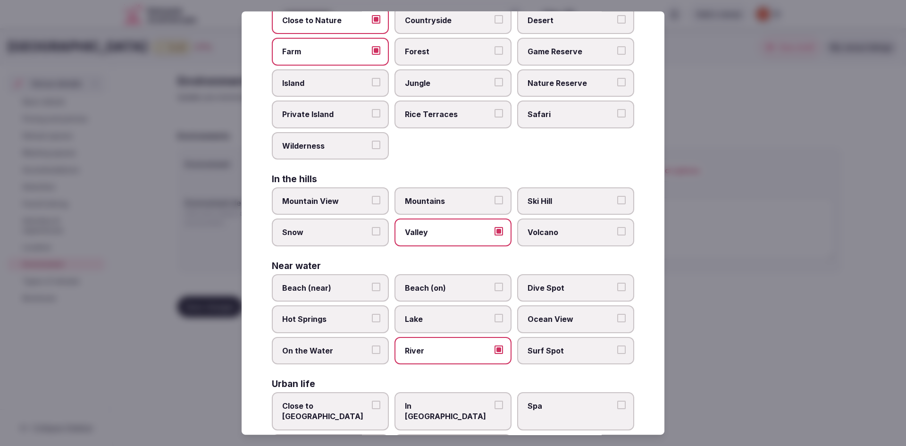
scroll to position [133, 0]
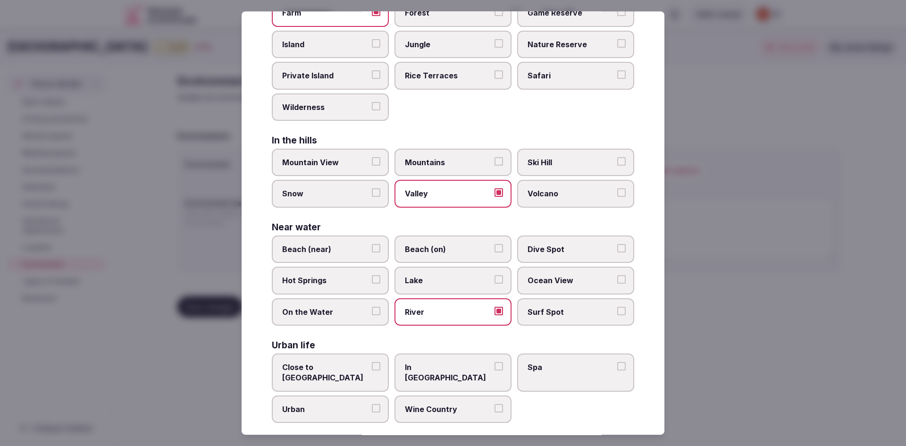
click at [374, 364] on button "Close to [GEOGRAPHIC_DATA]" at bounding box center [376, 366] width 8 height 8
click at [378, 404] on button "Urban" at bounding box center [376, 408] width 8 height 8
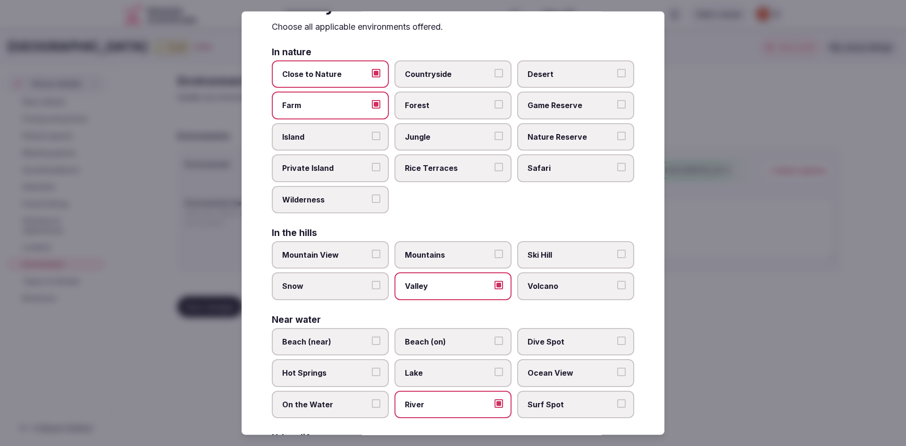
scroll to position [39, 0]
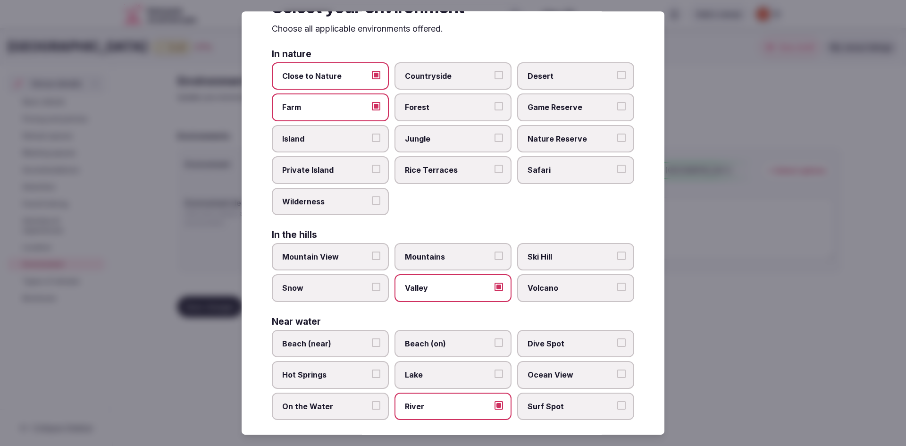
click at [617, 140] on button "Nature Reserve" at bounding box center [621, 138] width 8 height 8
click at [367, 203] on label "Wilderness" at bounding box center [330, 201] width 117 height 27
click at [372, 203] on button "Wilderness" at bounding box center [376, 200] width 8 height 8
click at [489, 296] on label "Valley" at bounding box center [453, 288] width 117 height 27
click at [495, 292] on button "Valley" at bounding box center [499, 287] width 8 height 8
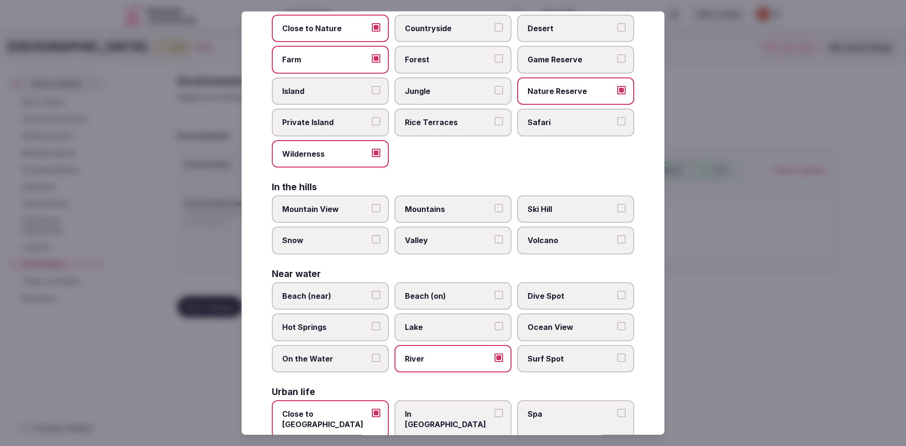
scroll to position [133, 0]
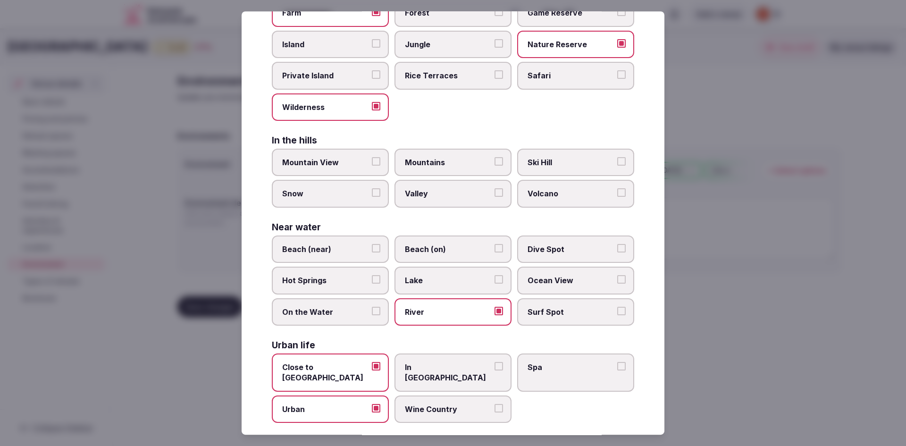
click at [358, 370] on span "Close to [GEOGRAPHIC_DATA]" at bounding box center [325, 372] width 87 height 21
click at [372, 370] on button "Close to [GEOGRAPHIC_DATA]" at bounding box center [376, 366] width 8 height 8
click at [373, 404] on button "Urban" at bounding box center [376, 408] width 8 height 8
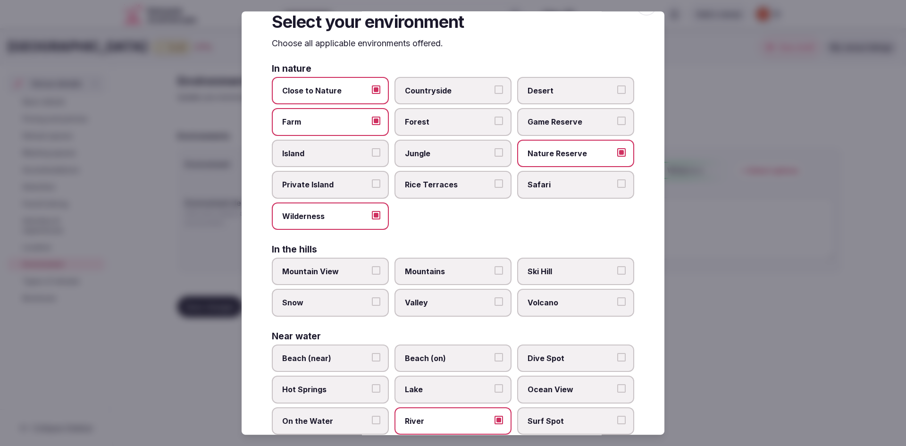
scroll to position [0, 0]
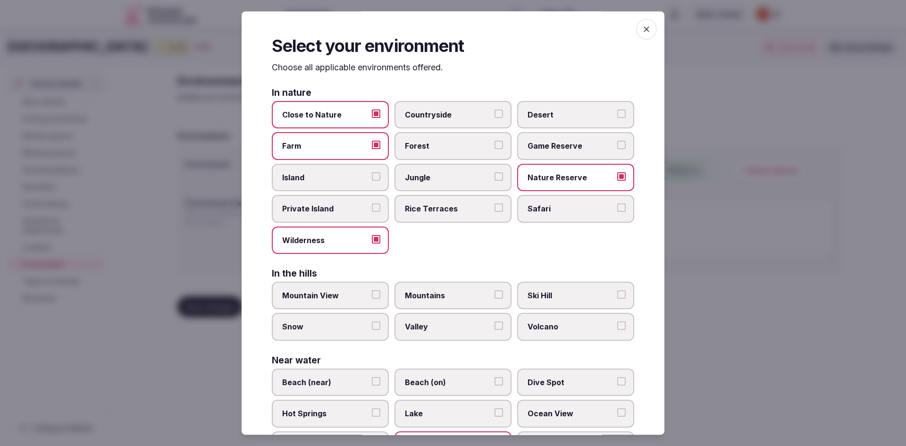
click at [642, 25] on icon "button" at bounding box center [646, 29] width 9 height 9
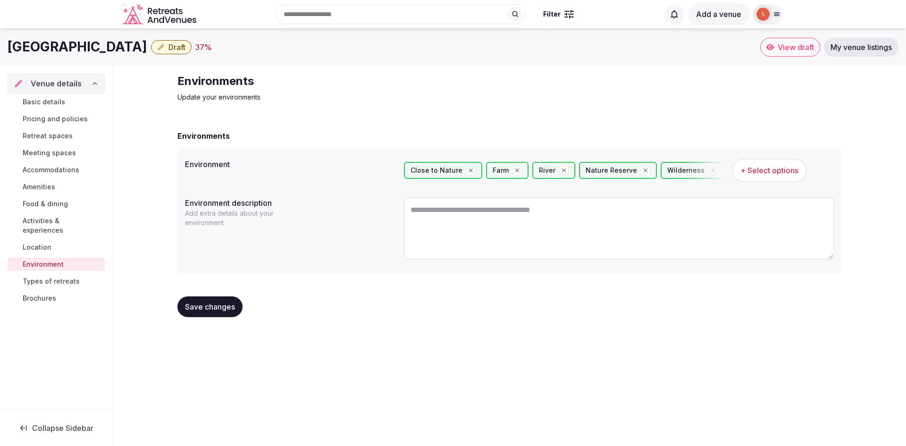
click at [224, 310] on span "Save changes" at bounding box center [210, 306] width 50 height 9
click at [58, 277] on span "Types of retreats" at bounding box center [51, 281] width 57 height 9
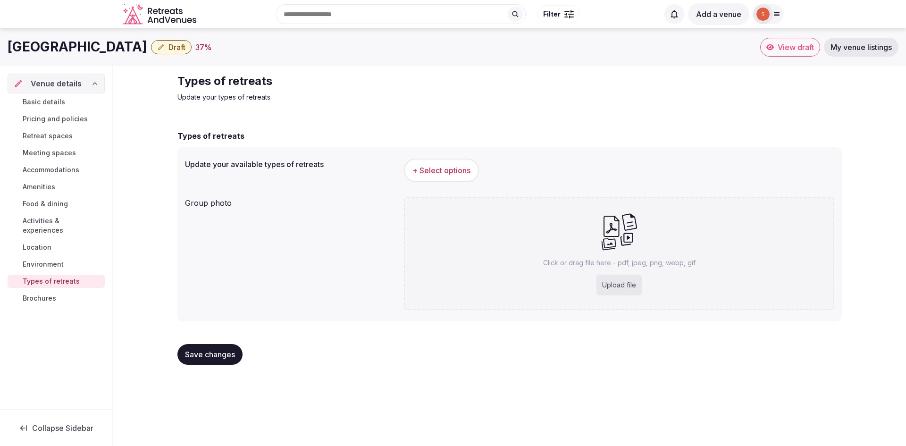
click at [437, 179] on button "+ Select options" at bounding box center [441, 171] width 75 height 24
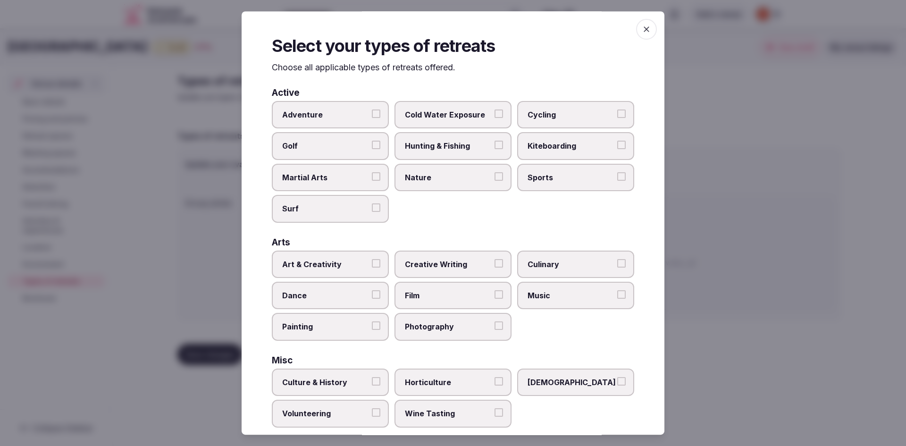
click at [372, 114] on button "Adventure" at bounding box center [376, 114] width 8 height 8
click at [485, 182] on span "Nature" at bounding box center [448, 177] width 87 height 10
click at [495, 181] on button "Nature" at bounding box center [499, 176] width 8 height 8
click at [479, 149] on span "Hunting & Fishing" at bounding box center [448, 146] width 87 height 10
click at [495, 149] on button "Hunting & Fishing" at bounding box center [499, 145] width 8 height 8
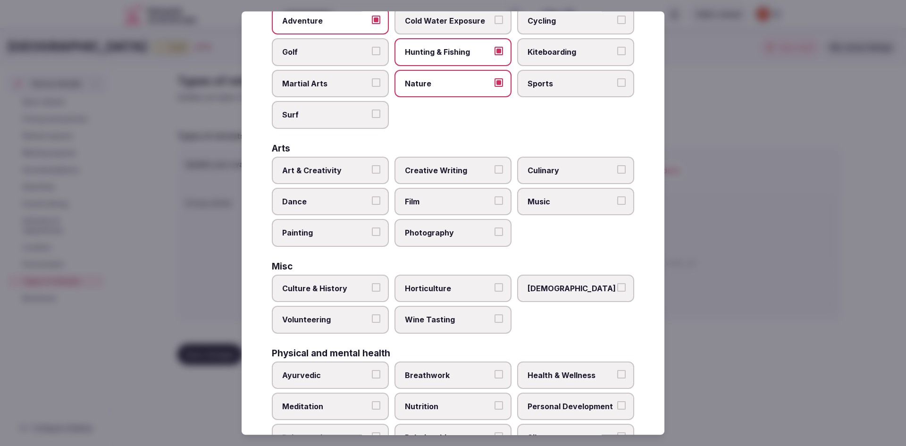
scroll to position [94, 0]
click at [473, 226] on label "Photography" at bounding box center [453, 232] width 117 height 27
click at [495, 228] on button "Photography" at bounding box center [499, 232] width 8 height 8
click at [471, 196] on span "Film" at bounding box center [448, 201] width 87 height 10
click at [495, 196] on button "Film" at bounding box center [499, 200] width 8 height 8
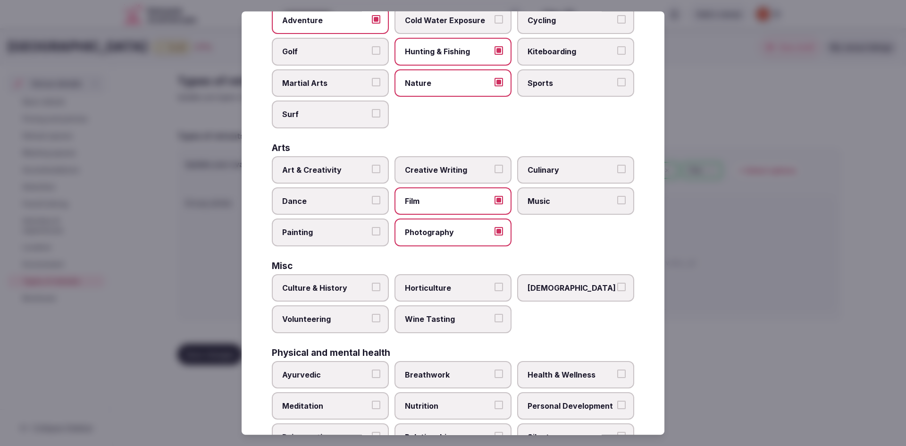
click at [550, 200] on span "Music" at bounding box center [571, 201] width 87 height 10
click at [617, 200] on button "Music" at bounding box center [621, 200] width 8 height 8
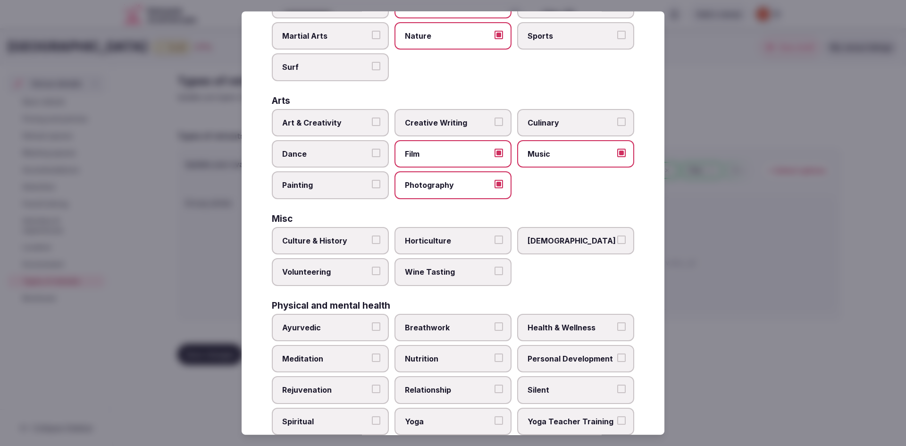
scroll to position [189, 0]
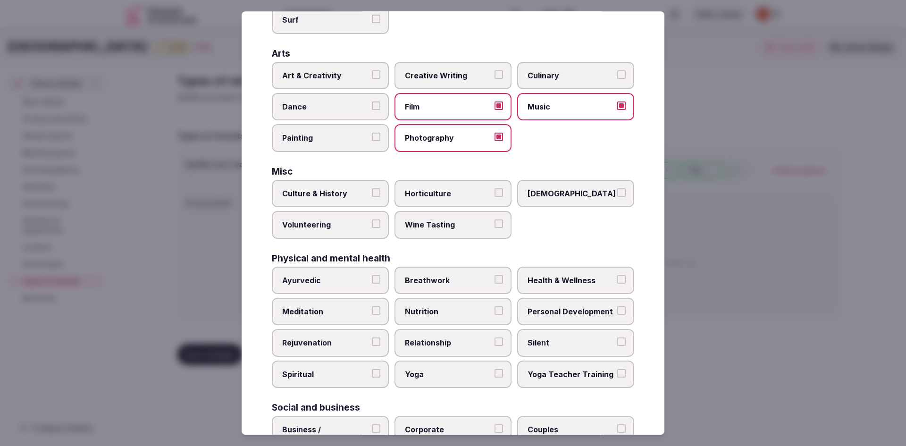
click at [348, 193] on span "Culture & History" at bounding box center [325, 193] width 87 height 10
click at [372, 193] on button "Culture & History" at bounding box center [376, 192] width 8 height 8
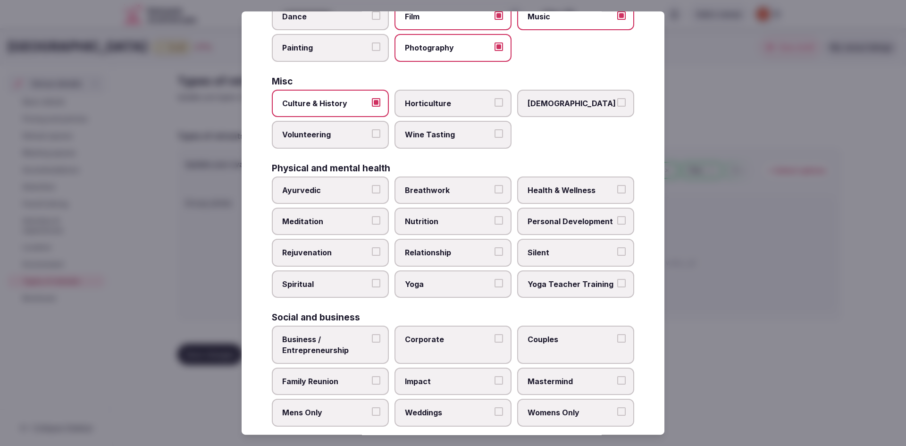
scroll to position [283, 0]
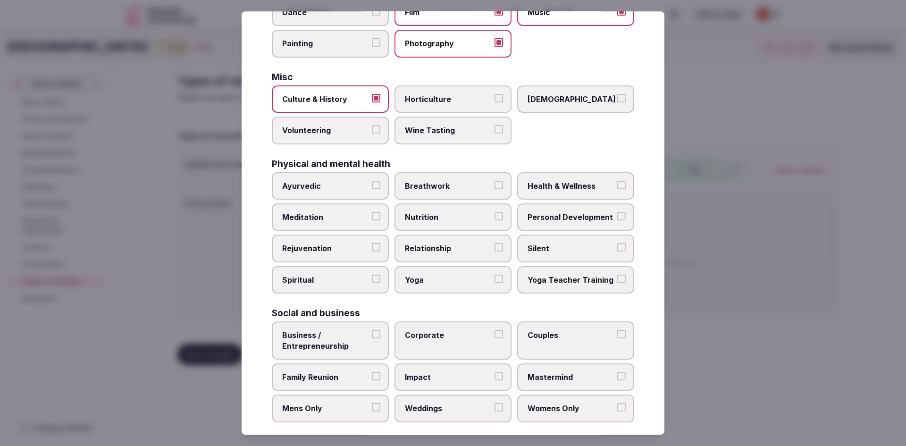
click at [332, 215] on span "Meditation" at bounding box center [325, 217] width 87 height 10
click at [372, 215] on button "Meditation" at bounding box center [376, 216] width 8 height 8
click at [364, 247] on span "Rejuvenation" at bounding box center [325, 249] width 87 height 10
click at [372, 247] on button "Rejuvenation" at bounding box center [376, 248] width 8 height 8
click at [367, 277] on label "Spiritual" at bounding box center [330, 279] width 117 height 27
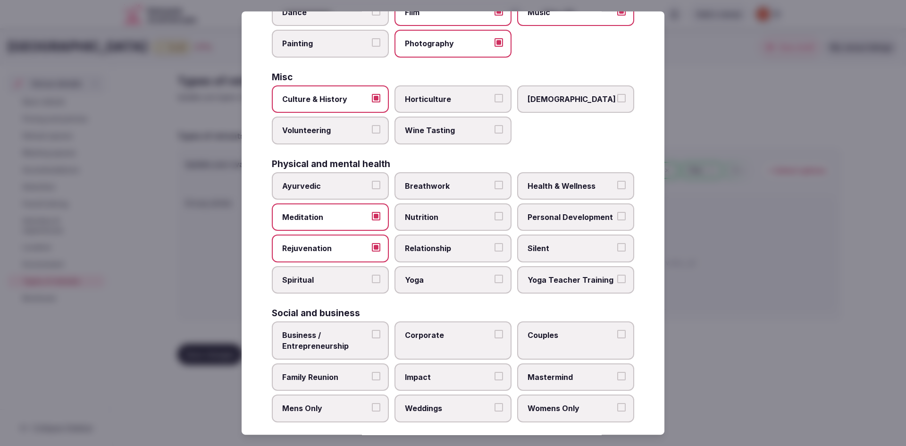
click at [372, 277] on button "Spiritual" at bounding box center [376, 279] width 8 height 8
click at [591, 251] on span "Silent" at bounding box center [571, 249] width 87 height 10
click at [617, 251] on button "Silent" at bounding box center [621, 248] width 8 height 8
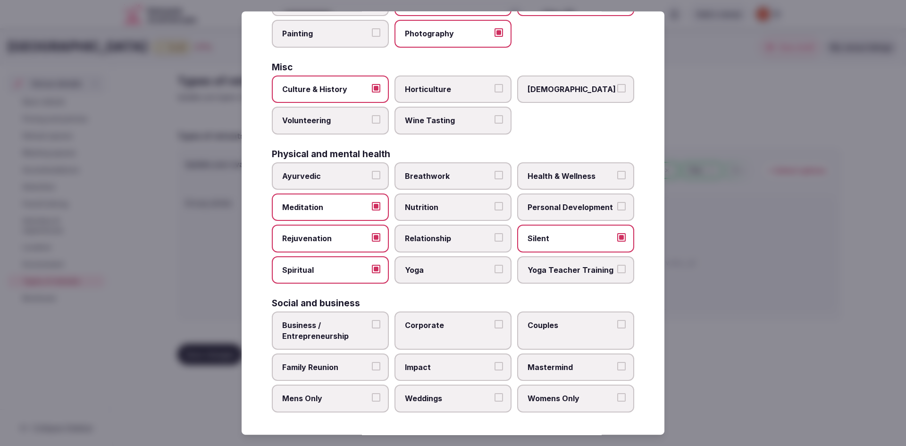
click at [385, 326] on label "Business / Entrepreneurship" at bounding box center [330, 331] width 117 height 38
click at [381, 326] on button "Business / Entrepreneurship" at bounding box center [376, 324] width 8 height 8
click at [372, 368] on button "Family Reunion" at bounding box center [376, 366] width 8 height 8
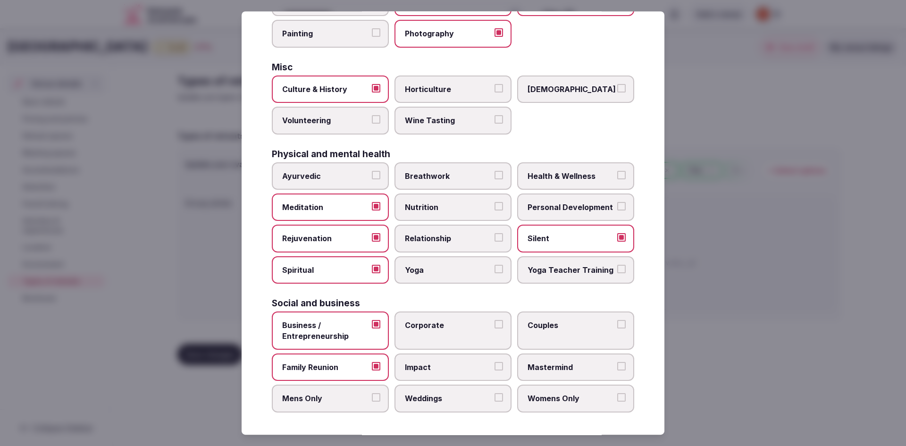
click at [495, 398] on button "Weddings" at bounding box center [499, 397] width 8 height 8
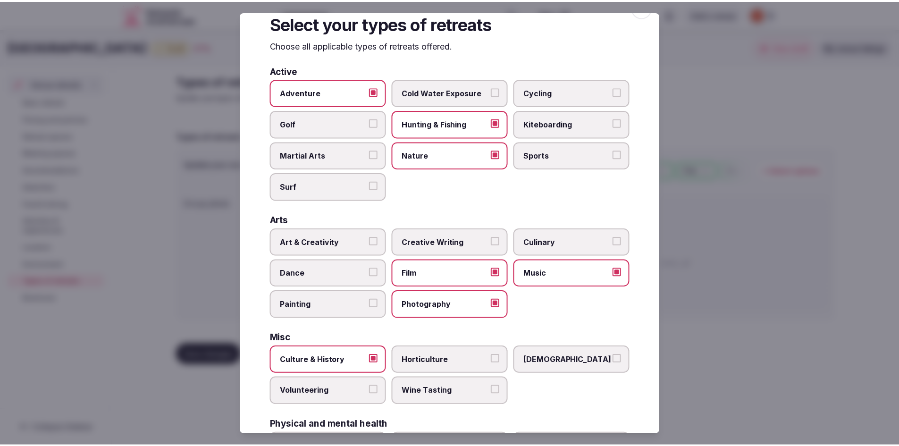
scroll to position [0, 0]
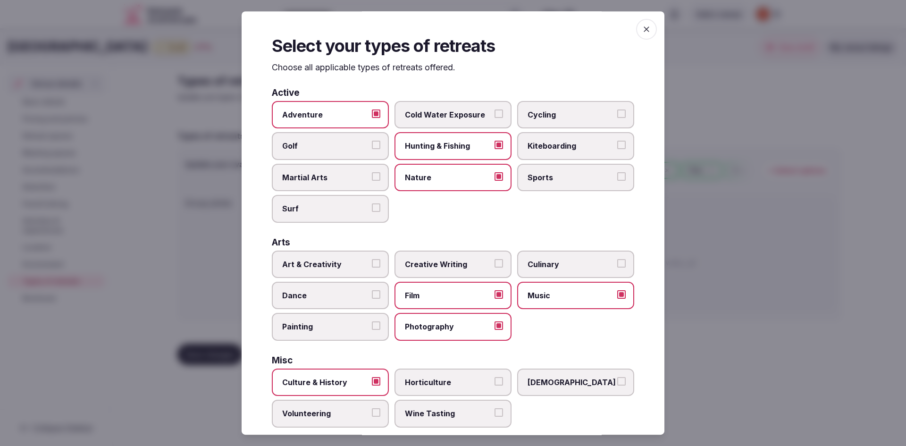
click at [643, 27] on icon "button" at bounding box center [646, 29] width 9 height 9
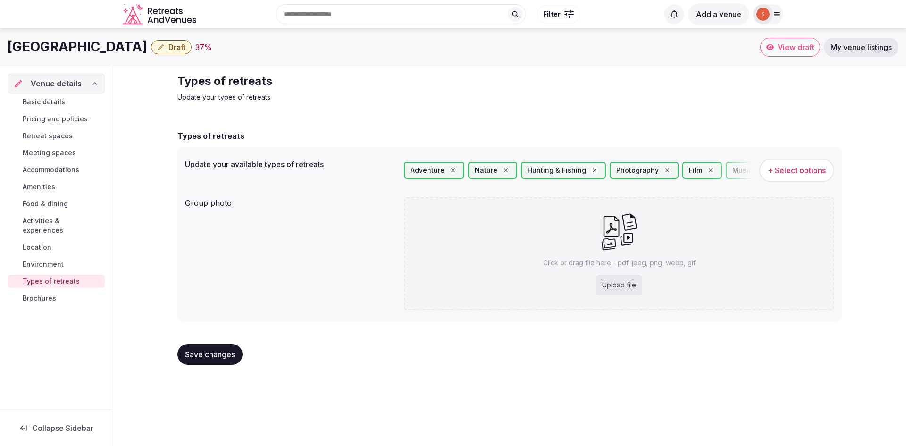
click at [218, 353] on span "Save changes" at bounding box center [210, 354] width 50 height 9
click at [38, 294] on span "Brochures" at bounding box center [40, 298] width 34 height 9
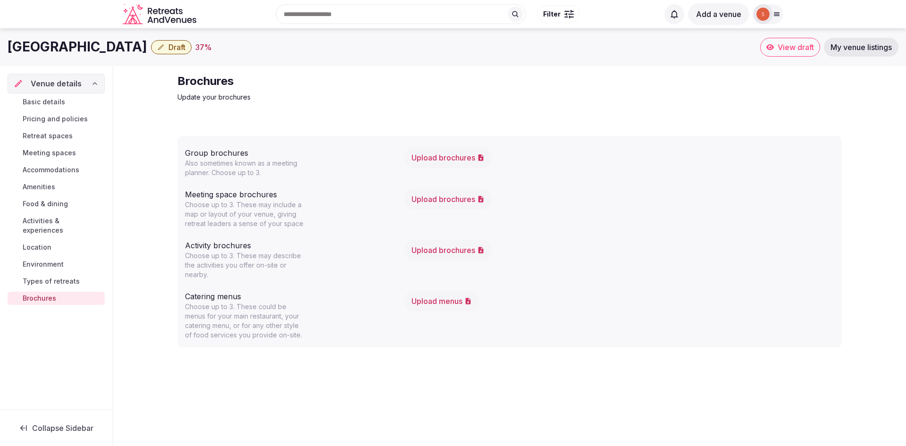
click at [477, 158] on button "Upload brochures" at bounding box center [448, 157] width 88 height 21
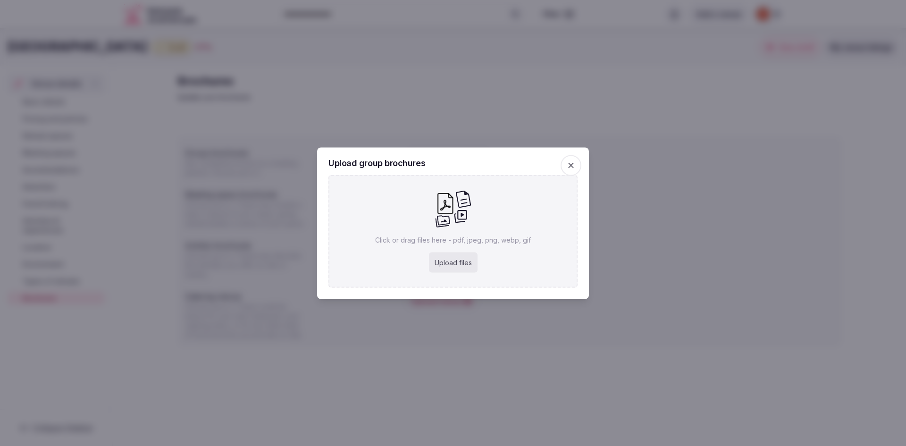
click at [447, 266] on div "Upload files" at bounding box center [453, 262] width 49 height 21
type input "**********"
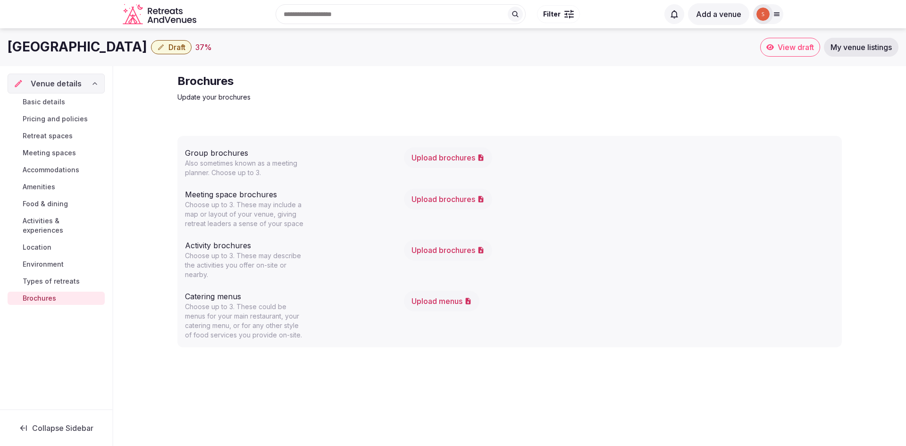
click at [427, 208] on button "Upload brochures" at bounding box center [448, 199] width 88 height 21
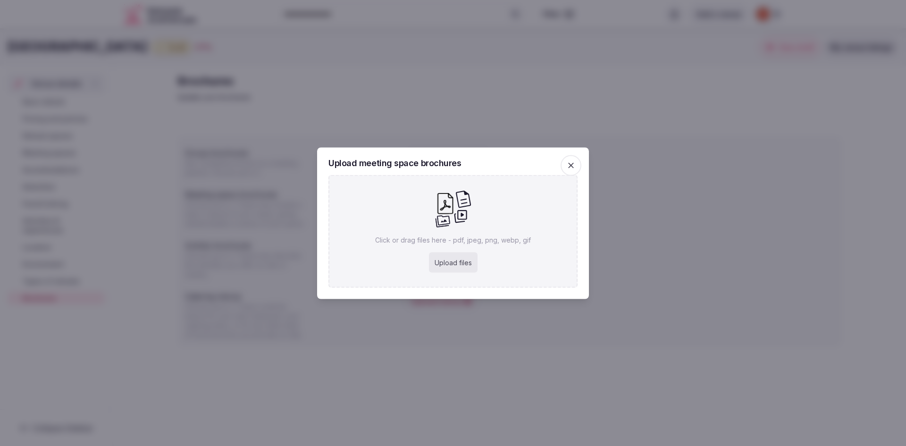
click at [472, 262] on div "Upload files" at bounding box center [453, 262] width 49 height 21
type input "**********"
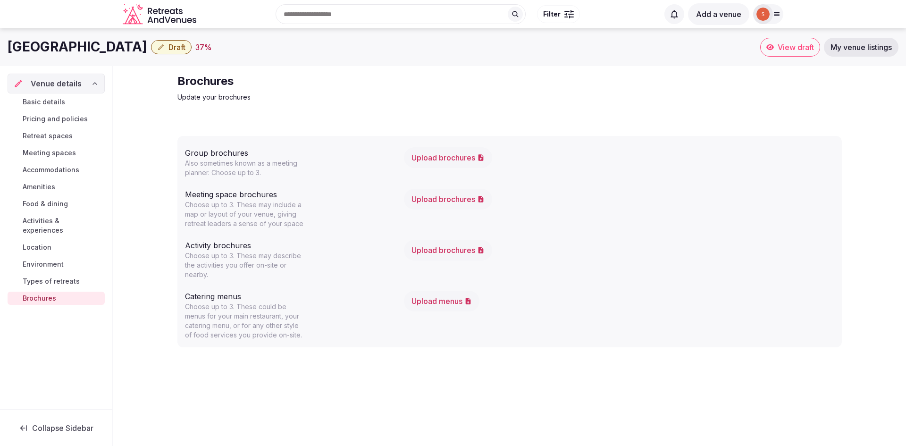
click at [437, 245] on button "Upload brochures" at bounding box center [448, 250] width 88 height 21
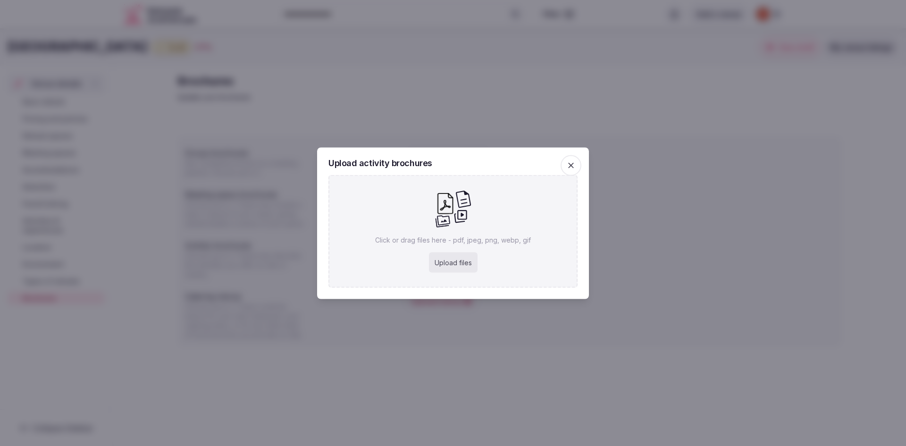
click at [453, 262] on div "Upload files" at bounding box center [453, 262] width 49 height 21
type input "**********"
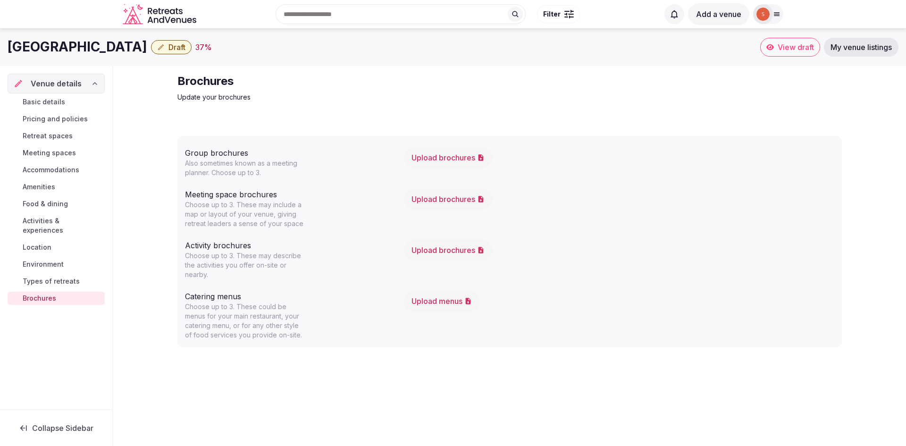
click at [51, 260] on link "Environment" at bounding box center [56, 264] width 97 height 13
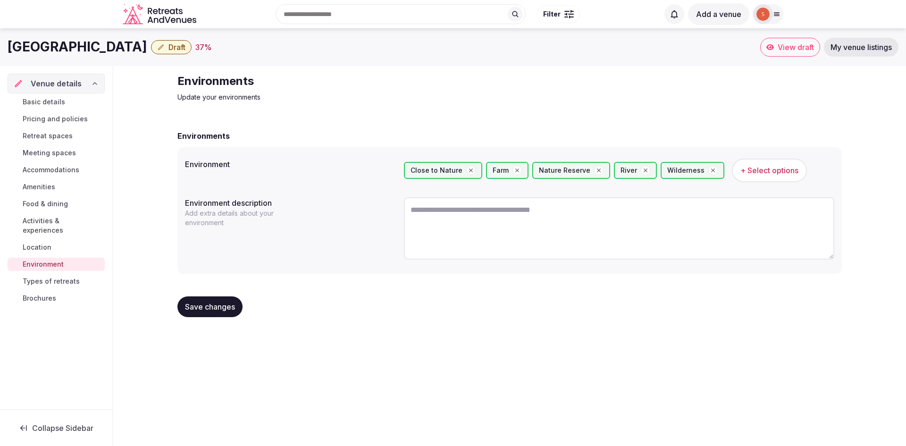
click at [62, 277] on span "Types of retreats" at bounding box center [51, 281] width 57 height 9
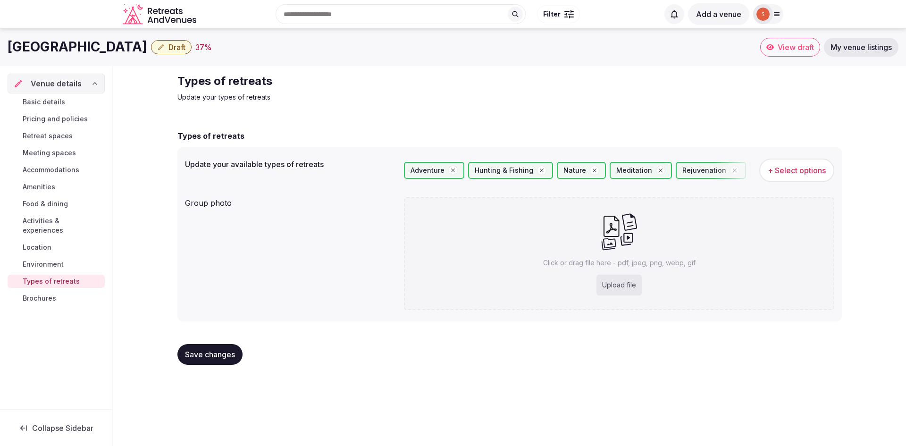
click at [54, 294] on span "Brochures" at bounding box center [40, 298] width 34 height 9
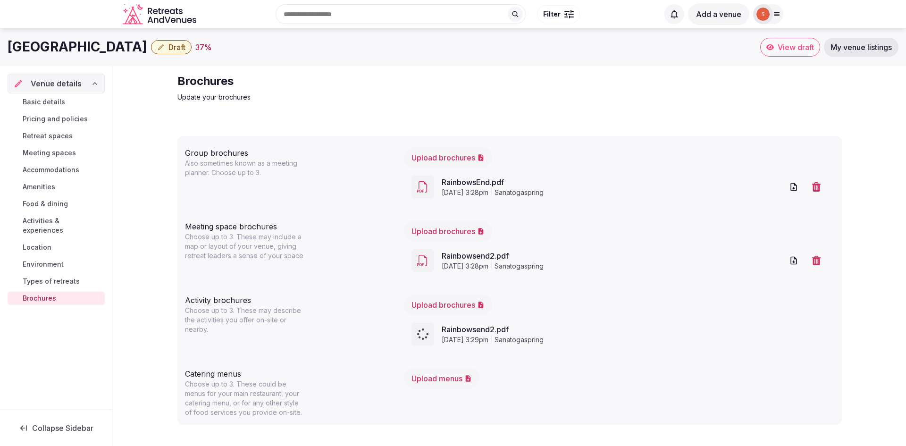
click at [138, 280] on div "Brochures Update your brochures Group brochures Also sometimes known as a meeti…" at bounding box center [509, 254] width 793 height 376
click at [56, 292] on link "Brochures" at bounding box center [56, 298] width 97 height 13
click at [762, 53] on link "View draft" at bounding box center [791, 47] width 60 height 19
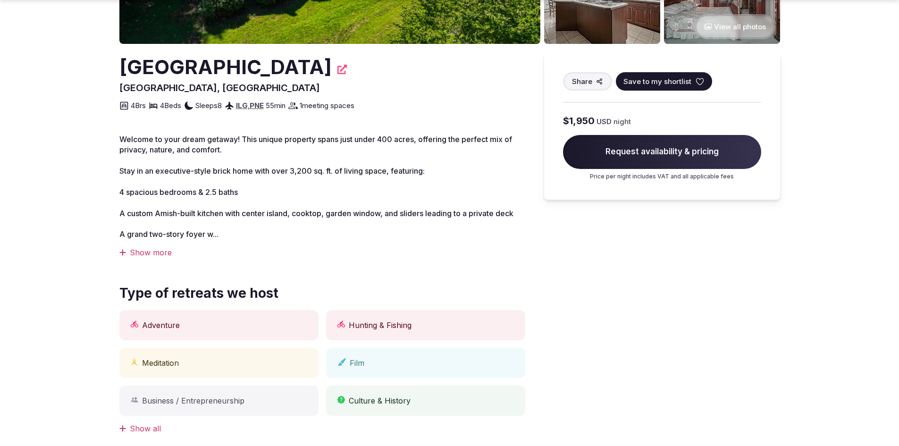
scroll to position [236, 0]
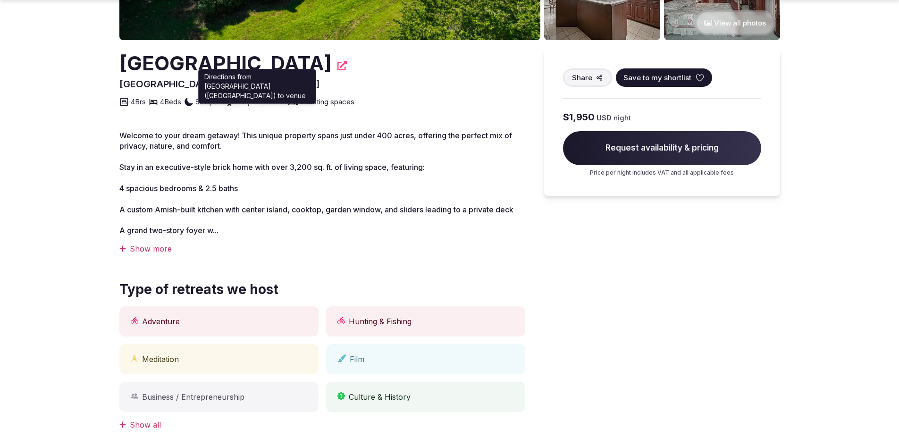
click at [262, 107] on div "ILG , PNE" at bounding box center [250, 102] width 28 height 10
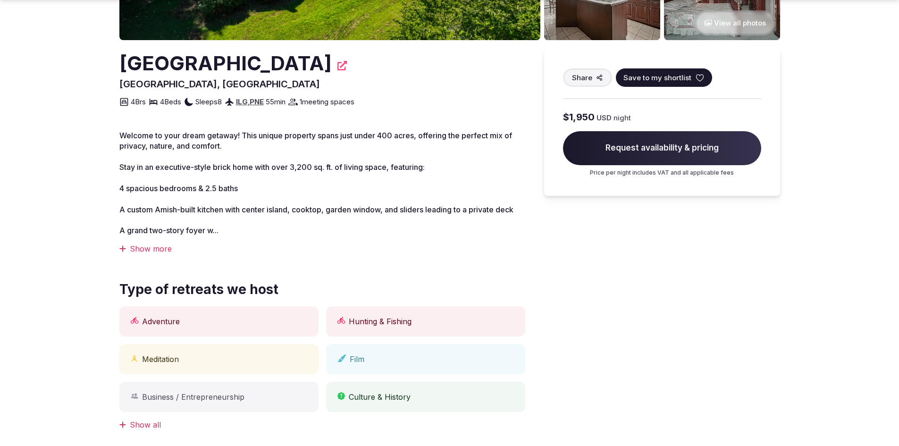
click at [264, 103] on link "PNE" at bounding box center [257, 101] width 14 height 9
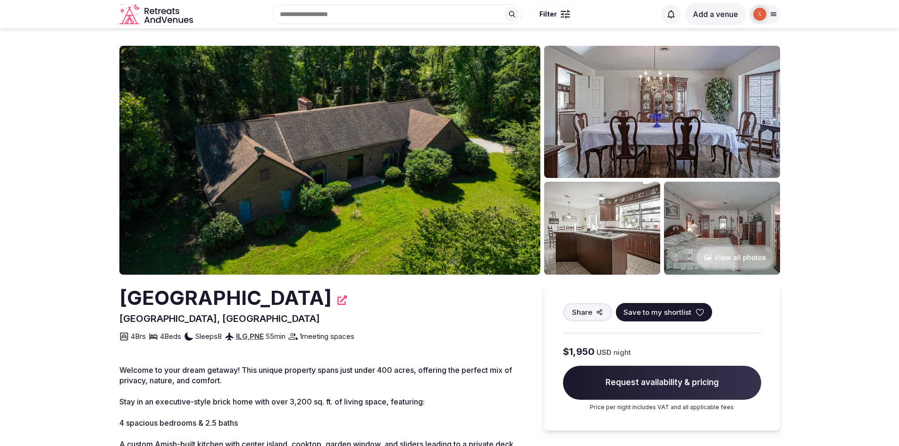
scroll to position [0, 0]
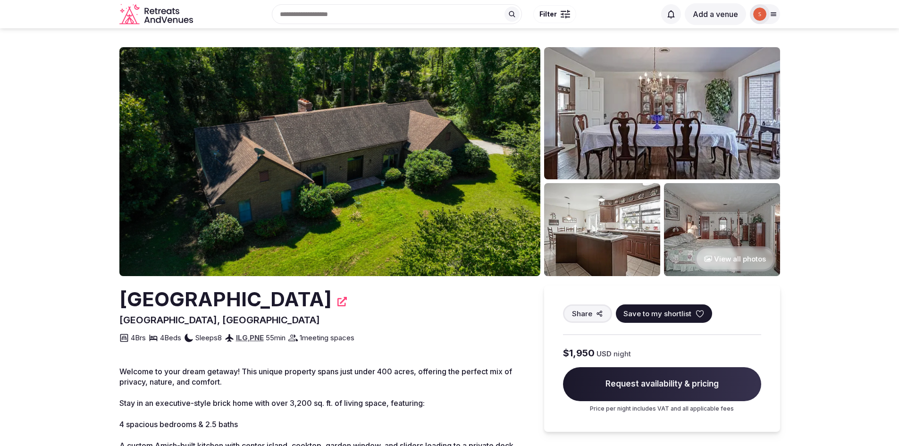
click at [769, 12] on div at bounding box center [760, 14] width 20 height 20
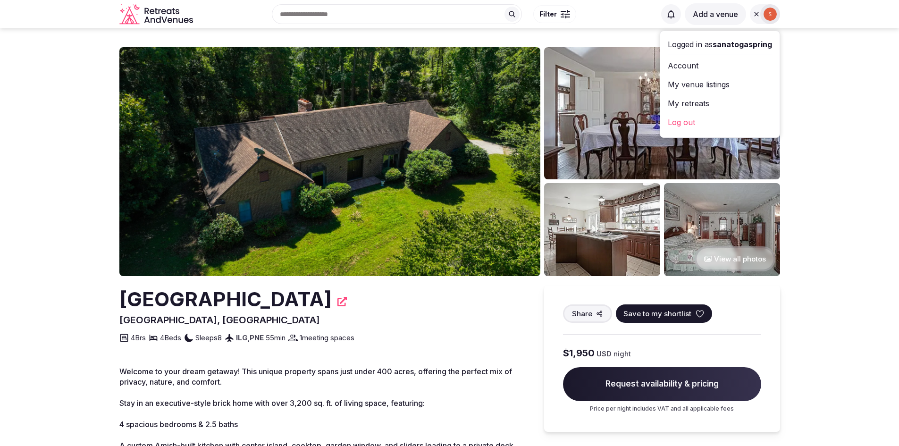
click at [710, 85] on link "My venue listings" at bounding box center [720, 84] width 104 height 15
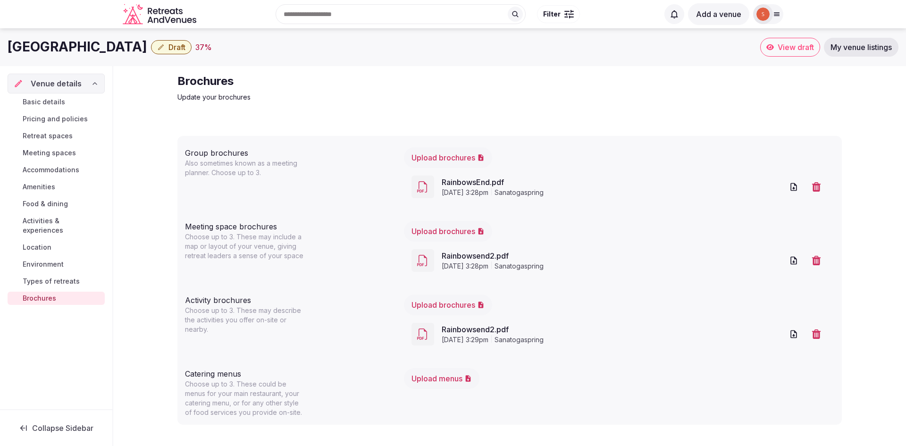
click at [45, 430] on span "Collapse Sidebar" at bounding box center [62, 427] width 61 height 9
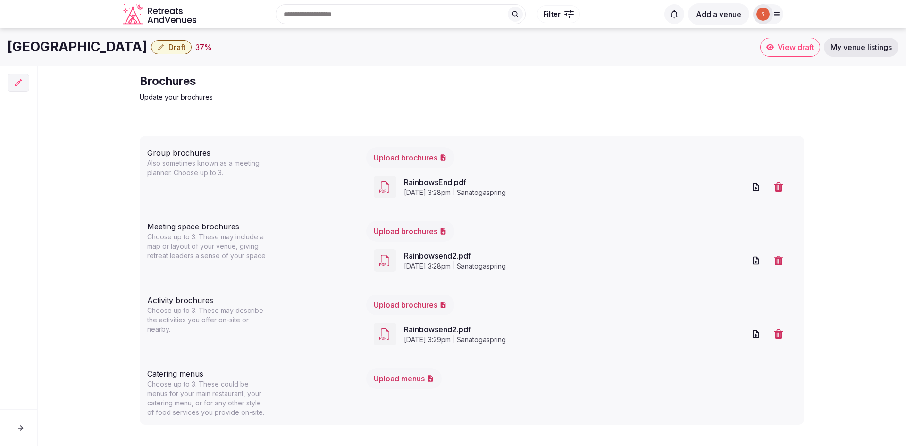
click at [18, 423] on button at bounding box center [20, 428] width 25 height 21
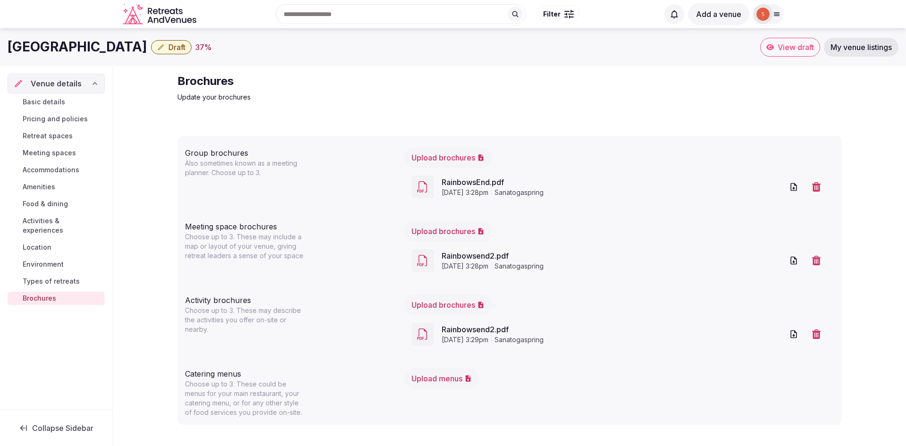
click at [872, 48] on span "My venue listings" at bounding box center [861, 46] width 61 height 9
click at [861, 45] on span "My venue listings" at bounding box center [861, 46] width 61 height 9
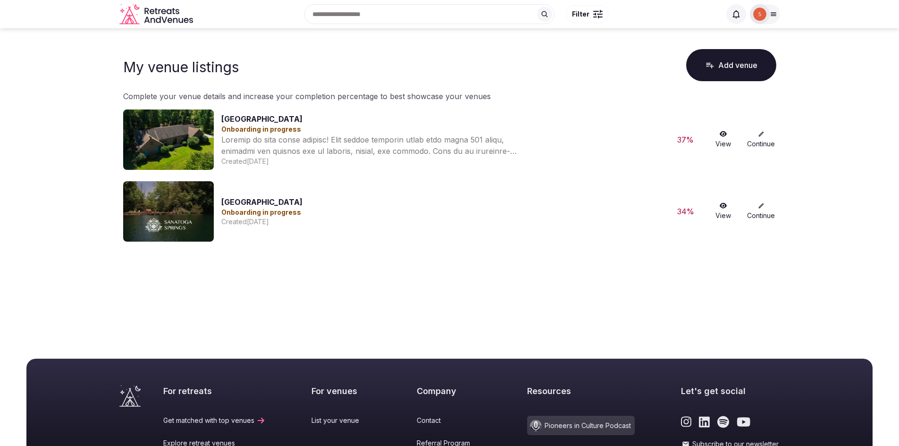
click at [765, 133] on link "Continue" at bounding box center [761, 140] width 30 height 18
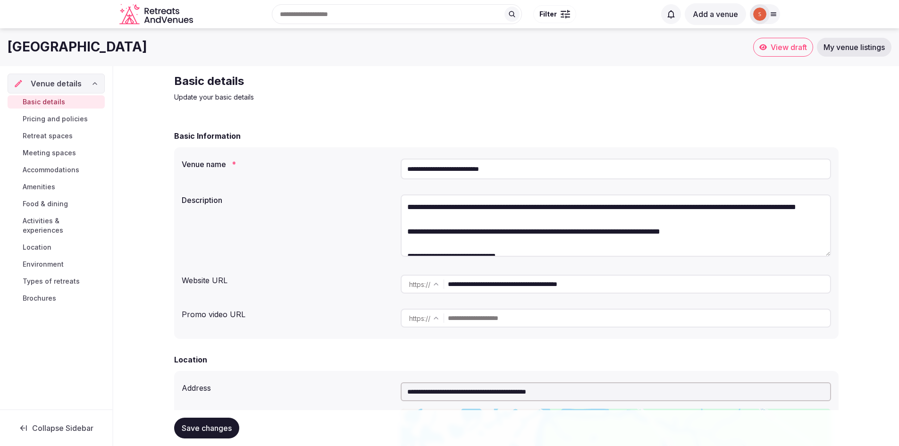
click at [28, 243] on span "Location" at bounding box center [37, 247] width 29 height 9
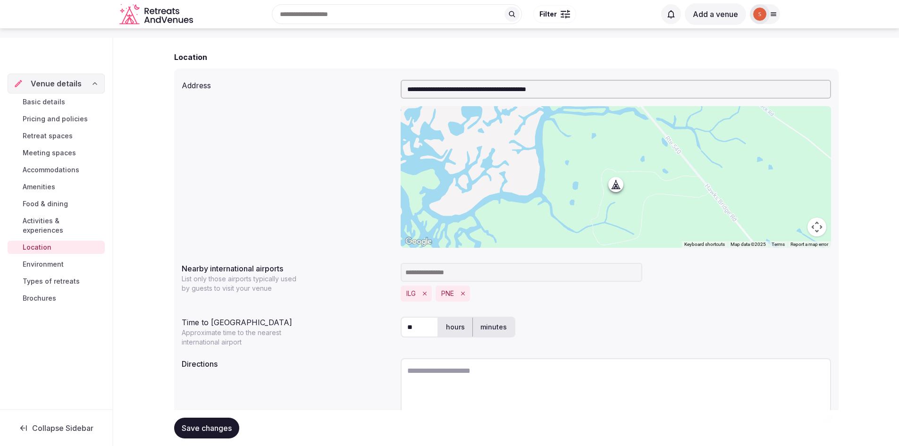
scroll to position [126, 0]
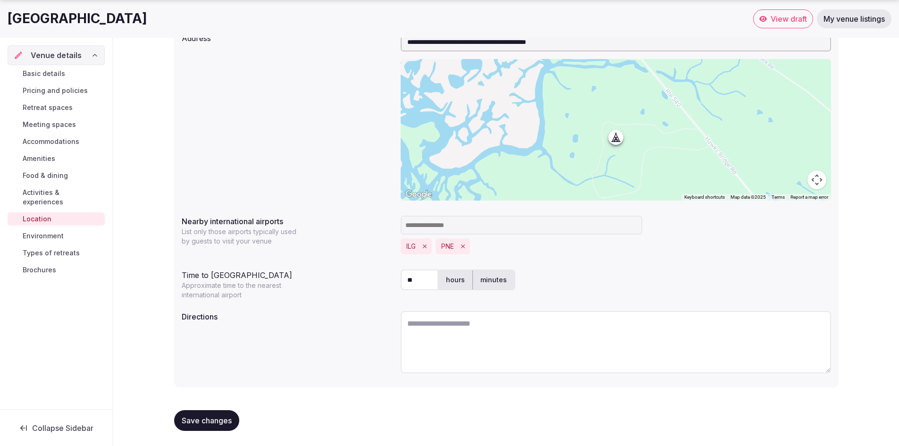
click at [422, 247] on icon "Remove ILG" at bounding box center [425, 246] width 7 height 7
click at [413, 249] on button "PNE" at bounding box center [412, 246] width 13 height 9
click at [427, 247] on icon "Remove PNE" at bounding box center [428, 246] width 7 height 7
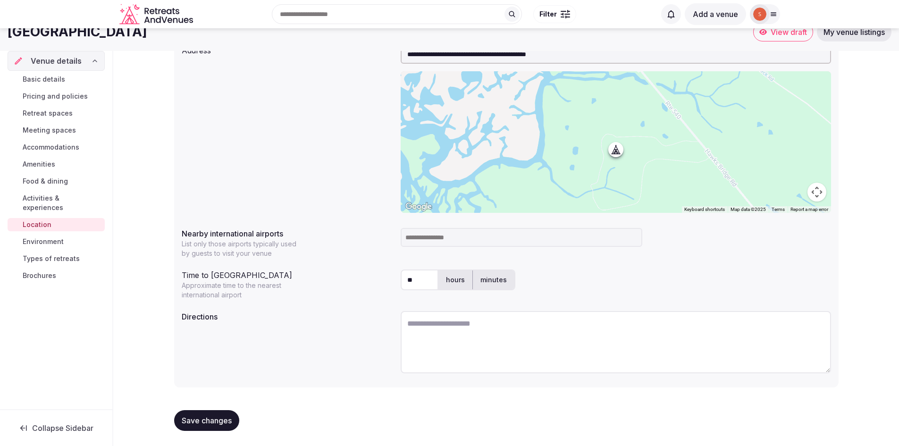
scroll to position [114, 0]
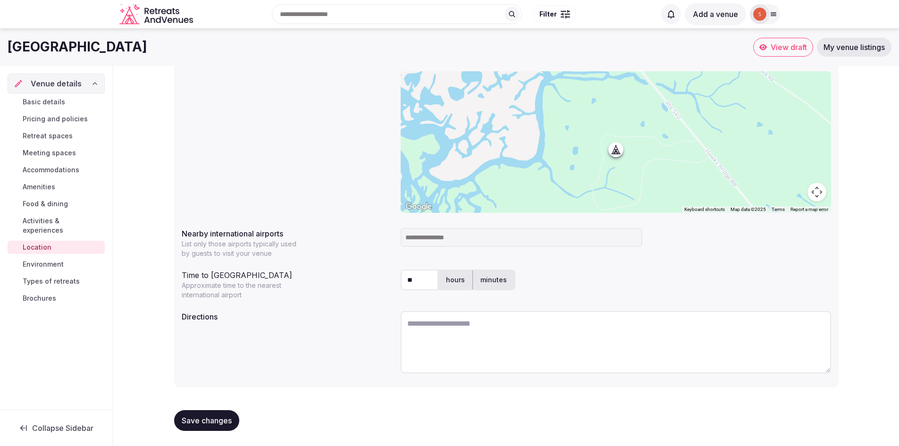
click at [427, 235] on input at bounding box center [522, 237] width 242 height 19
type input "*****"
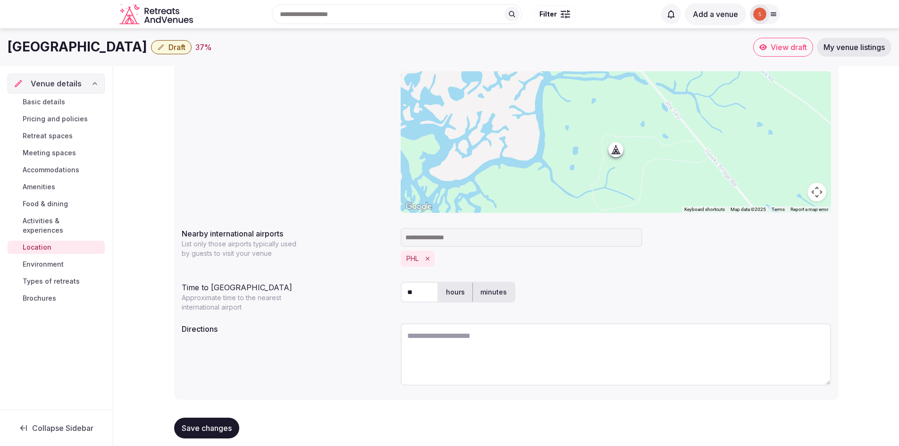
click at [423, 295] on input "**" at bounding box center [420, 292] width 38 height 21
type input "**"
click at [341, 278] on div "Time to [GEOGRAPHIC_DATA]" at bounding box center [287, 285] width 211 height 15
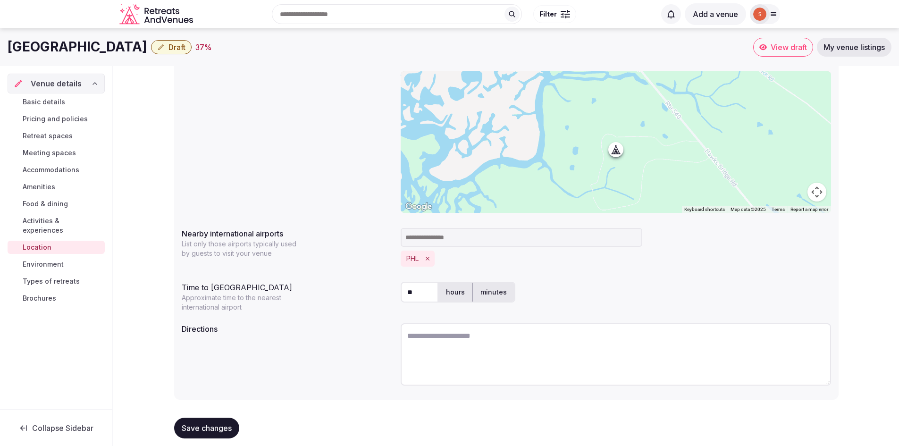
scroll to position [126, 0]
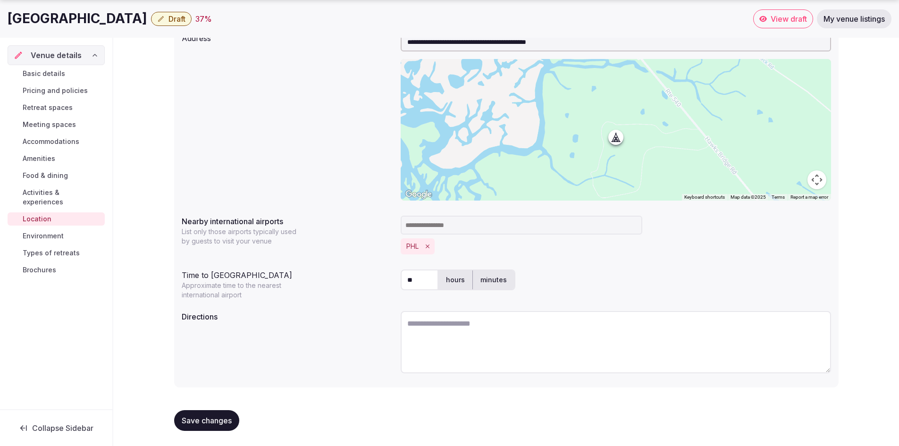
click at [210, 421] on span "Save changes" at bounding box center [207, 420] width 50 height 9
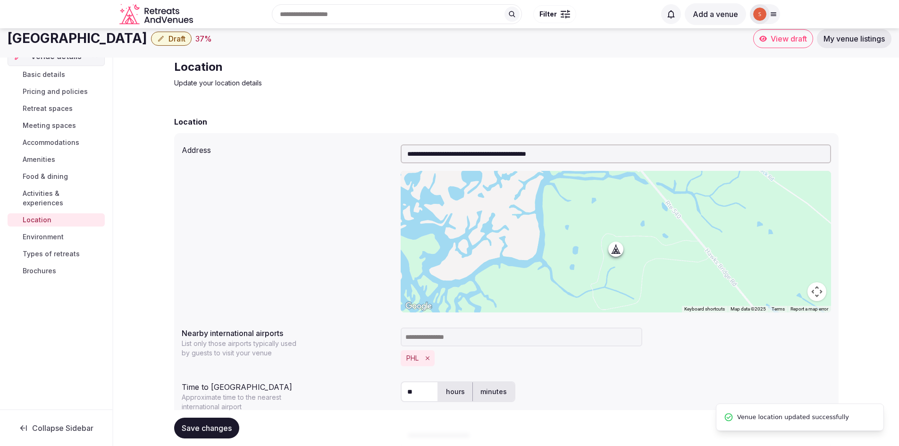
scroll to position [0, 0]
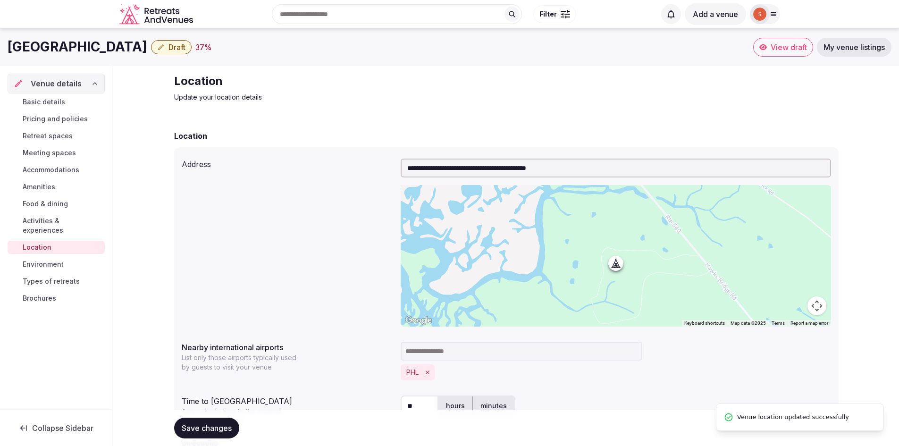
click at [848, 44] on span "My venue listings" at bounding box center [854, 46] width 61 height 9
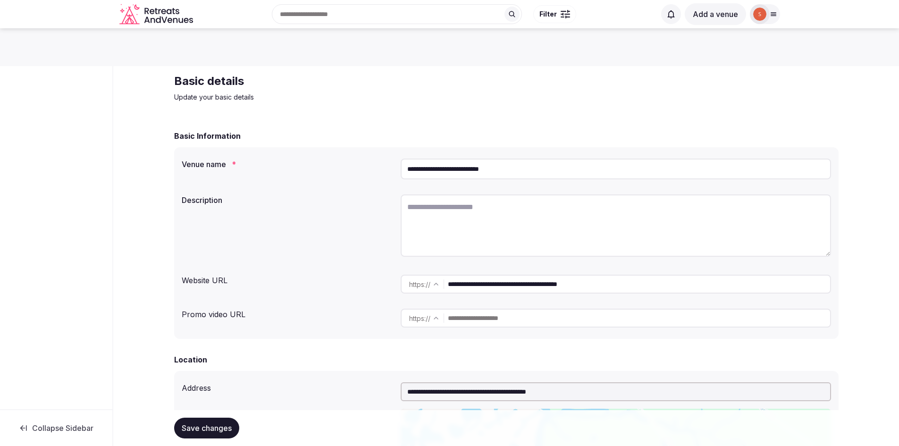
click at [144, 21] on icon "Retreats and Venues company logo" at bounding box center [157, 14] width 76 height 21
click at [171, 19] on icon "Retreats and Venues company logo" at bounding box center [157, 14] width 76 height 21
click at [136, 20] on icon "Retreats and Venues company logo" at bounding box center [157, 14] width 76 height 21
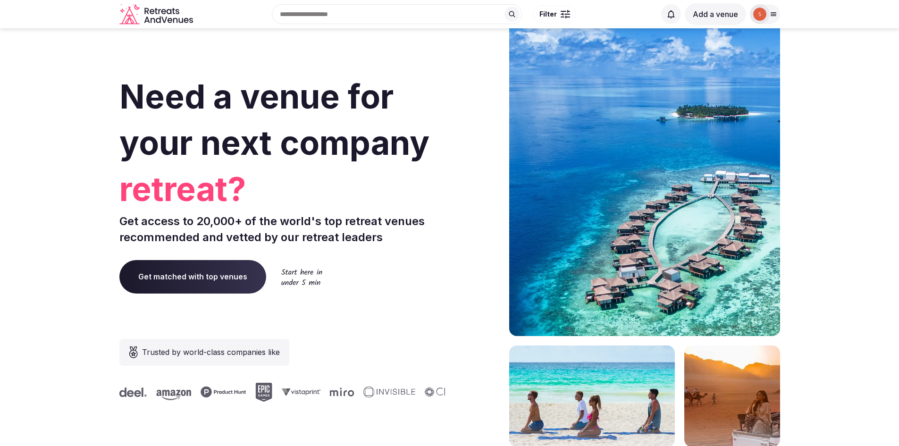
click at [777, 14] on icon at bounding box center [774, 14] width 8 height 8
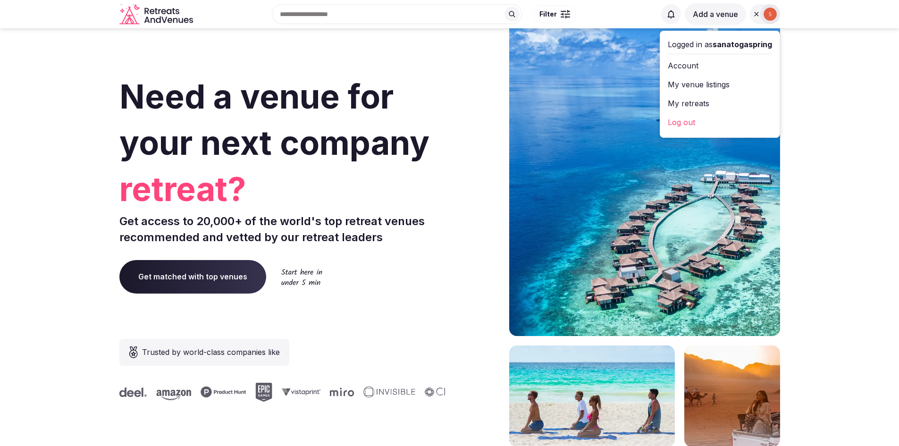
click at [716, 88] on link "My venue listings" at bounding box center [720, 84] width 104 height 15
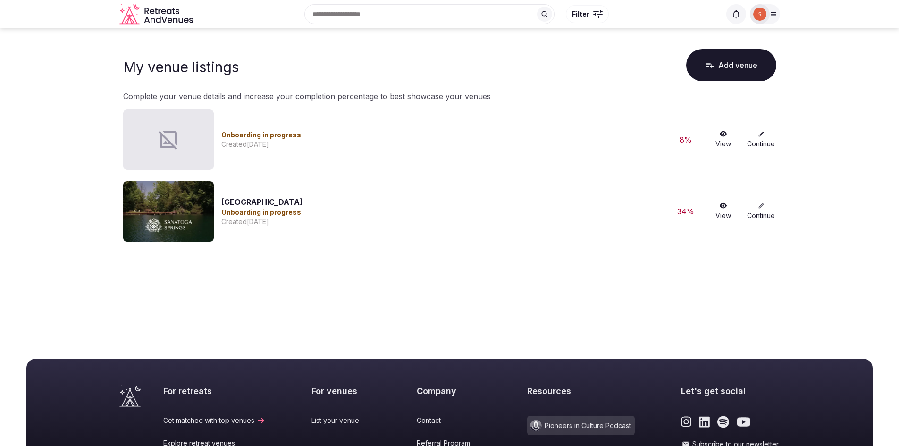
click at [724, 210] on link "View" at bounding box center [724, 212] width 30 height 18
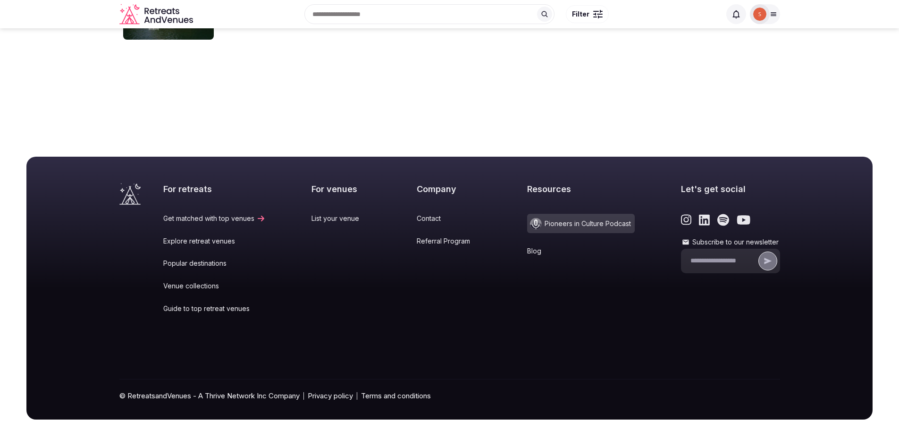
scroll to position [60, 0]
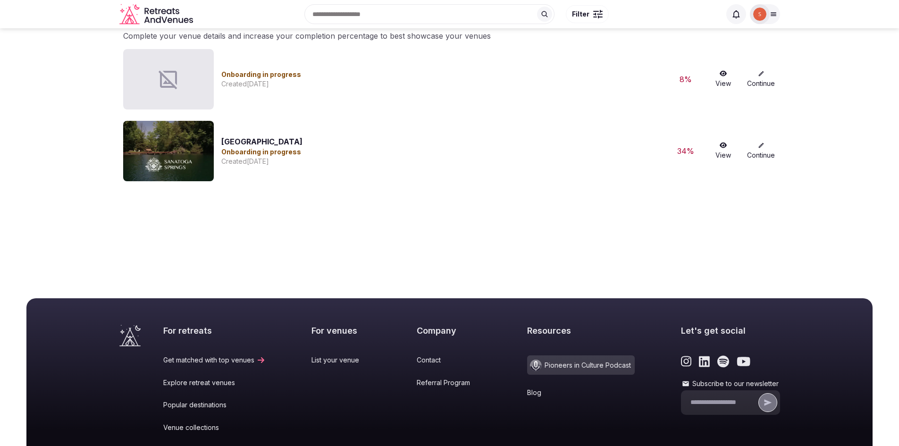
click at [756, 154] on link "Continue" at bounding box center [761, 151] width 30 height 18
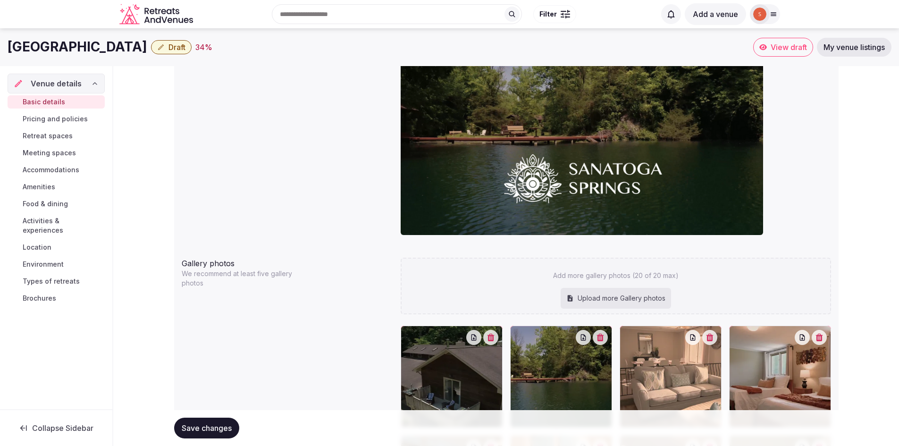
scroll to position [755, 0]
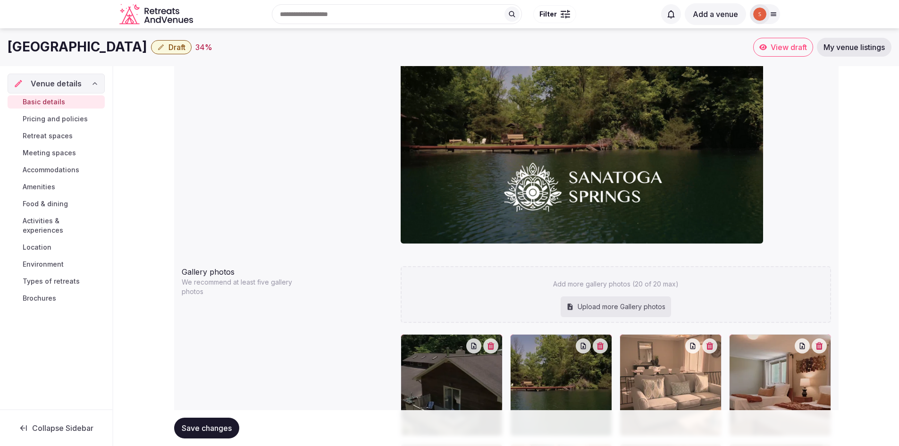
click at [53, 121] on span "Pricing and policies" at bounding box center [55, 118] width 65 height 9
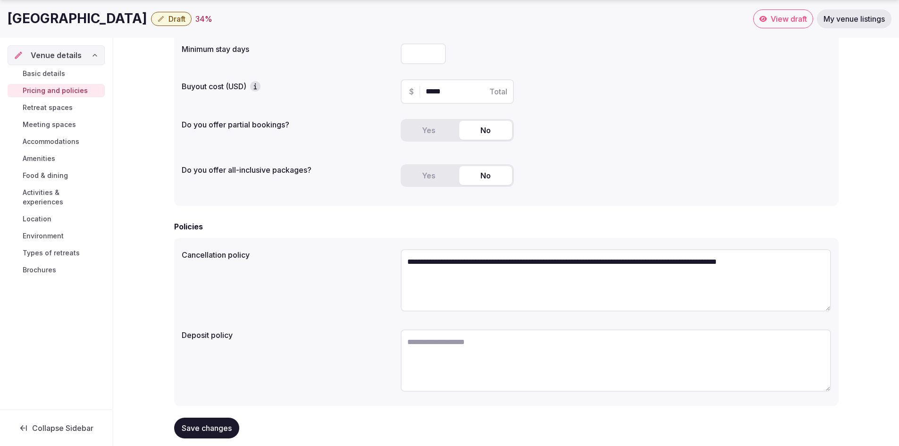
scroll to position [134, 0]
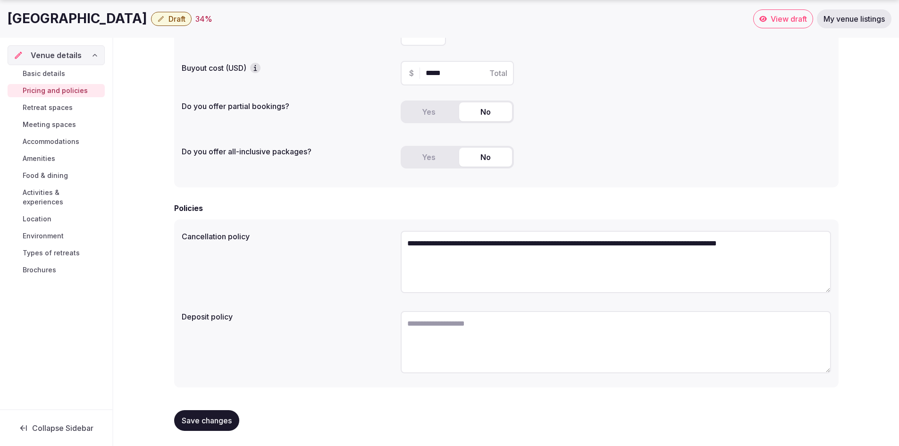
click at [544, 242] on textarea "**********" at bounding box center [616, 262] width 431 height 62
click at [76, 110] on link "Retreat spaces" at bounding box center [56, 107] width 97 height 13
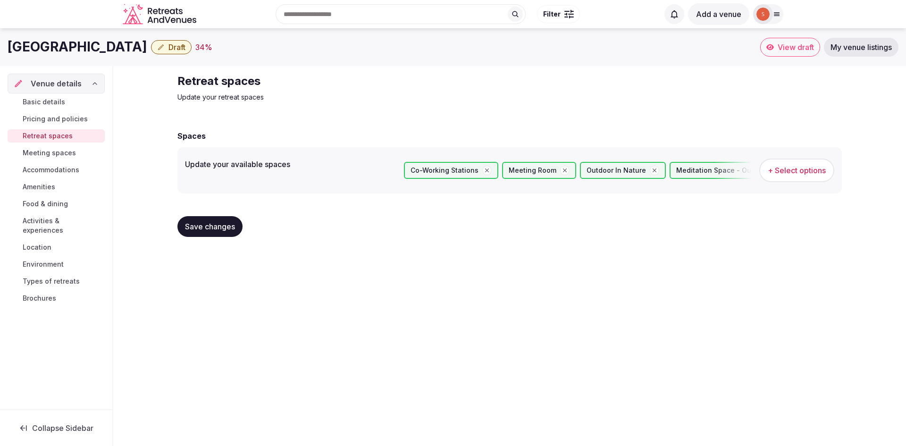
click at [60, 149] on span "Meeting spaces" at bounding box center [49, 152] width 53 height 9
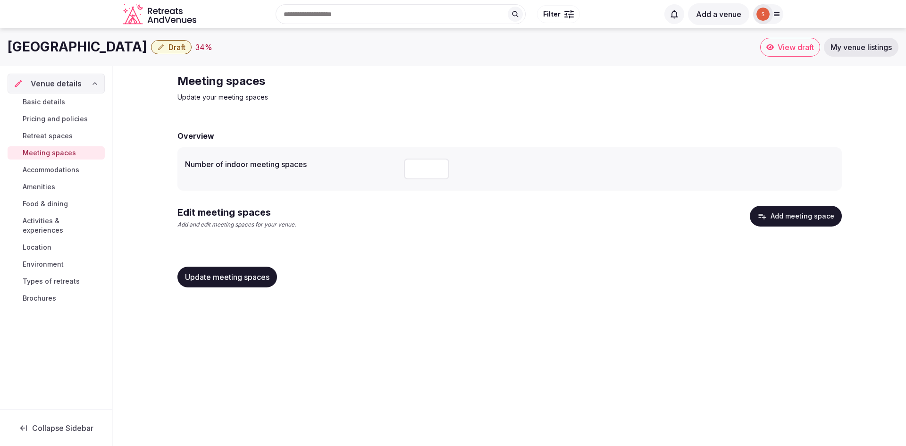
click at [63, 173] on span "Accommodations" at bounding box center [51, 169] width 57 height 9
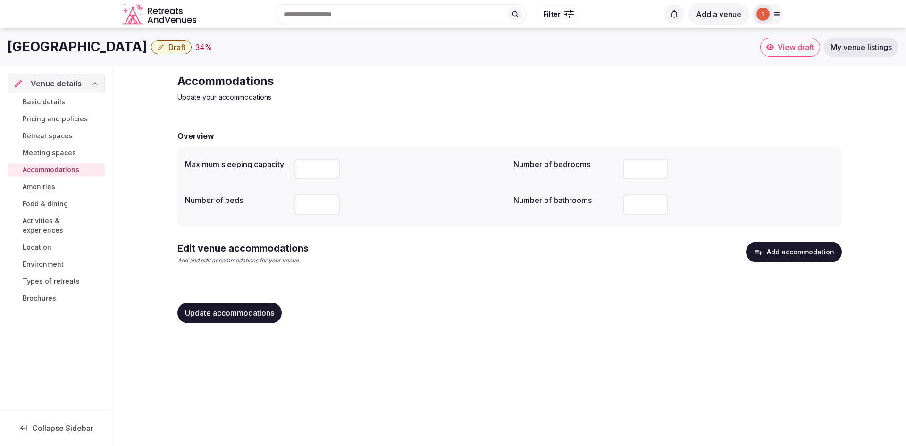
click at [66, 189] on link "Amenities" at bounding box center [56, 186] width 97 height 13
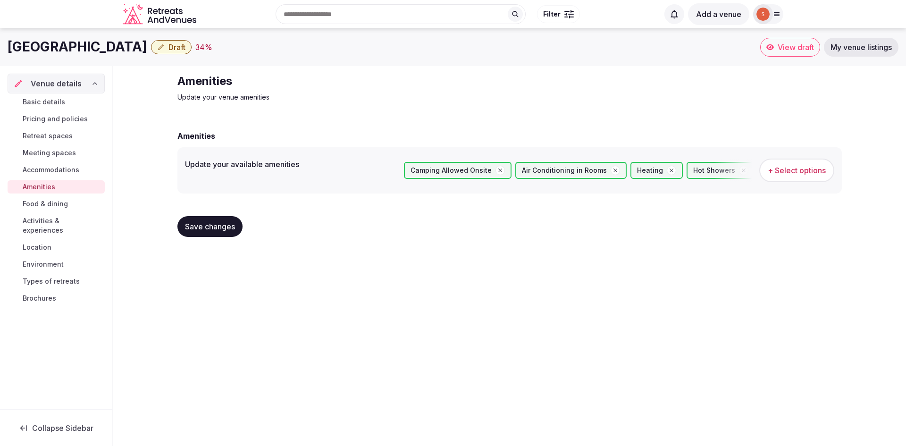
click at [798, 168] on span "+ Select options" at bounding box center [797, 170] width 58 height 10
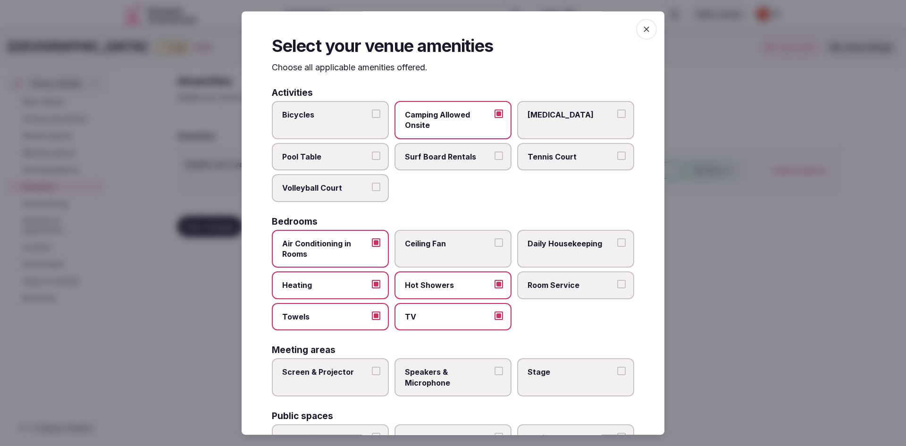
click at [642, 31] on icon "button" at bounding box center [646, 29] width 9 height 9
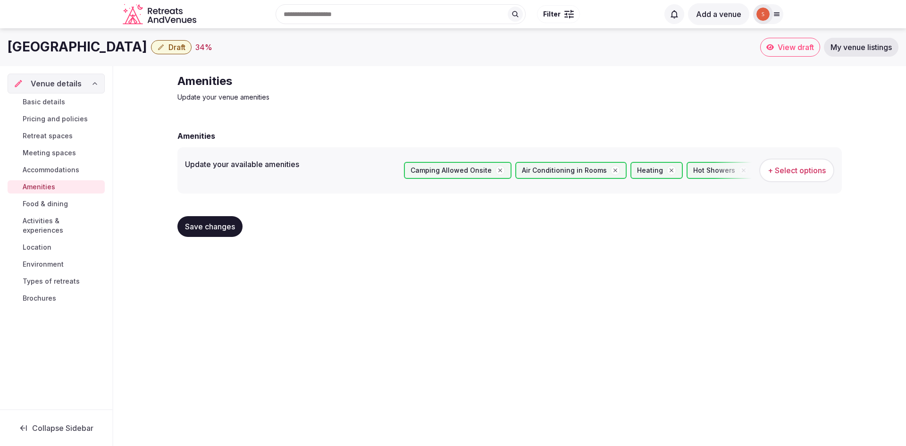
click at [45, 210] on link "Food & dining" at bounding box center [56, 203] width 97 height 13
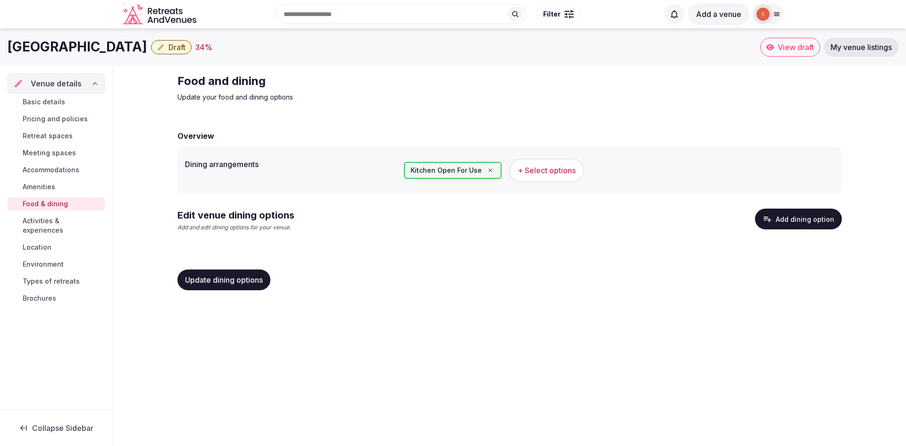
click at [43, 294] on span "Brochures" at bounding box center [40, 298] width 34 height 9
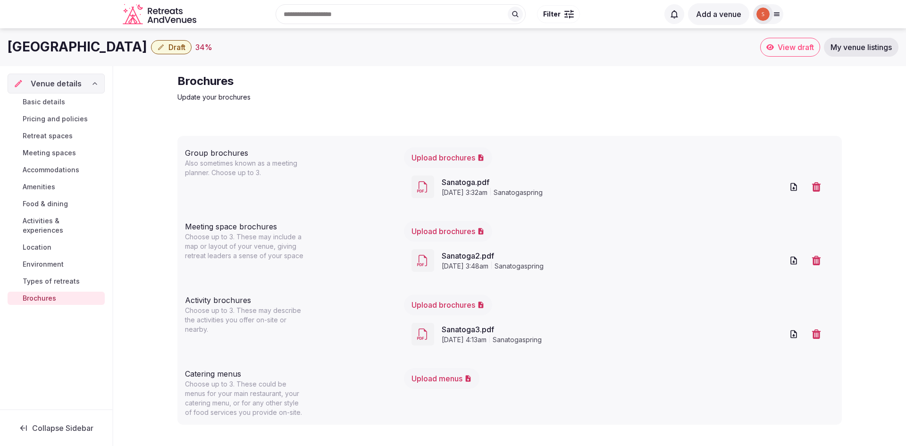
click at [66, 223] on span "Activities & experiences" at bounding box center [62, 225] width 78 height 19
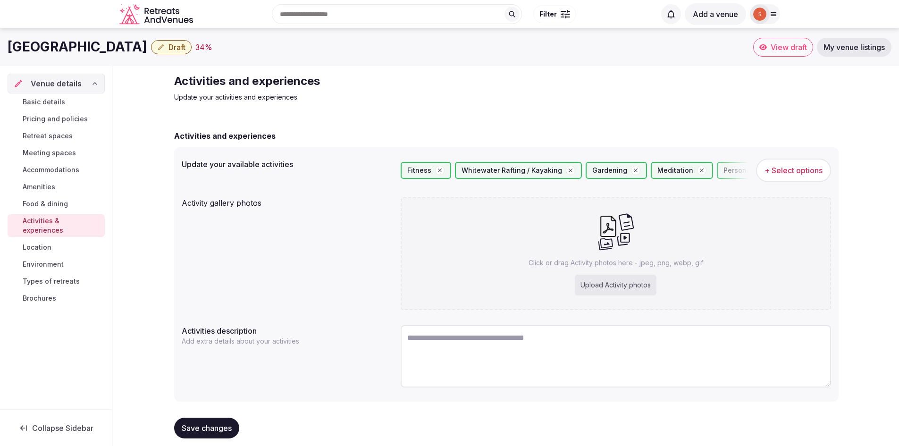
click at [46, 260] on span "Environment" at bounding box center [43, 264] width 41 height 9
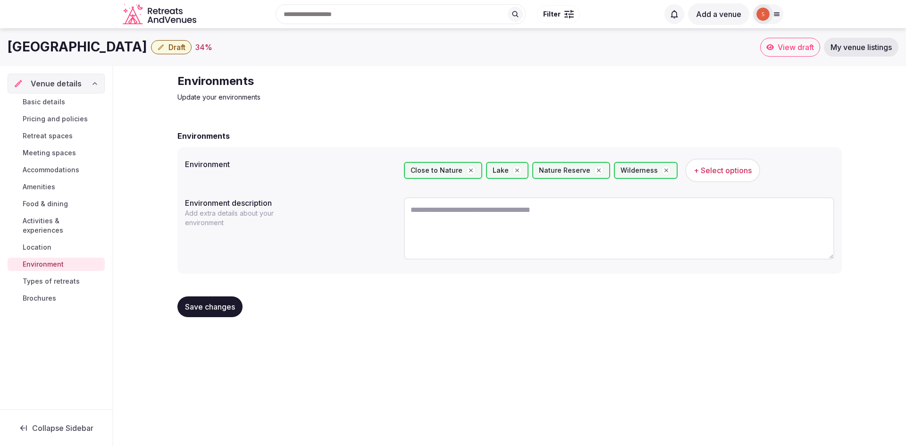
click at [714, 169] on span "+ Select options" at bounding box center [723, 170] width 58 height 10
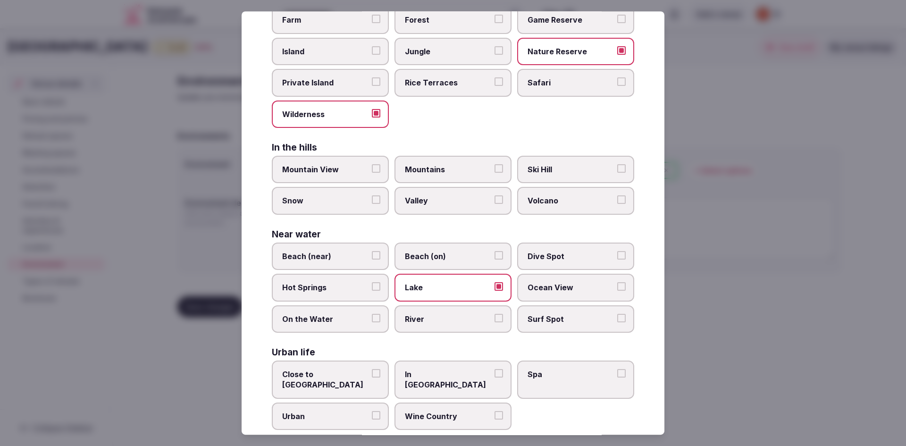
scroll to position [133, 0]
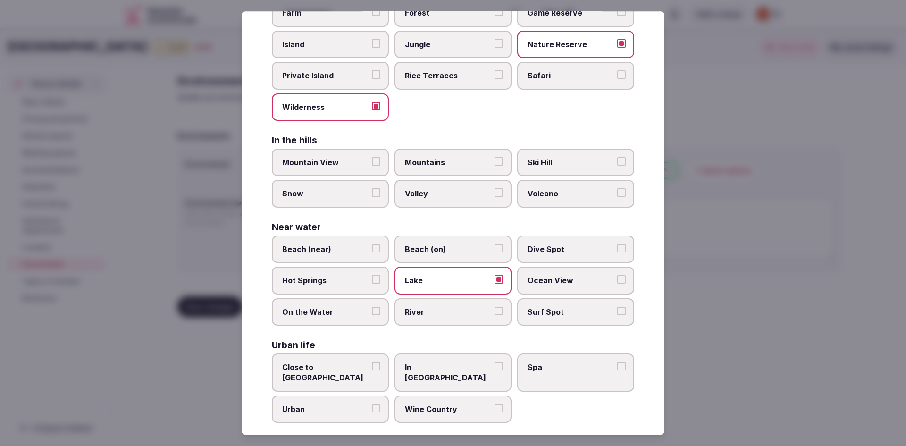
click at [714, 168] on div at bounding box center [453, 223] width 906 height 446
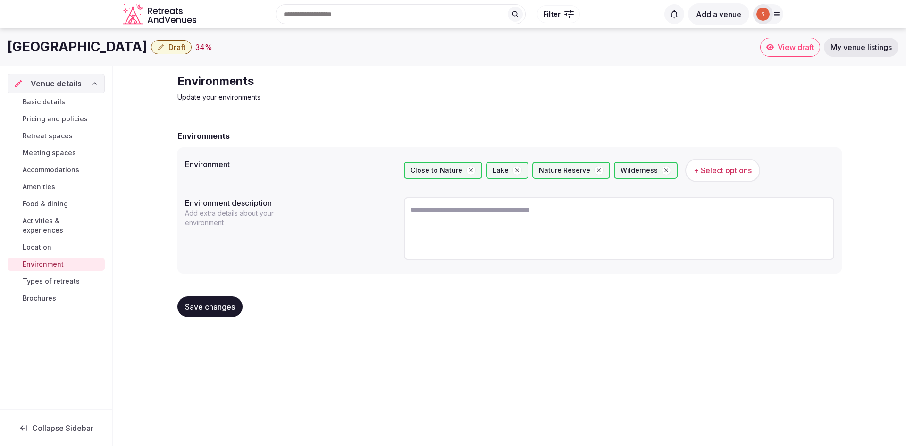
click at [51, 277] on span "Types of retreats" at bounding box center [51, 281] width 57 height 9
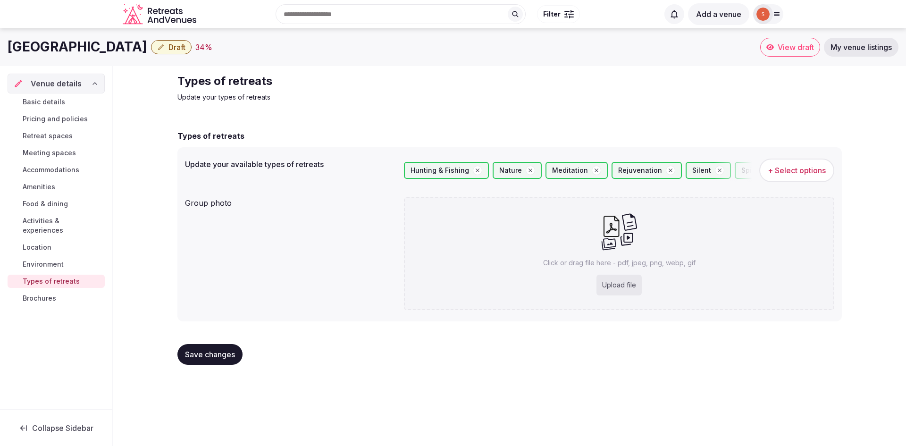
click at [799, 169] on span "+ Select options" at bounding box center [797, 170] width 58 height 10
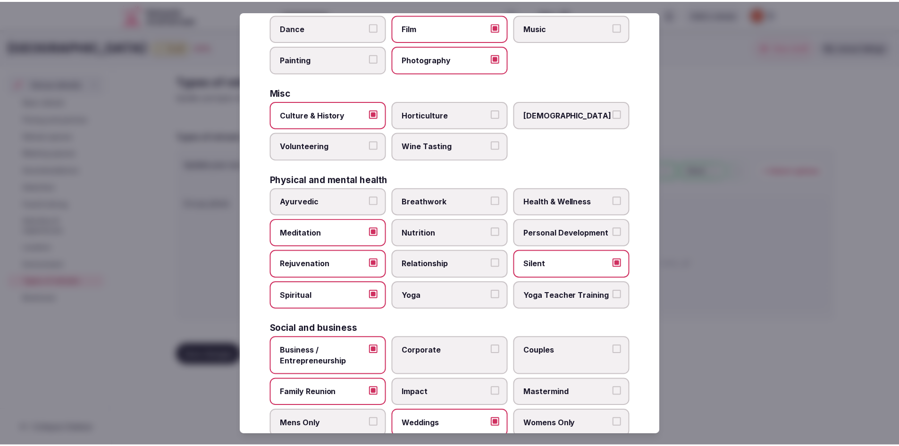
scroll to position [283, 0]
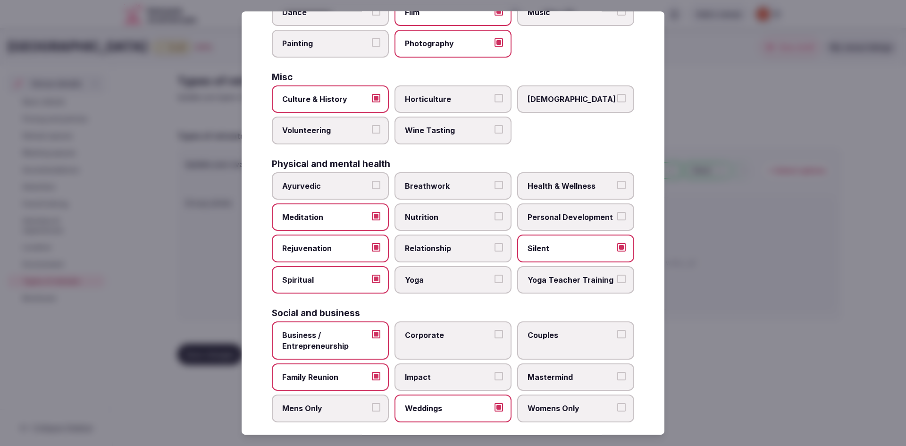
click at [697, 109] on div at bounding box center [453, 223] width 906 height 446
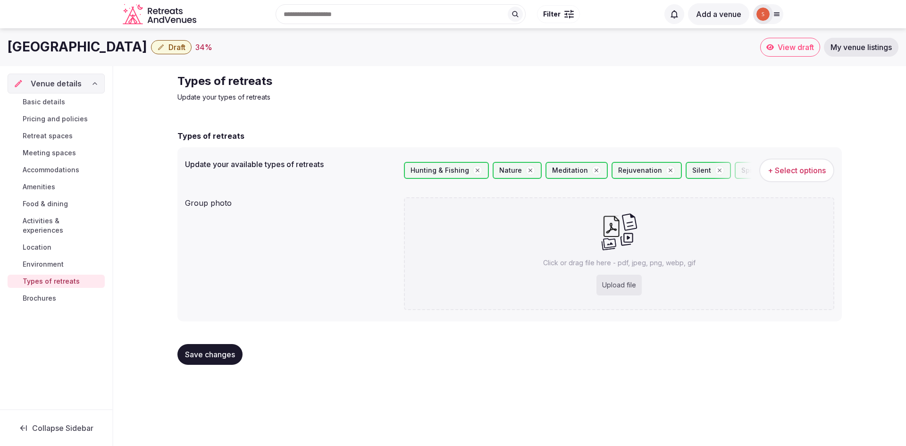
drag, startPoint x: 776, startPoint y: 6, endPoint x: 780, endPoint y: 14, distance: 8.7
click at [776, 6] on div at bounding box center [768, 14] width 30 height 20
click at [744, 81] on link "My venue listings" at bounding box center [723, 84] width 104 height 15
